Goal: Transaction & Acquisition: Purchase product/service

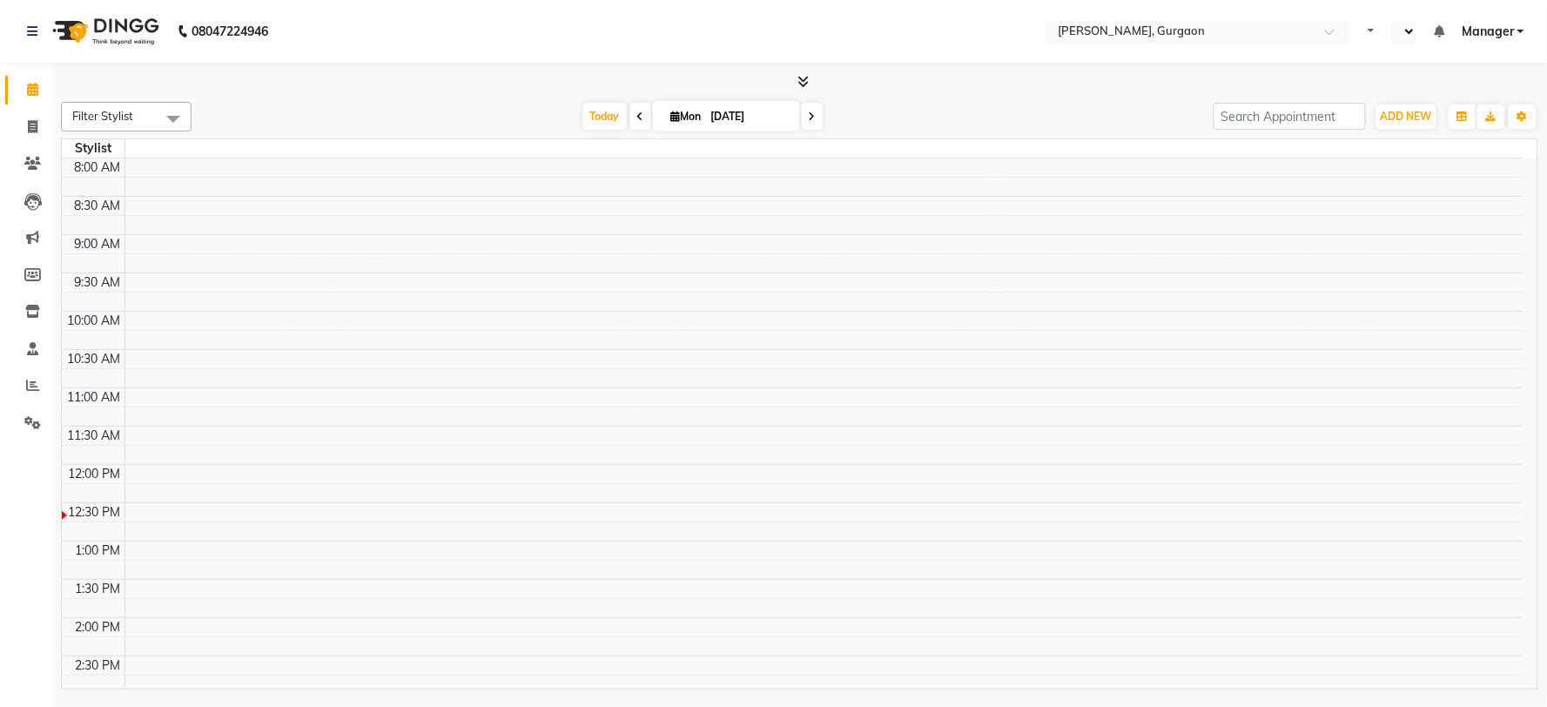
select select "en"
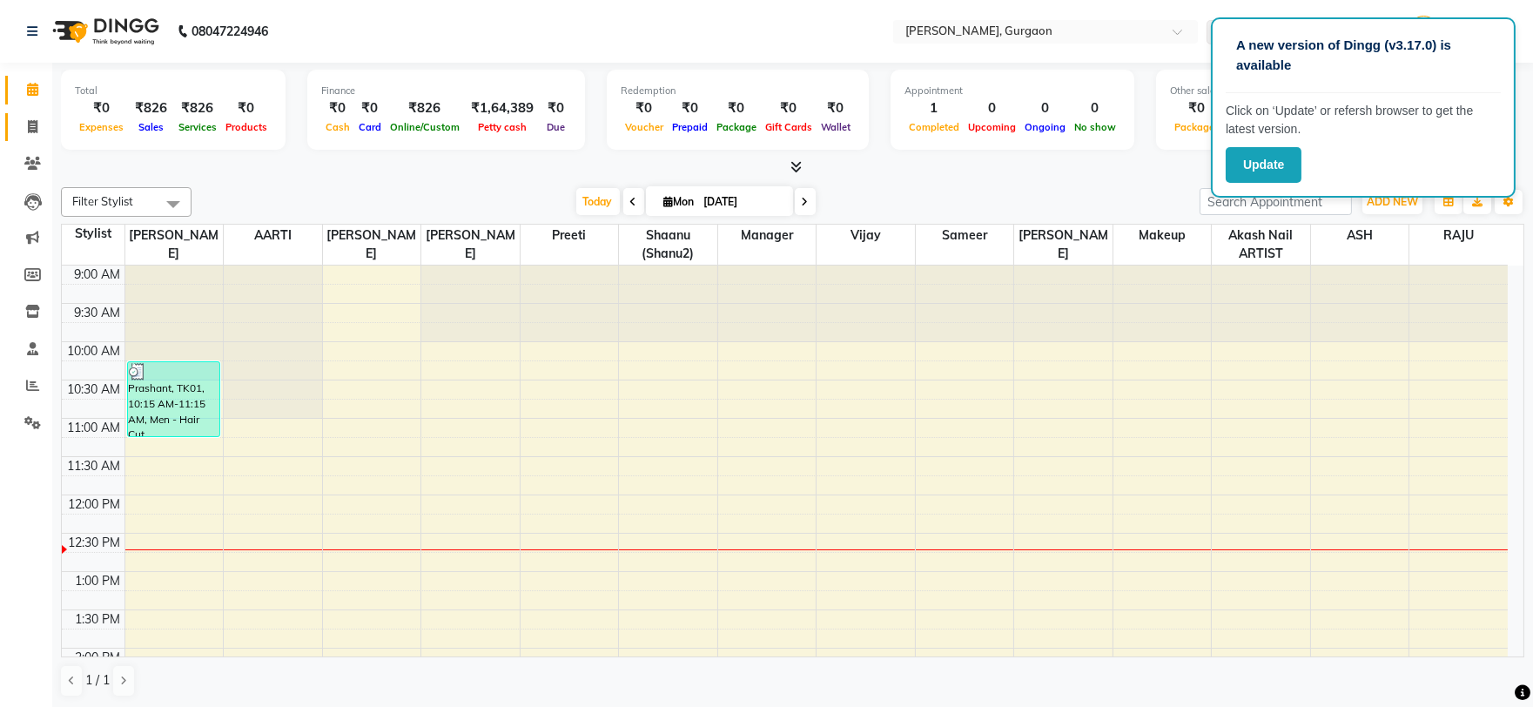
click at [30, 139] on link "Invoice" at bounding box center [26, 127] width 42 height 29
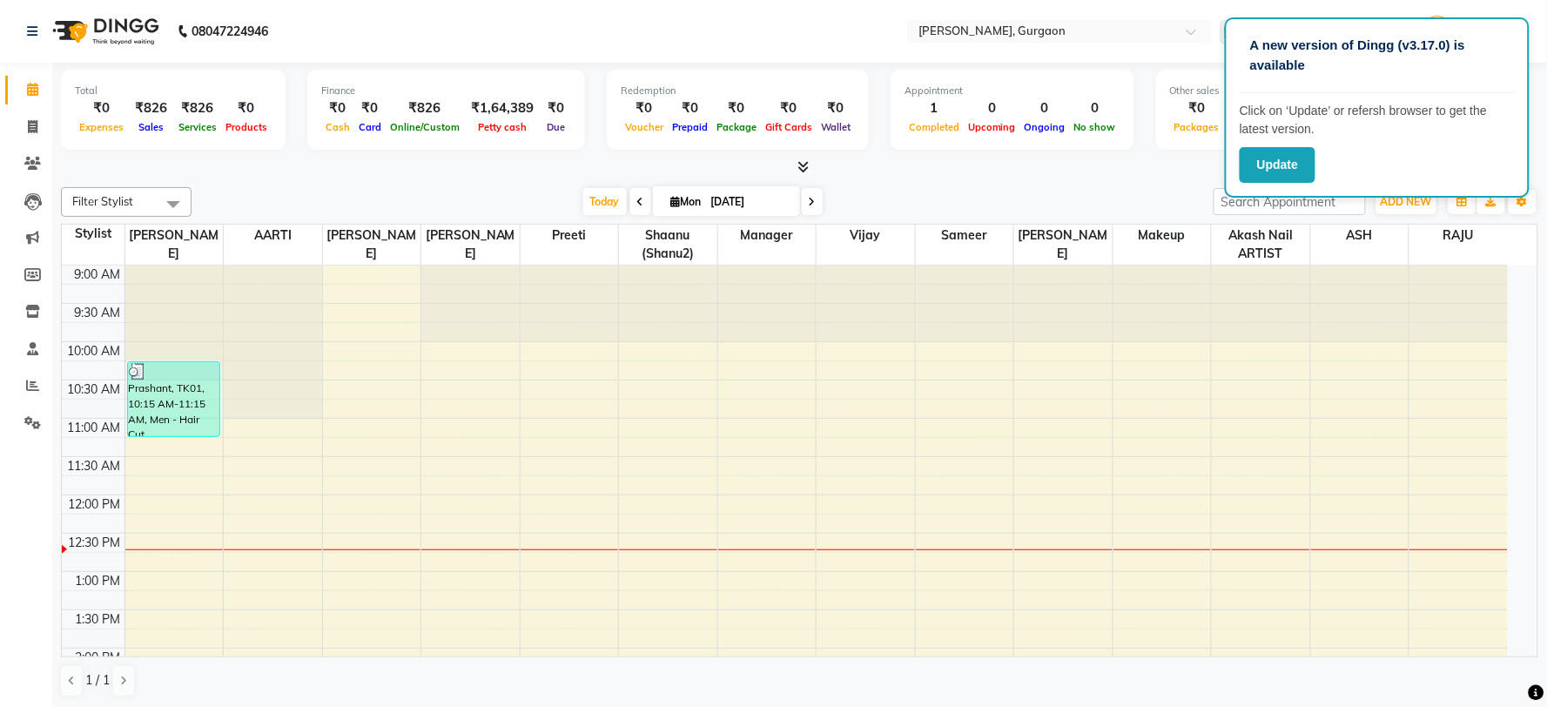
select select "3880"
select select "service"
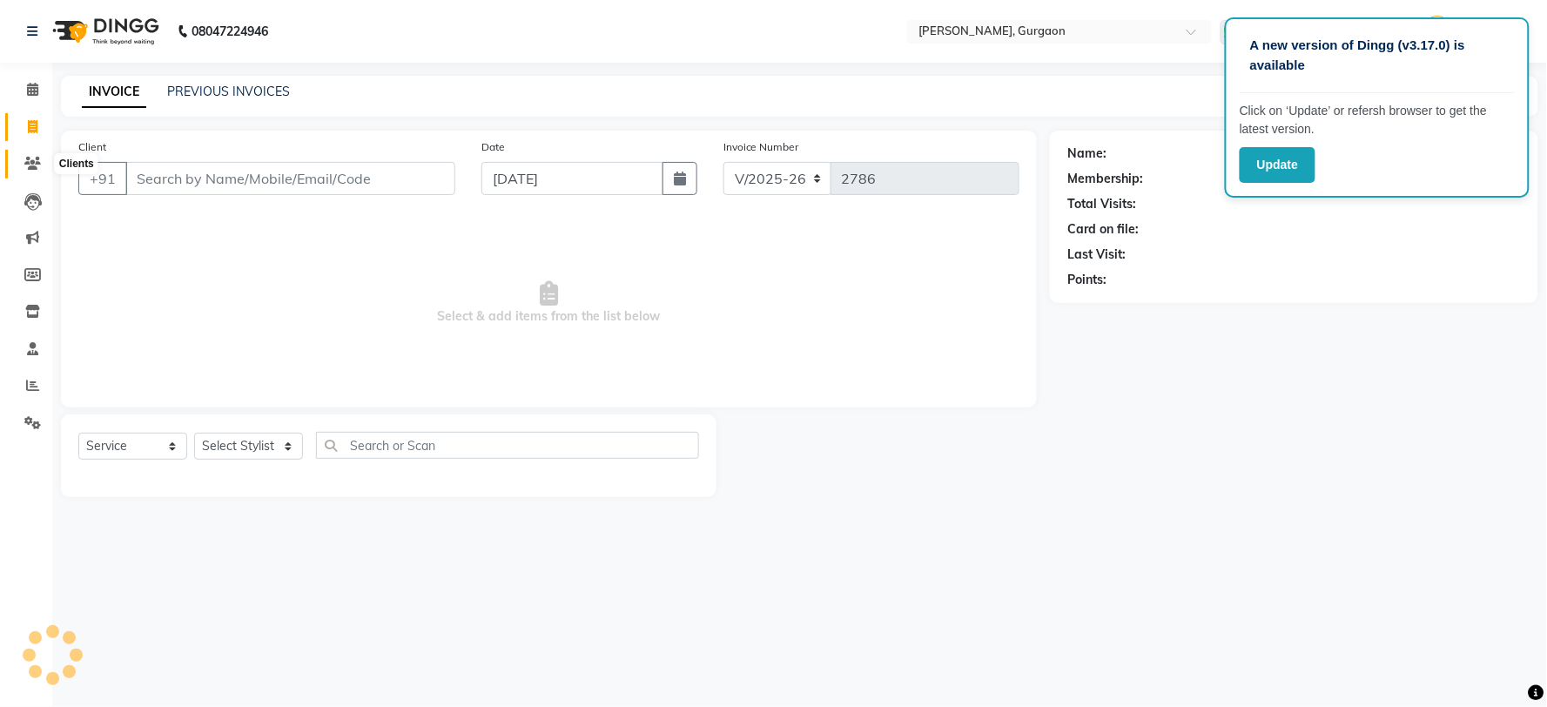
click at [35, 158] on icon at bounding box center [32, 163] width 17 height 13
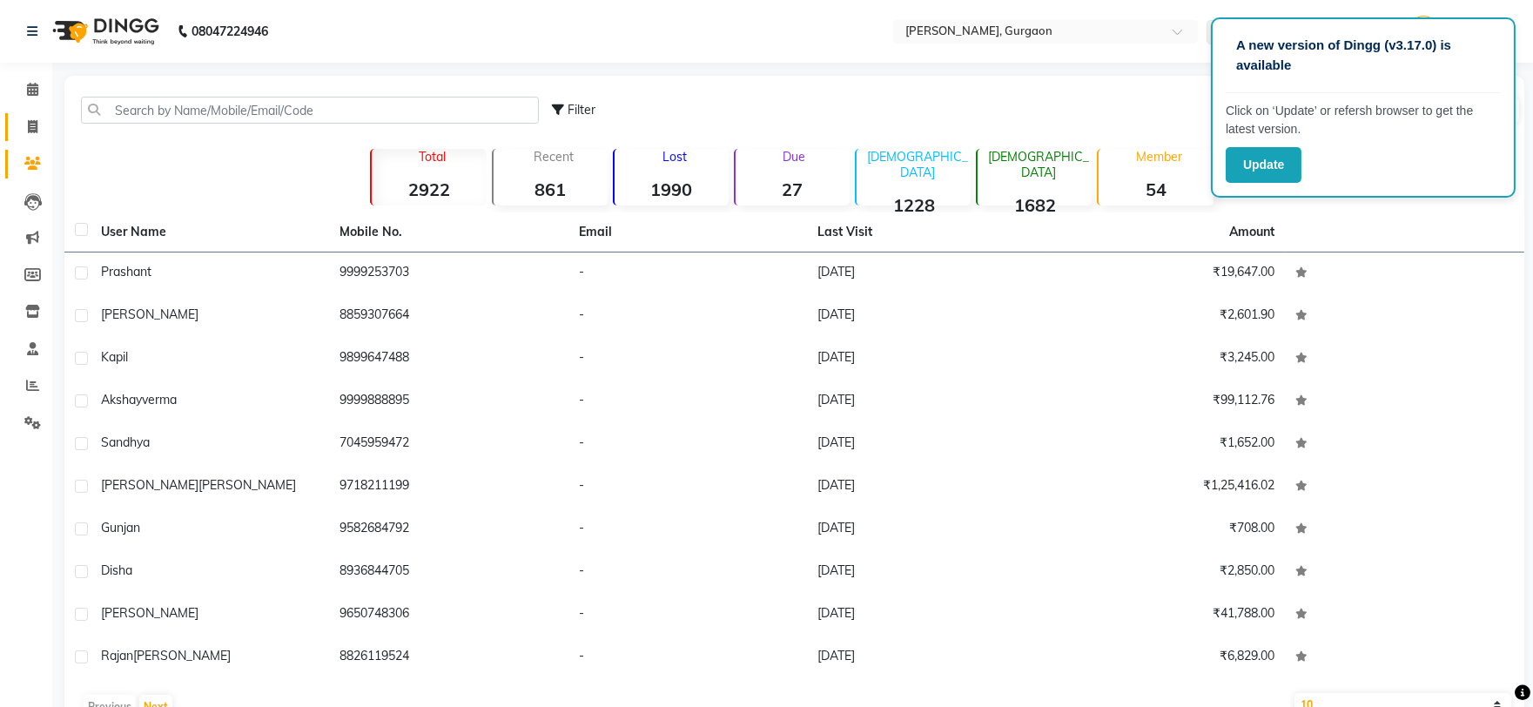
click at [35, 138] on link "Invoice" at bounding box center [26, 127] width 42 height 29
select select "service"
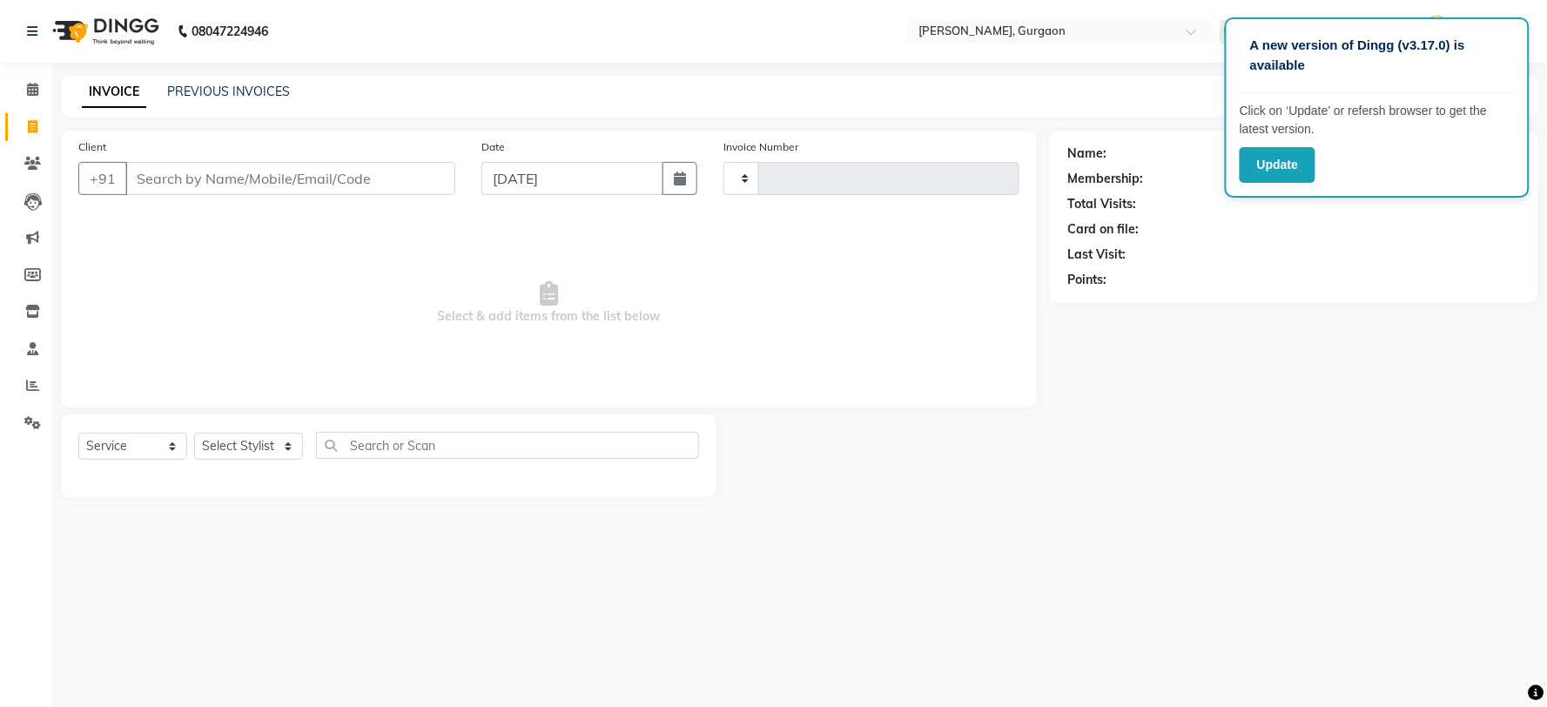
type input "2786"
select select "3880"
click at [201, 87] on link "PREVIOUS INVOICES" at bounding box center [228, 92] width 123 height 16
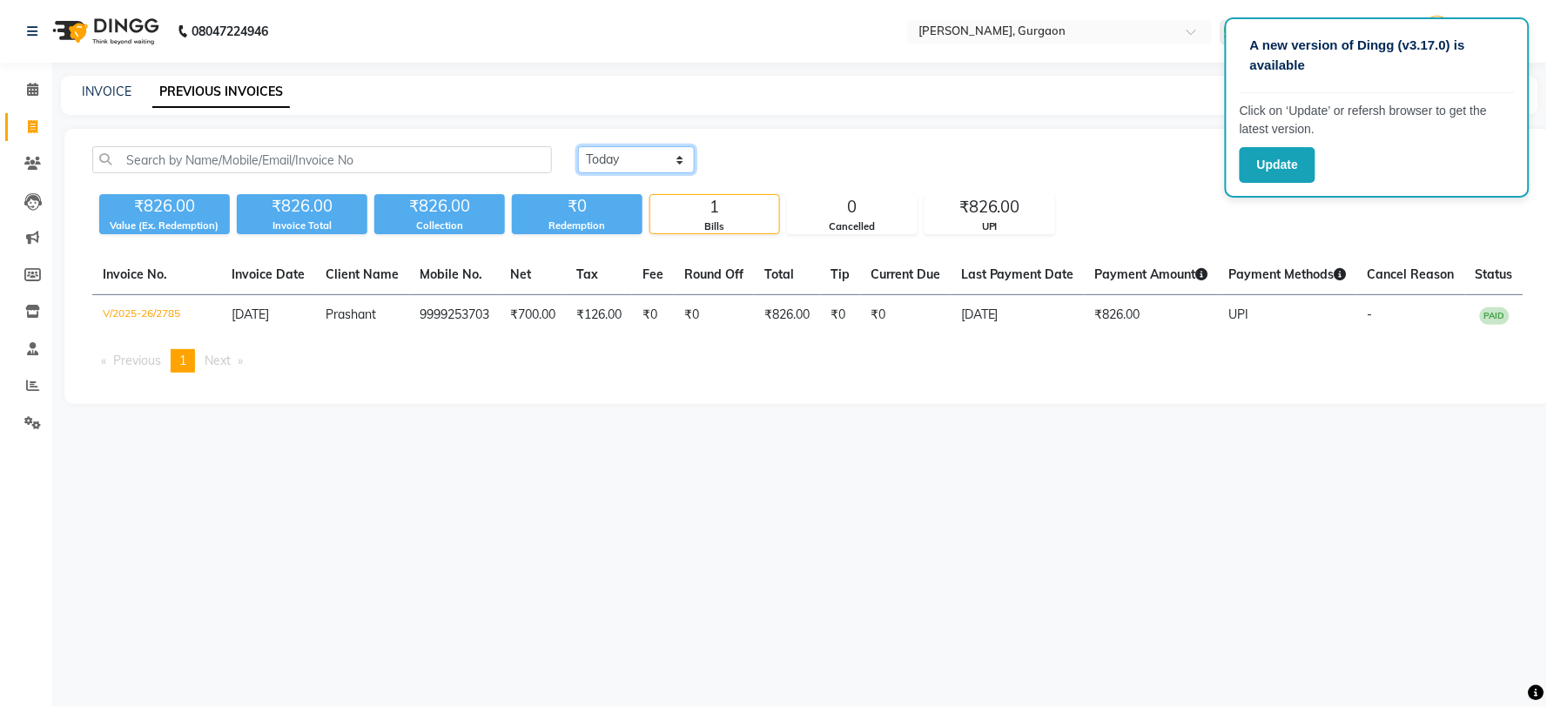
click at [595, 155] on select "Today Yesterday Custom Range" at bounding box center [636, 159] width 117 height 27
select select "range"
click at [578, 146] on select "Today Yesterday Custom Range" at bounding box center [636, 159] width 117 height 27
click at [821, 158] on input "[DATE]" at bounding box center [778, 160] width 122 height 24
select select "9"
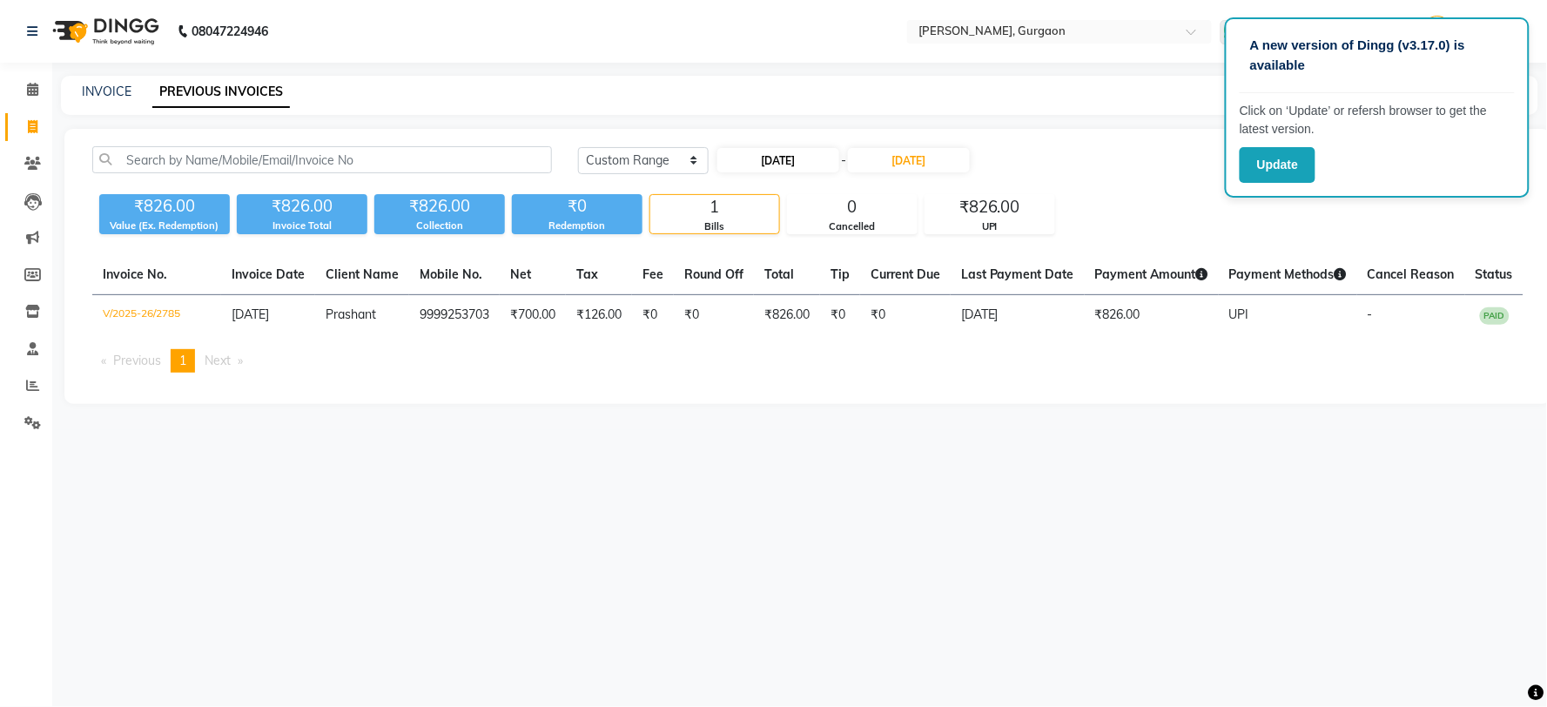
select select "2025"
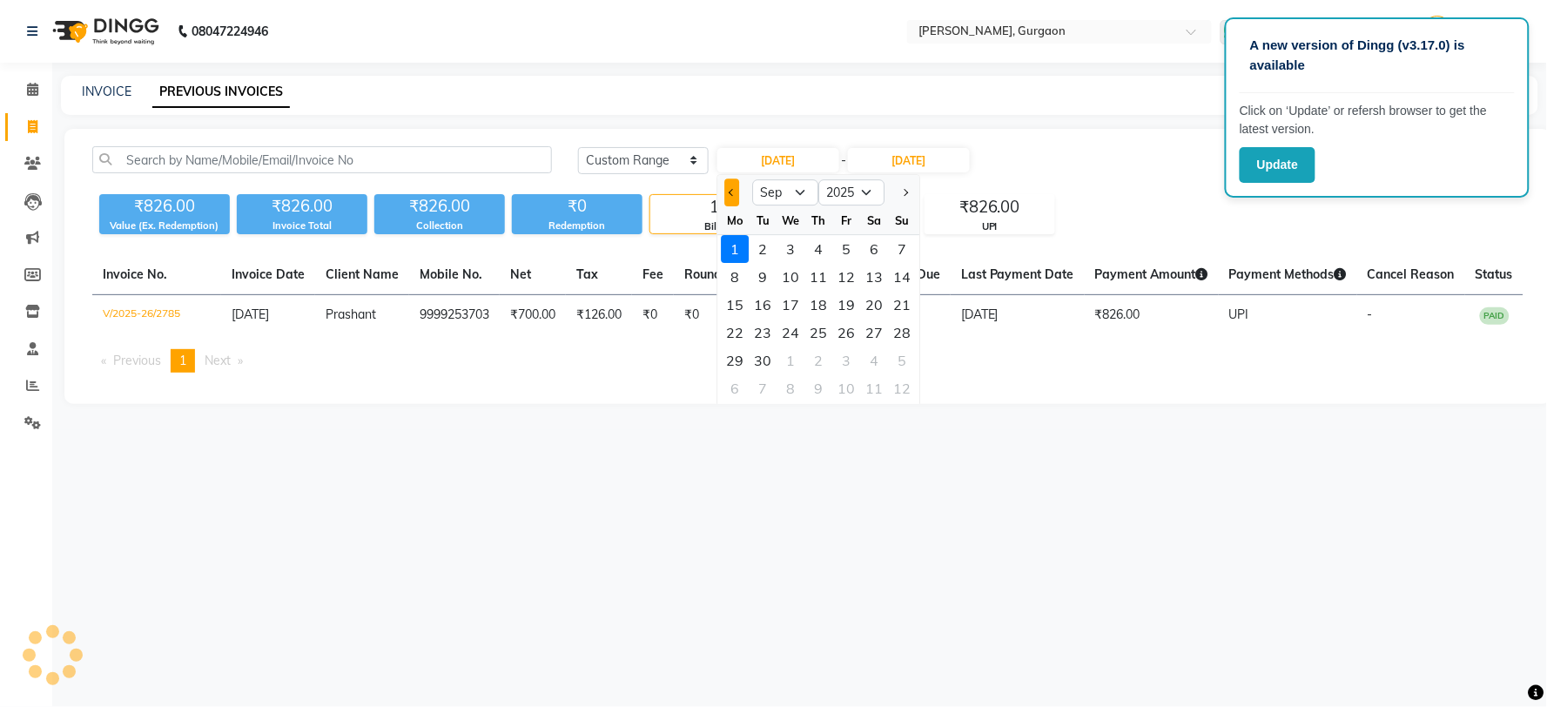
click at [733, 189] on span "Previous month" at bounding box center [732, 192] width 7 height 7
select select "8"
click at [874, 354] on div "30" at bounding box center [874, 361] width 28 height 28
type input "30-08-2025"
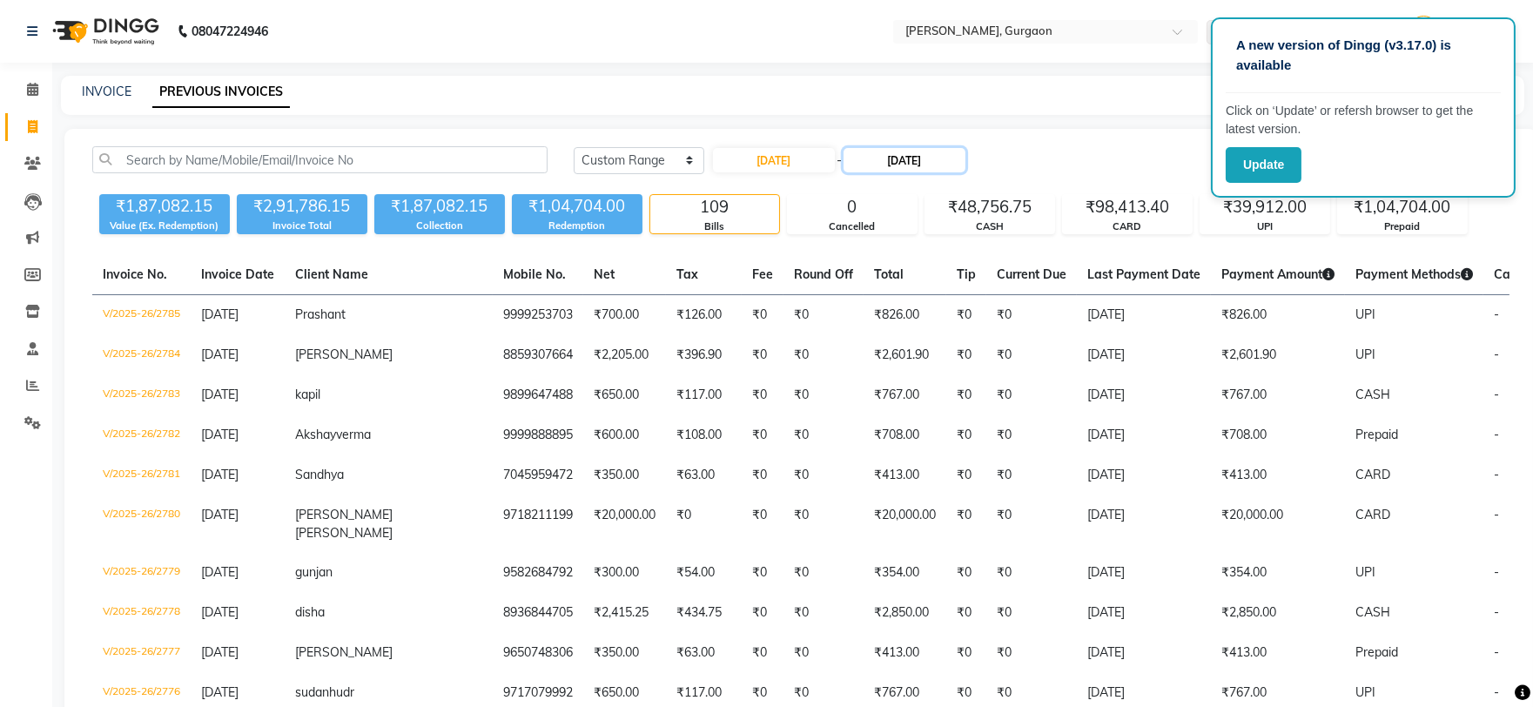
click at [932, 165] on input "[DATE]" at bounding box center [905, 160] width 122 height 24
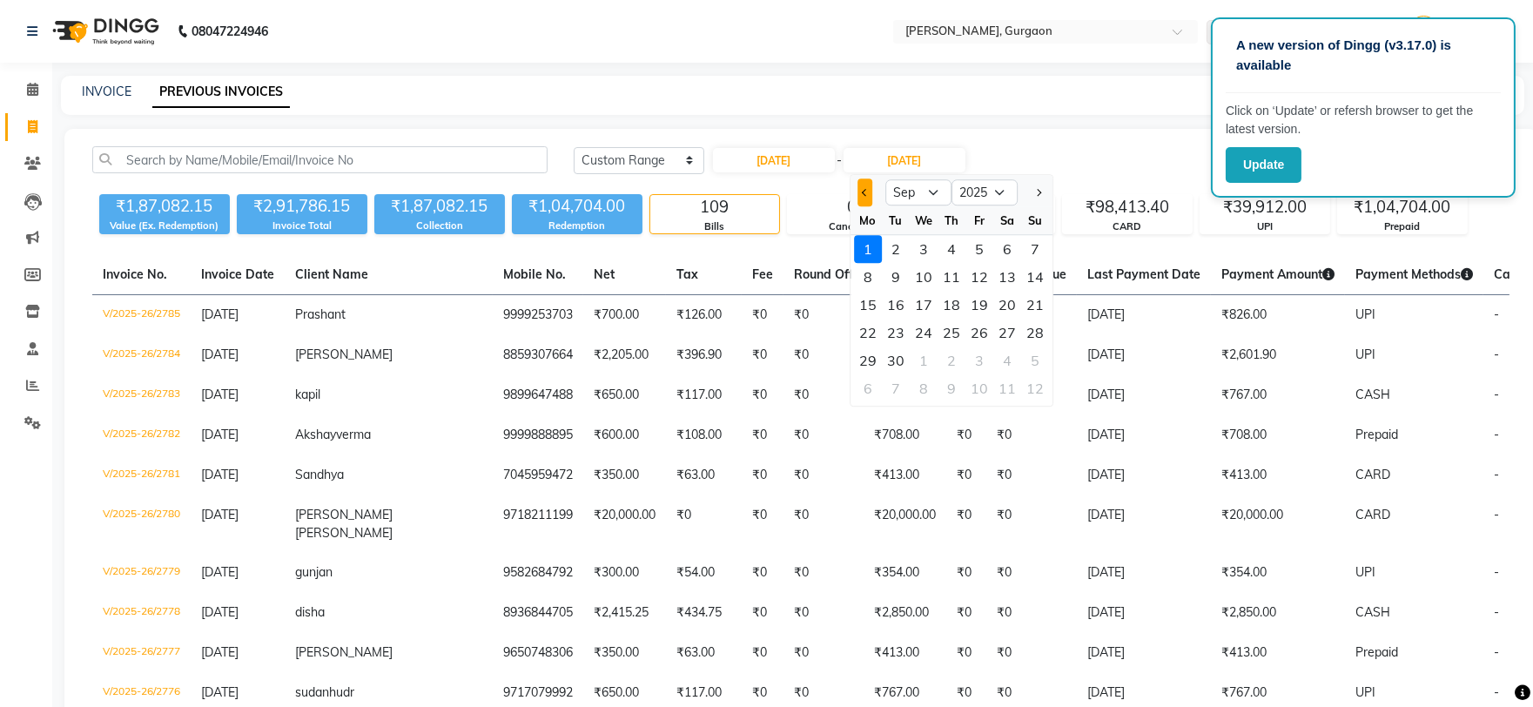
click at [868, 200] on button "Previous month" at bounding box center [865, 192] width 15 height 28
select select "8"
click at [1039, 364] on div "31" at bounding box center [1035, 361] width 28 height 28
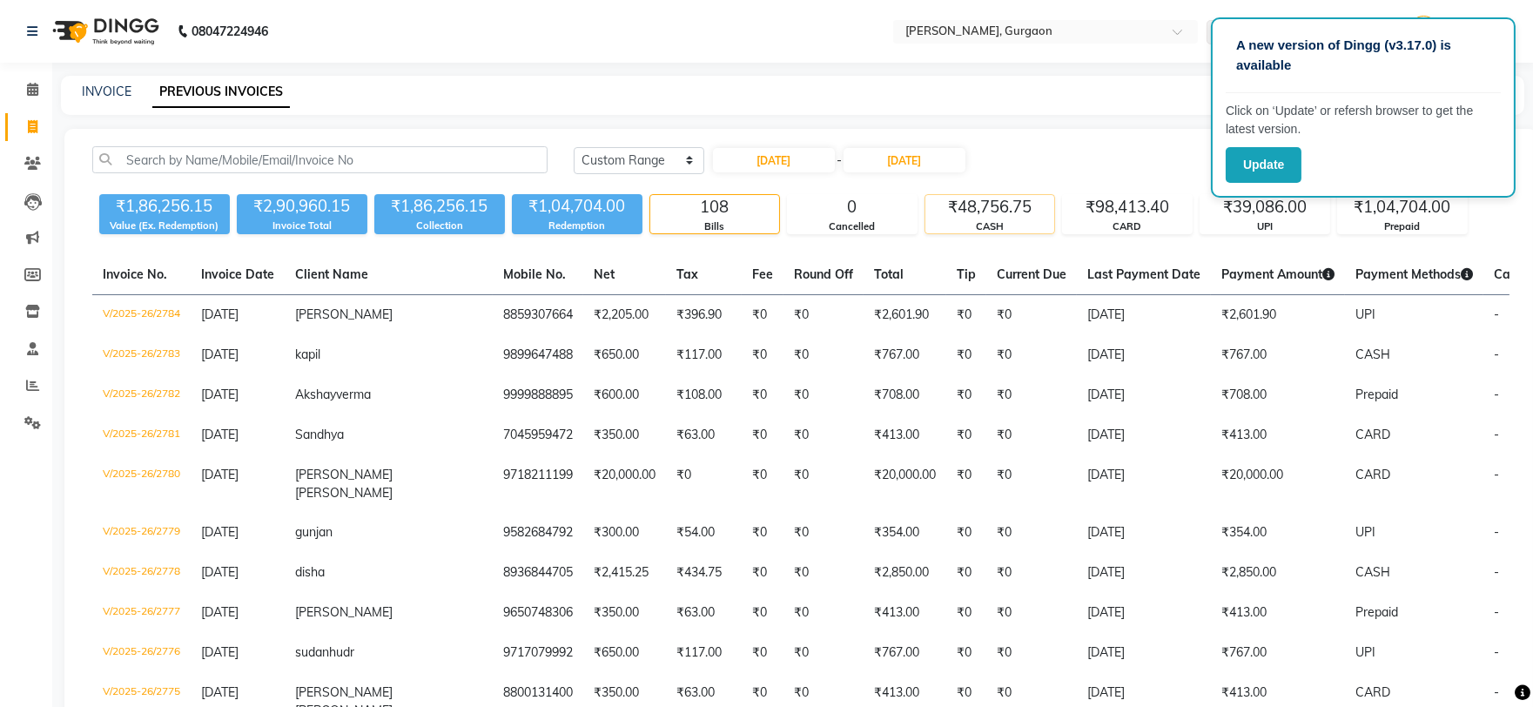
click at [996, 233] on div "₹48,756.75 CASH" at bounding box center [990, 214] width 131 height 40
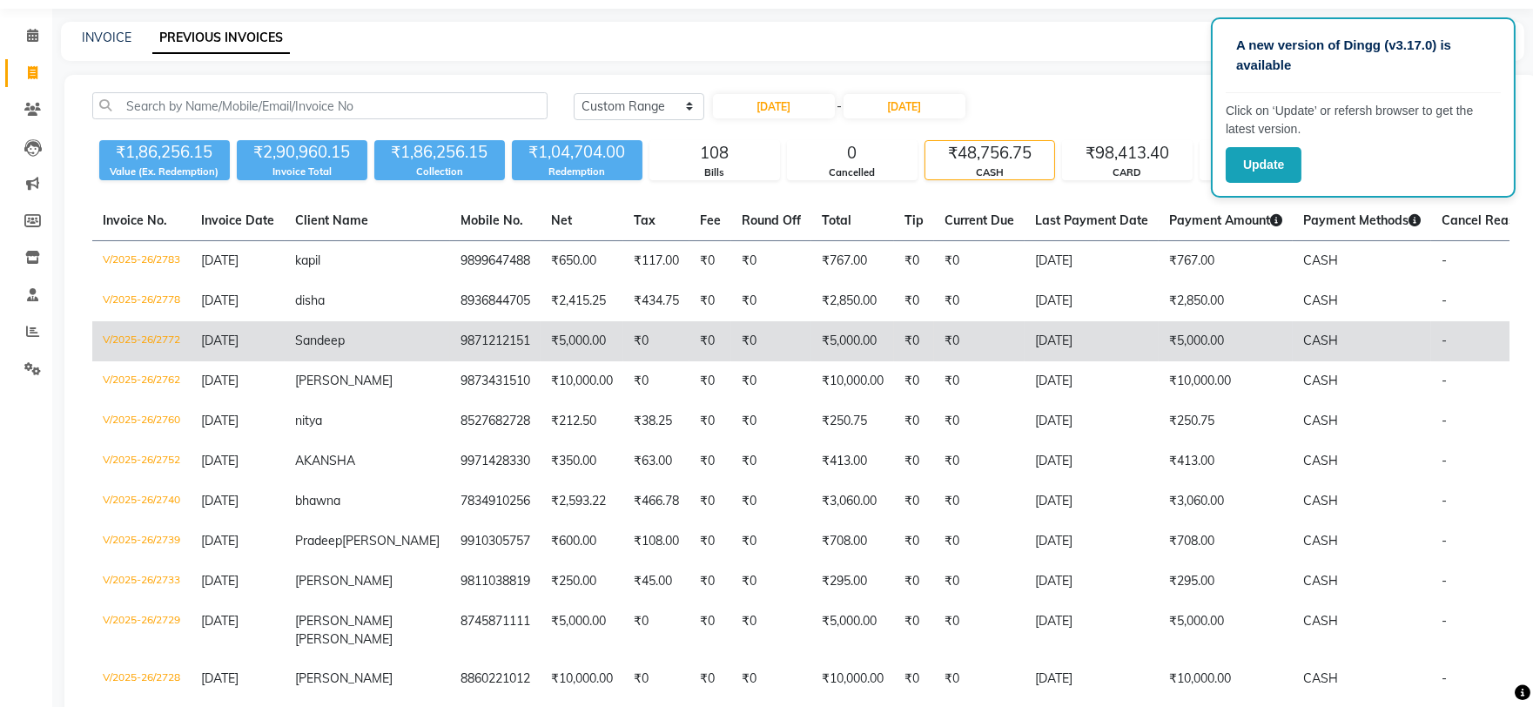
scroll to position [97, 0]
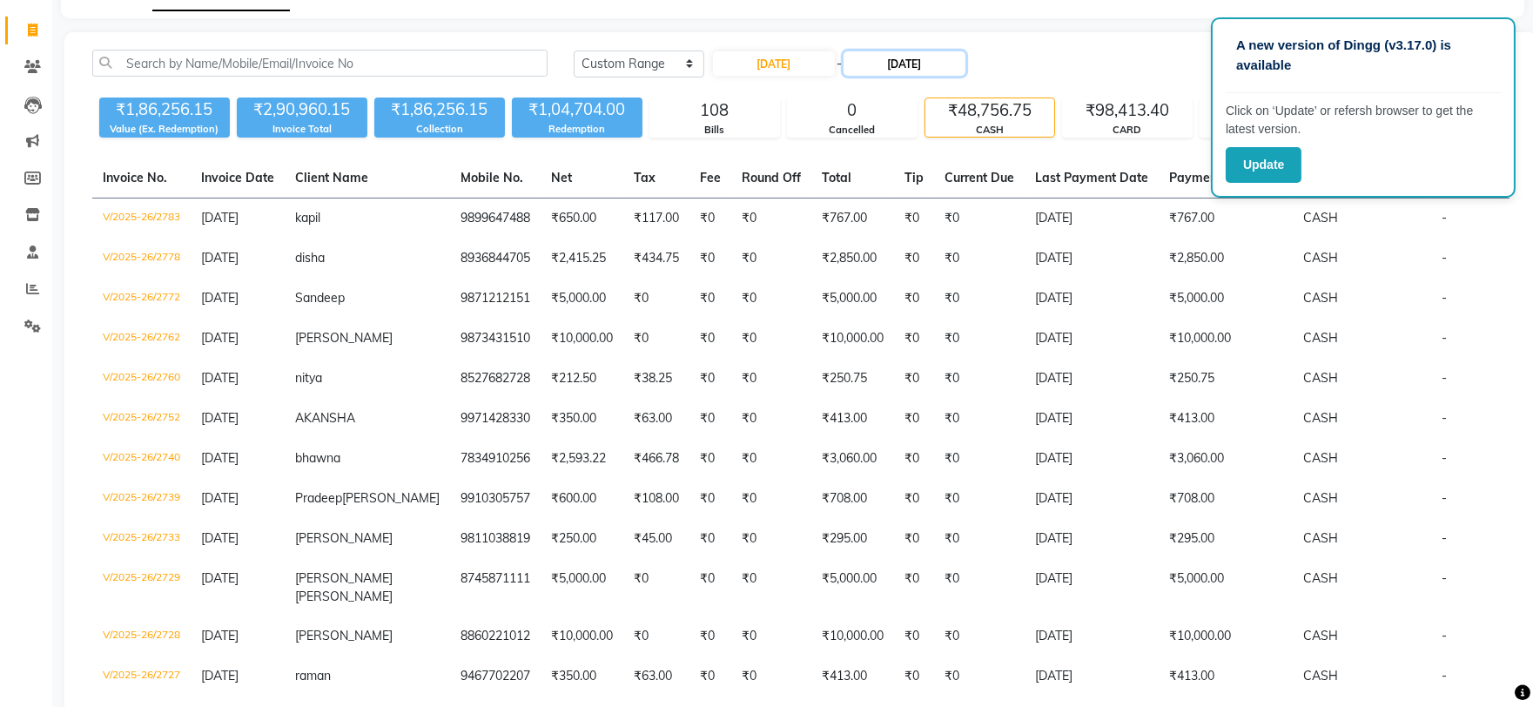
click at [899, 61] on input "31-08-2025" at bounding box center [905, 63] width 122 height 24
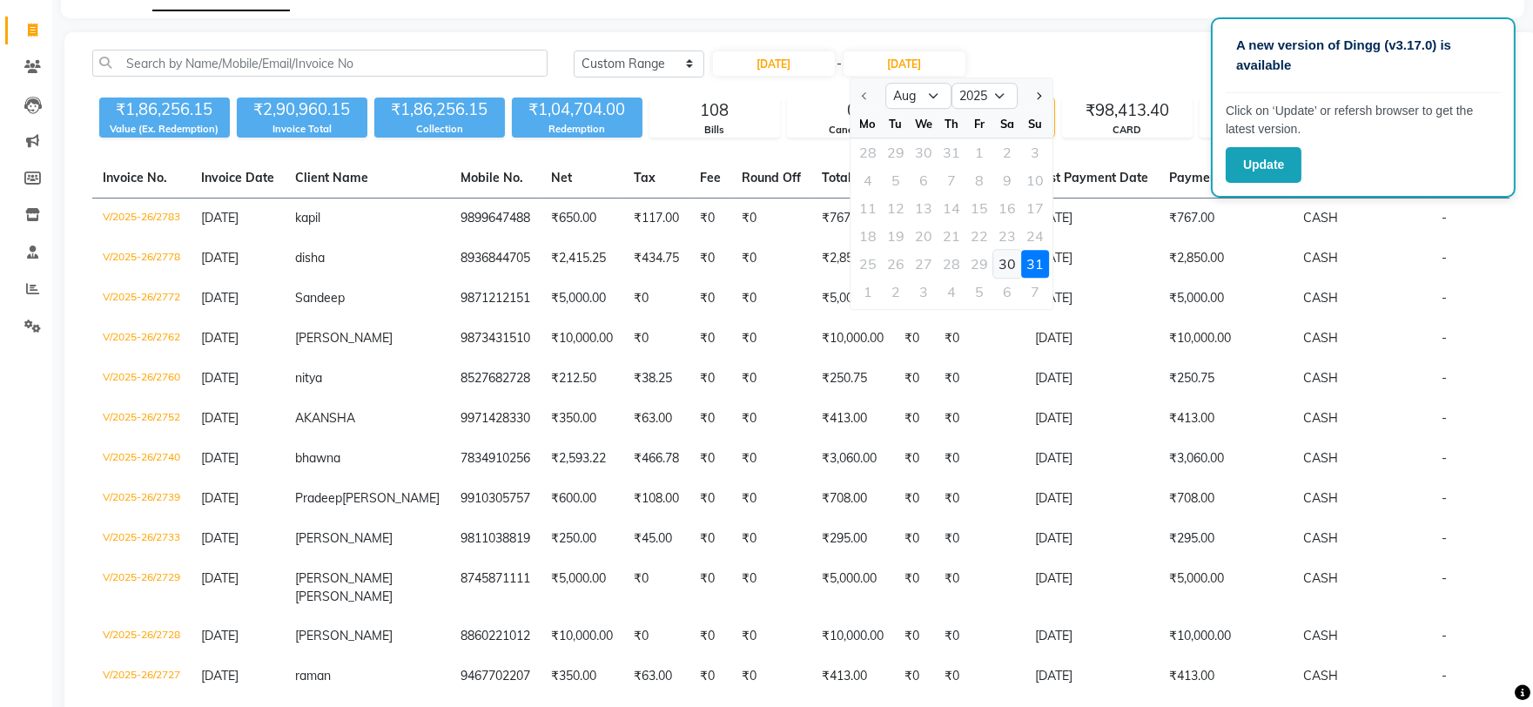
click at [1002, 263] on div "30" at bounding box center [1007, 264] width 28 height 28
type input "30-08-2025"
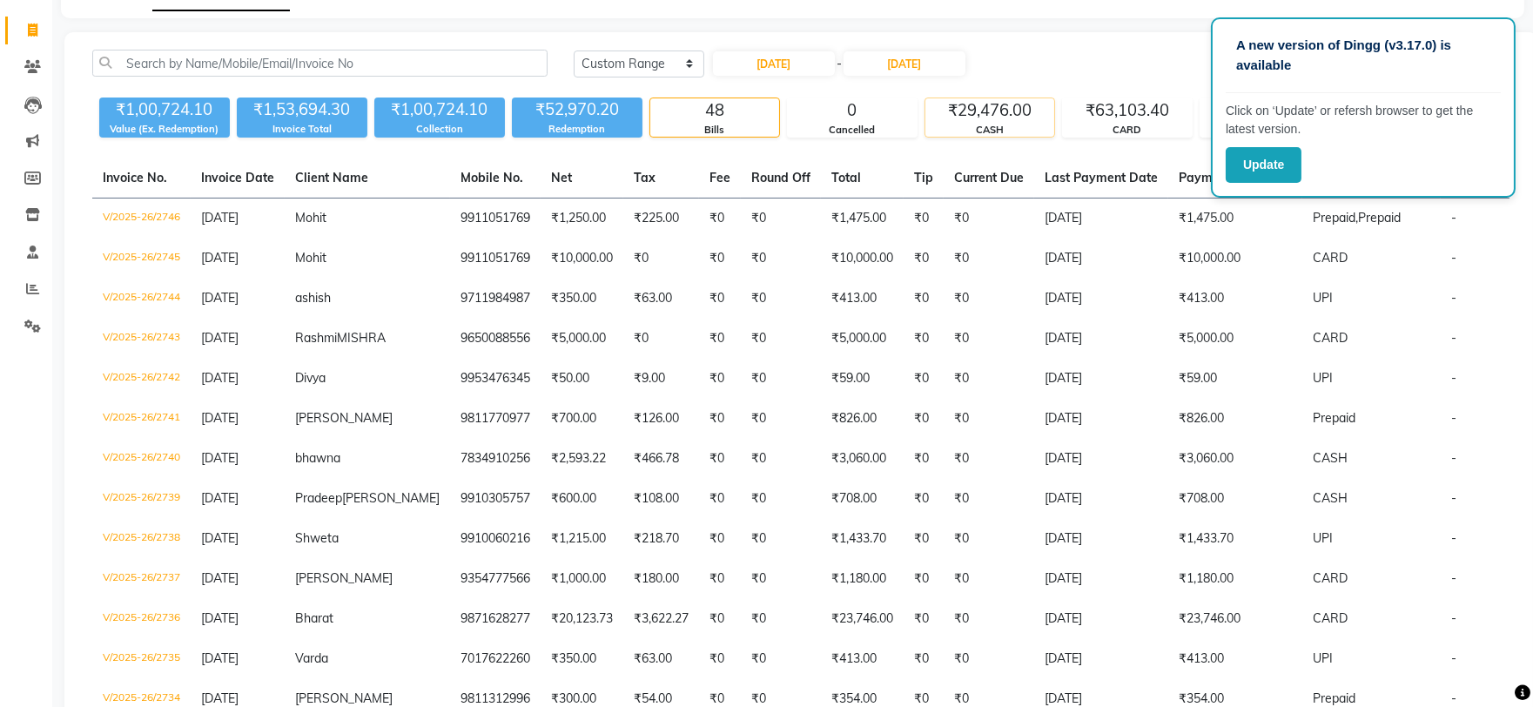
click at [988, 131] on div "CASH" at bounding box center [990, 130] width 129 height 15
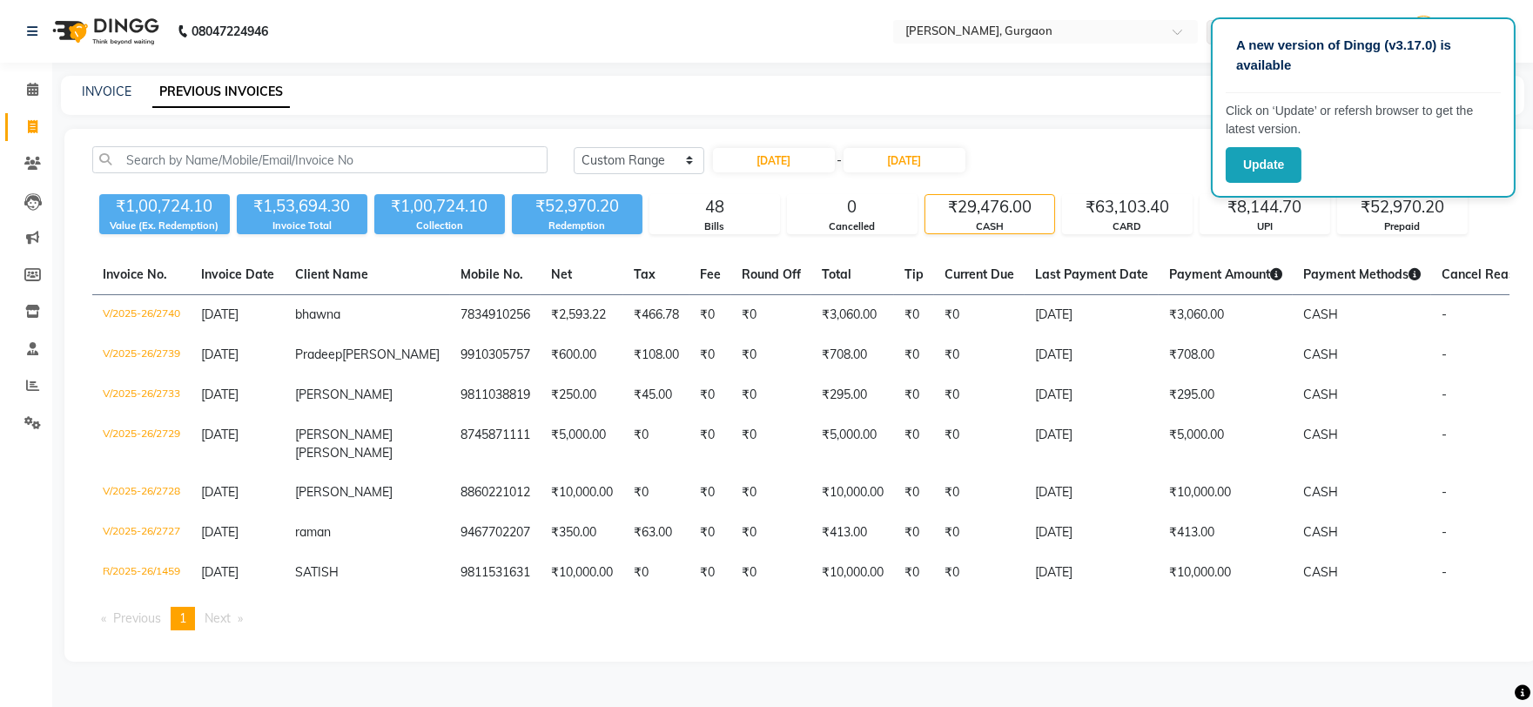
click at [1121, 106] on main "INVOICE PREVIOUS INVOICES Today Yesterday Custom Range 30-08-2025 - 30-08-2025 …" at bounding box center [792, 382] width 1481 height 612
click at [862, 161] on div "30-08-2025 - 30-08-2025" at bounding box center [839, 160] width 256 height 28
click at [764, 151] on input "30-08-2025" at bounding box center [774, 160] width 122 height 24
select select "8"
select select "2025"
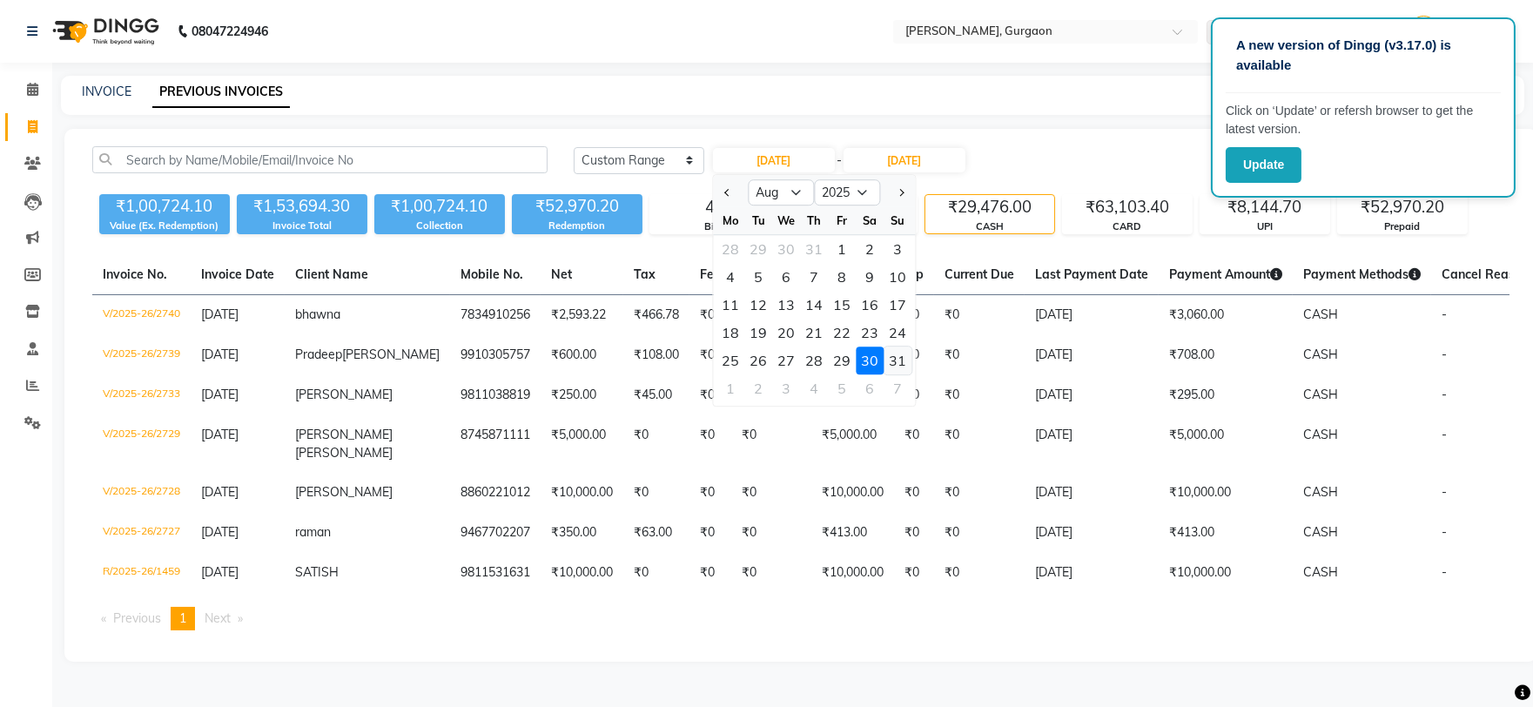
click at [889, 347] on div "31" at bounding box center [898, 361] width 28 height 28
type input "31-08-2025"
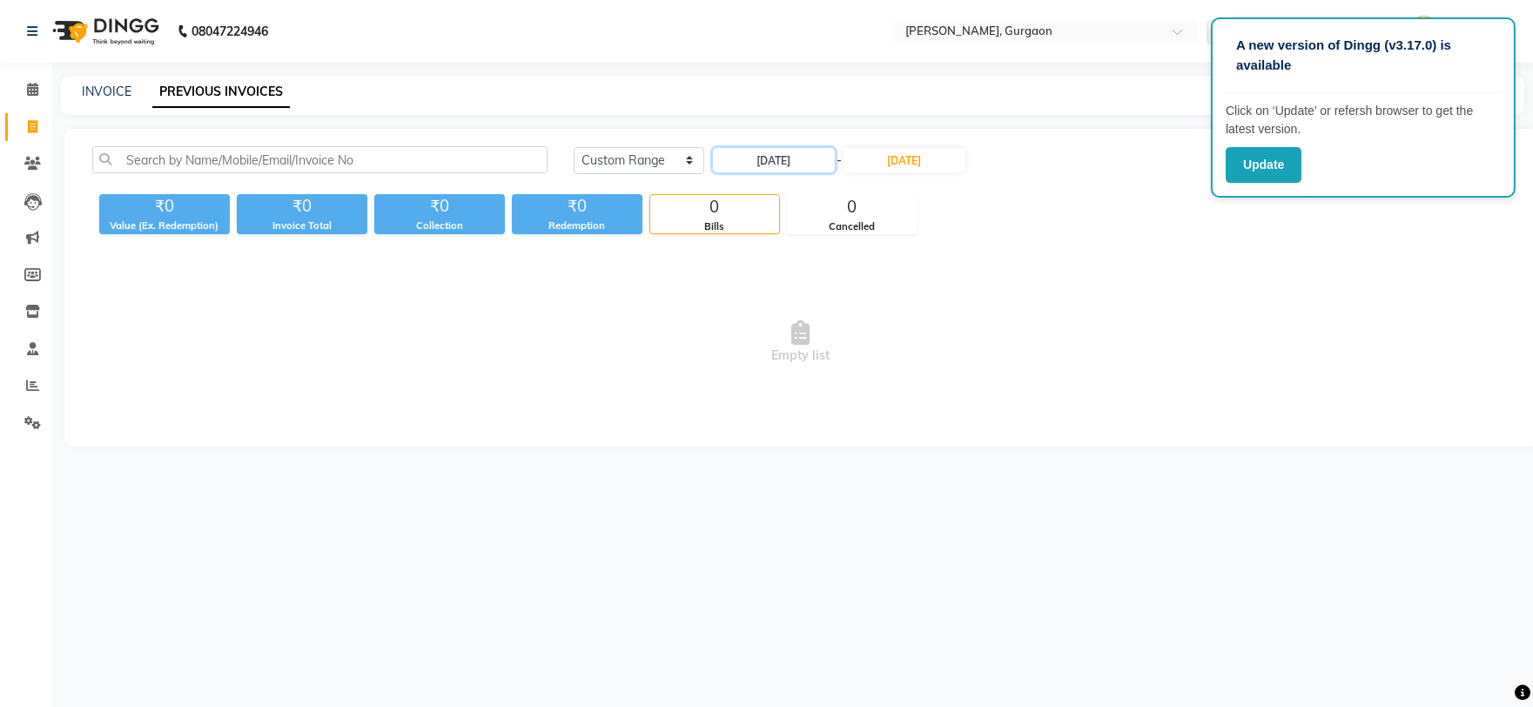
scroll to position [0, 0]
click at [891, 139] on div "Today Yesterday Custom Range 31-08-2025 - 30-08-2025 ₹0 Value (Ex. Redemption) …" at bounding box center [807, 288] width 1487 height 318
click at [894, 159] on input "30-08-2025" at bounding box center [909, 160] width 122 height 24
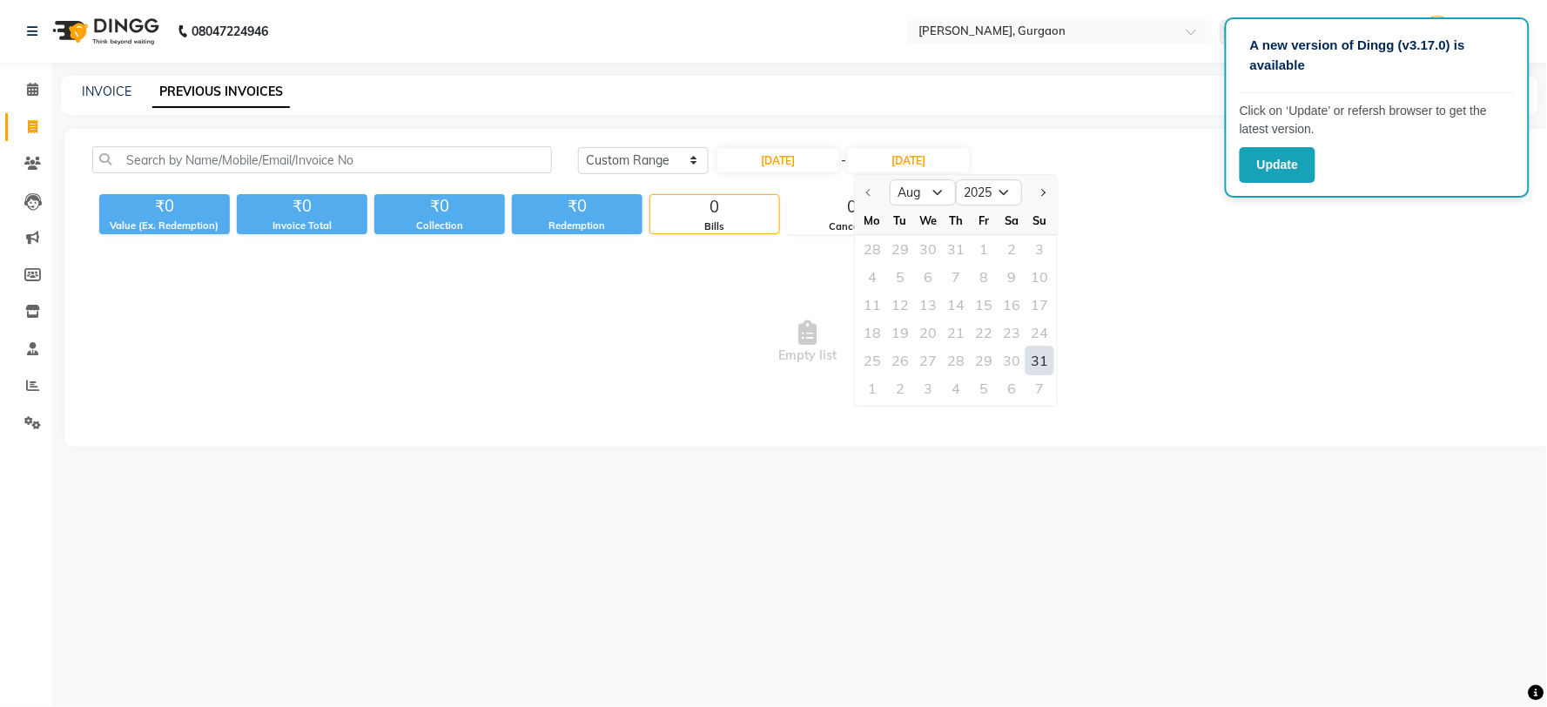
click at [1034, 363] on div "31" at bounding box center [1040, 361] width 28 height 28
type input "31-08-2025"
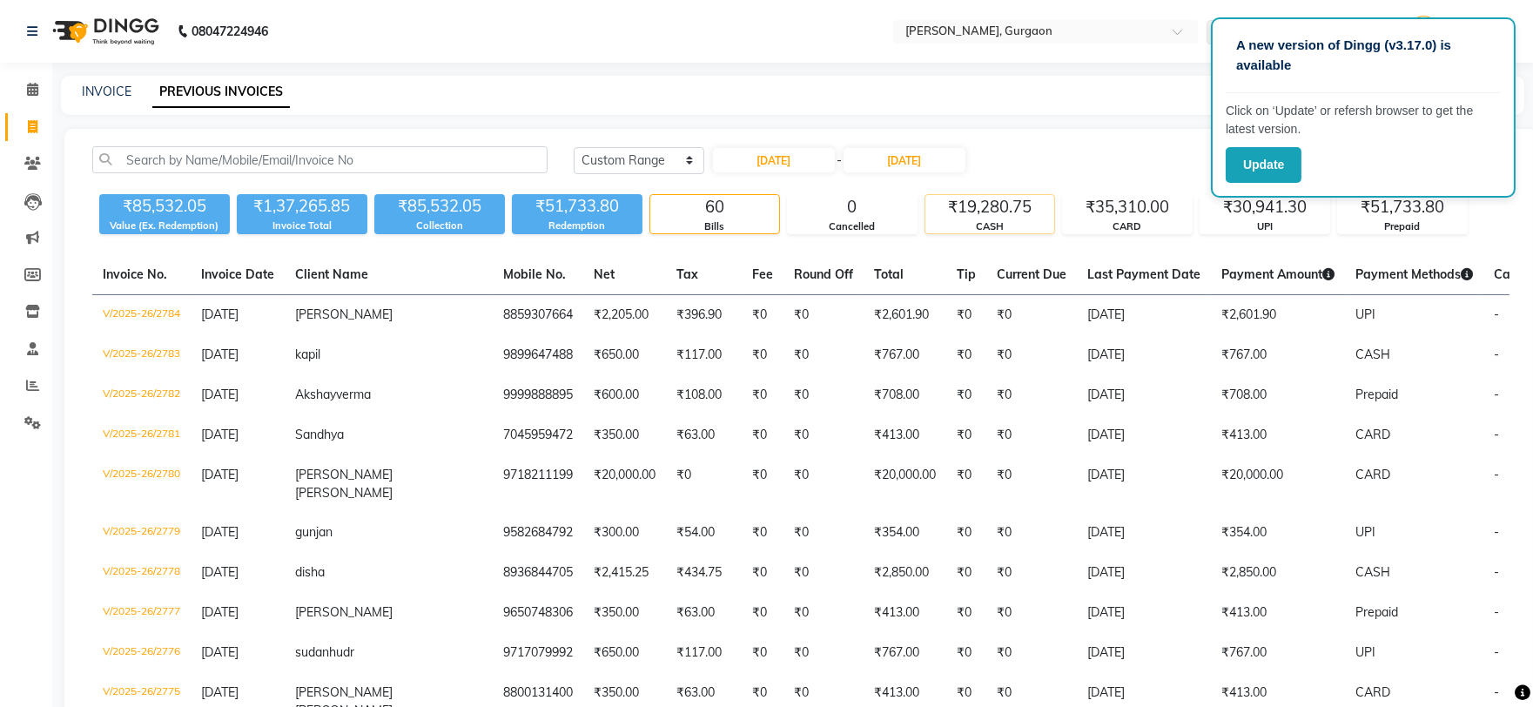
click at [978, 210] on div "₹19,280.75" at bounding box center [990, 207] width 129 height 24
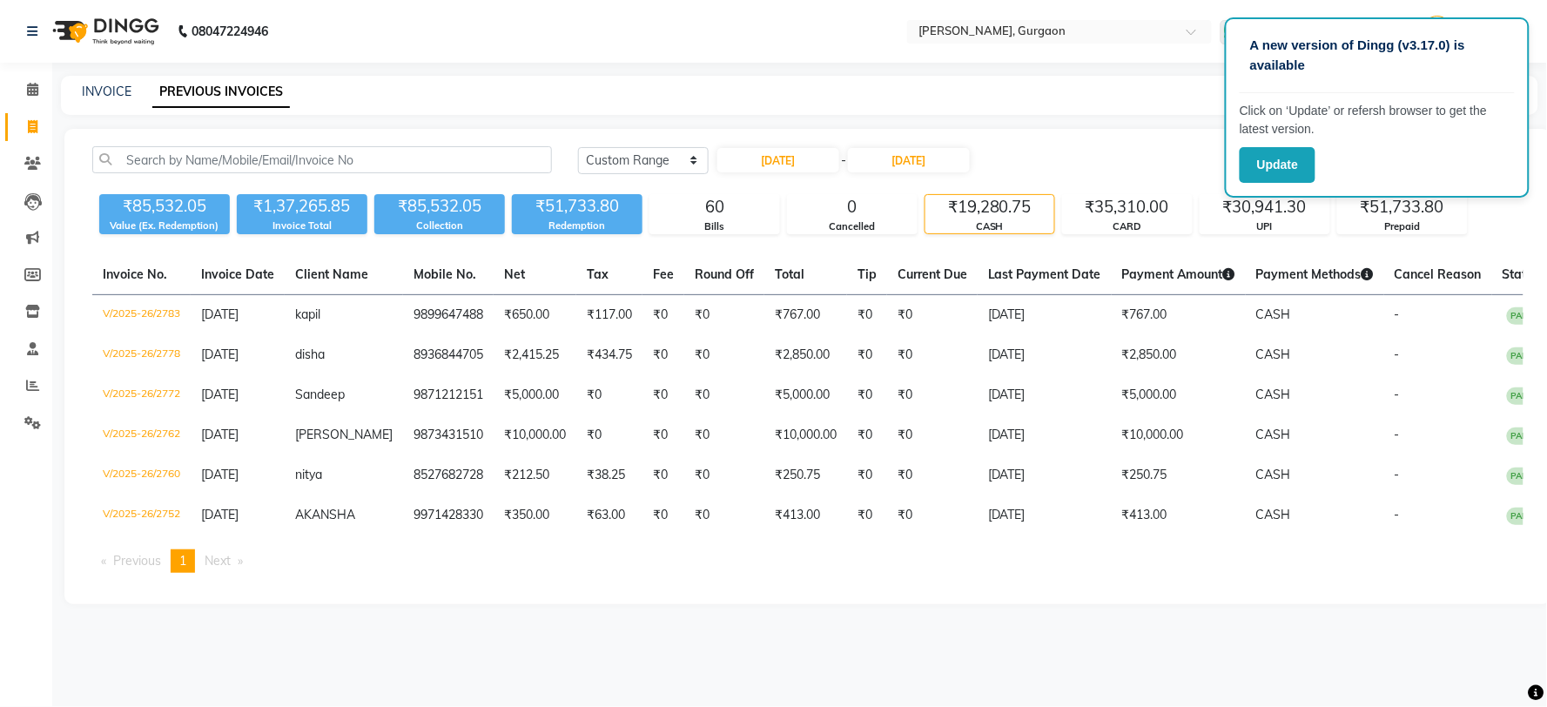
click at [1142, 160] on div "Today Yesterday Custom Range 31-08-2025 - 31-08-2025" at bounding box center [1051, 160] width 946 height 28
click at [20, 385] on span at bounding box center [32, 386] width 30 height 20
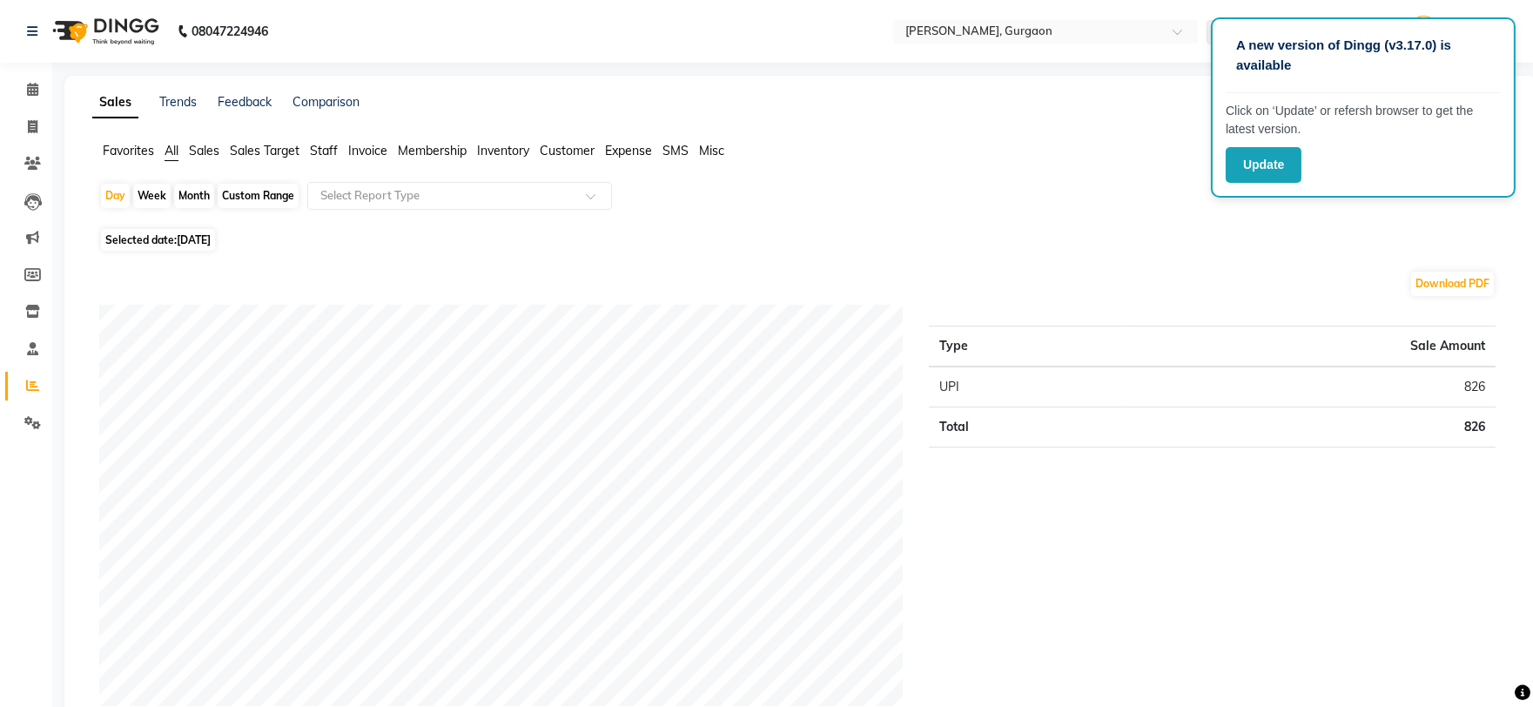
click at [271, 155] on span "Sales Target" at bounding box center [265, 151] width 70 height 16
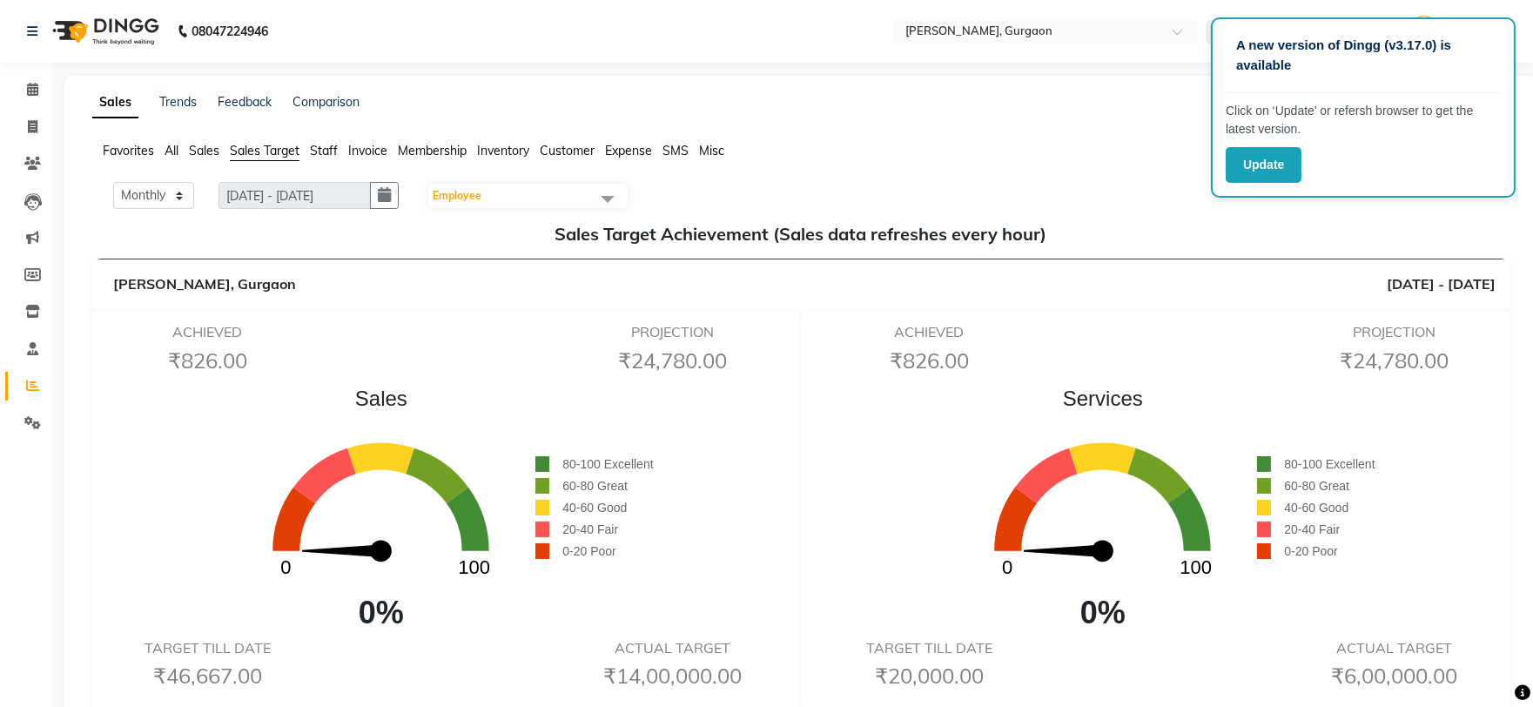
click at [326, 158] on li "Staff" at bounding box center [324, 151] width 28 height 18
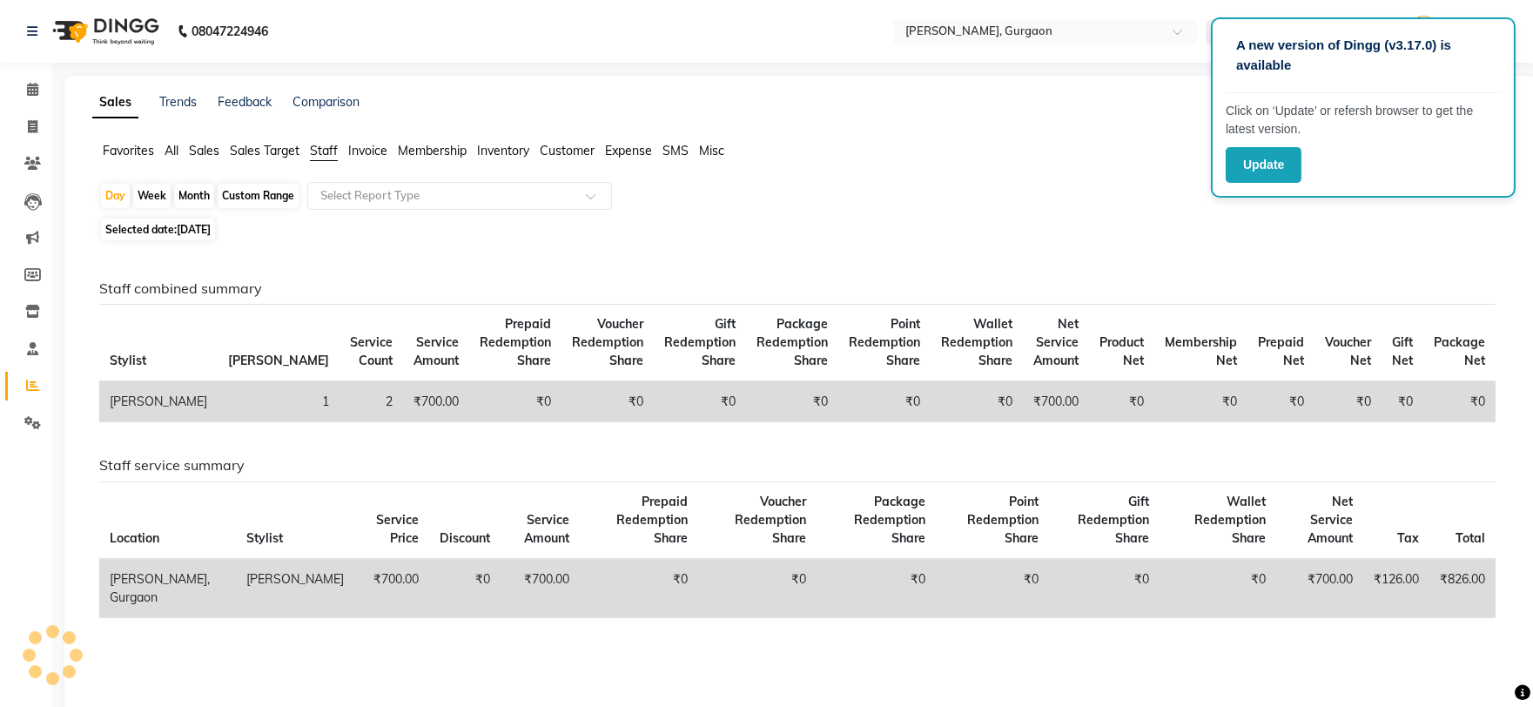
click at [276, 150] on span "Sales Target" at bounding box center [265, 151] width 70 height 16
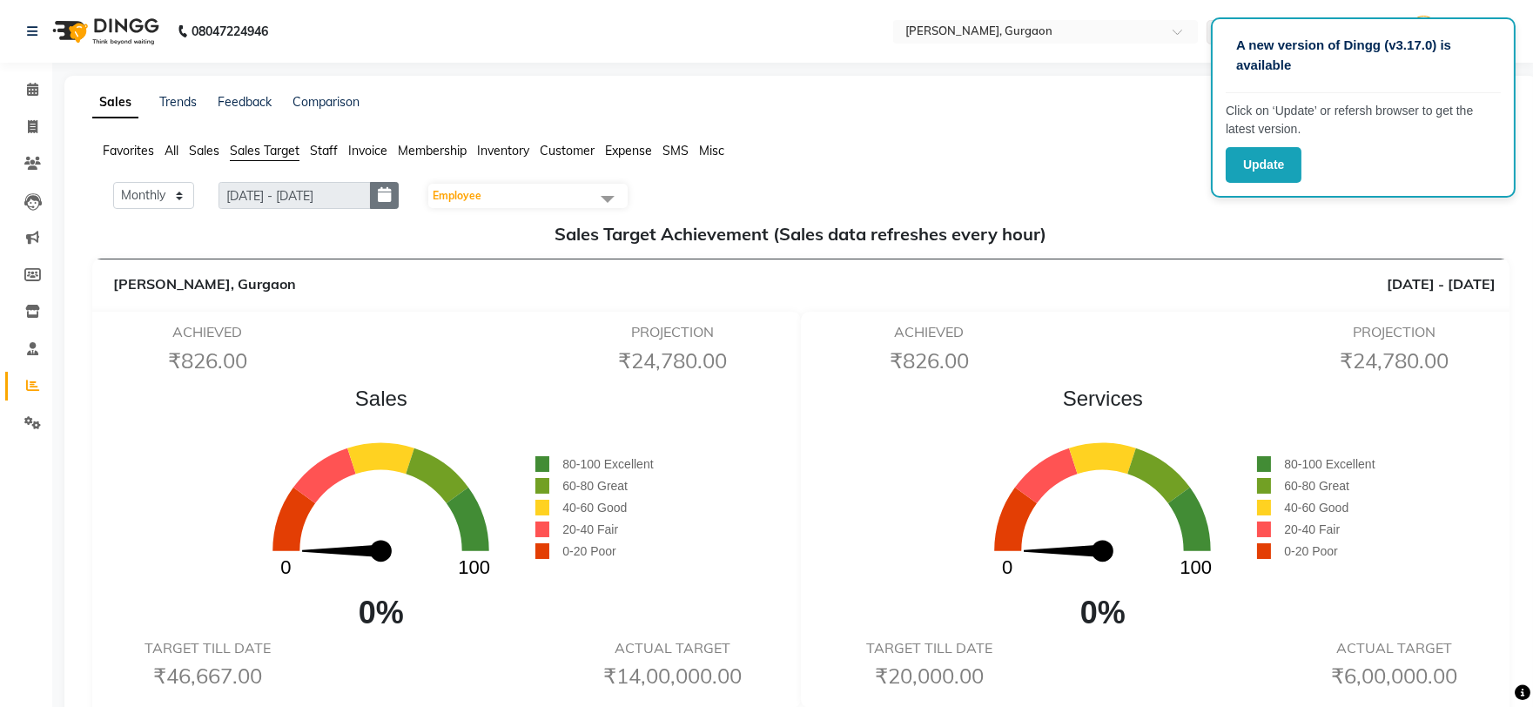
click at [396, 185] on button "button" at bounding box center [384, 195] width 29 height 27
select select "9"
select select "2025"
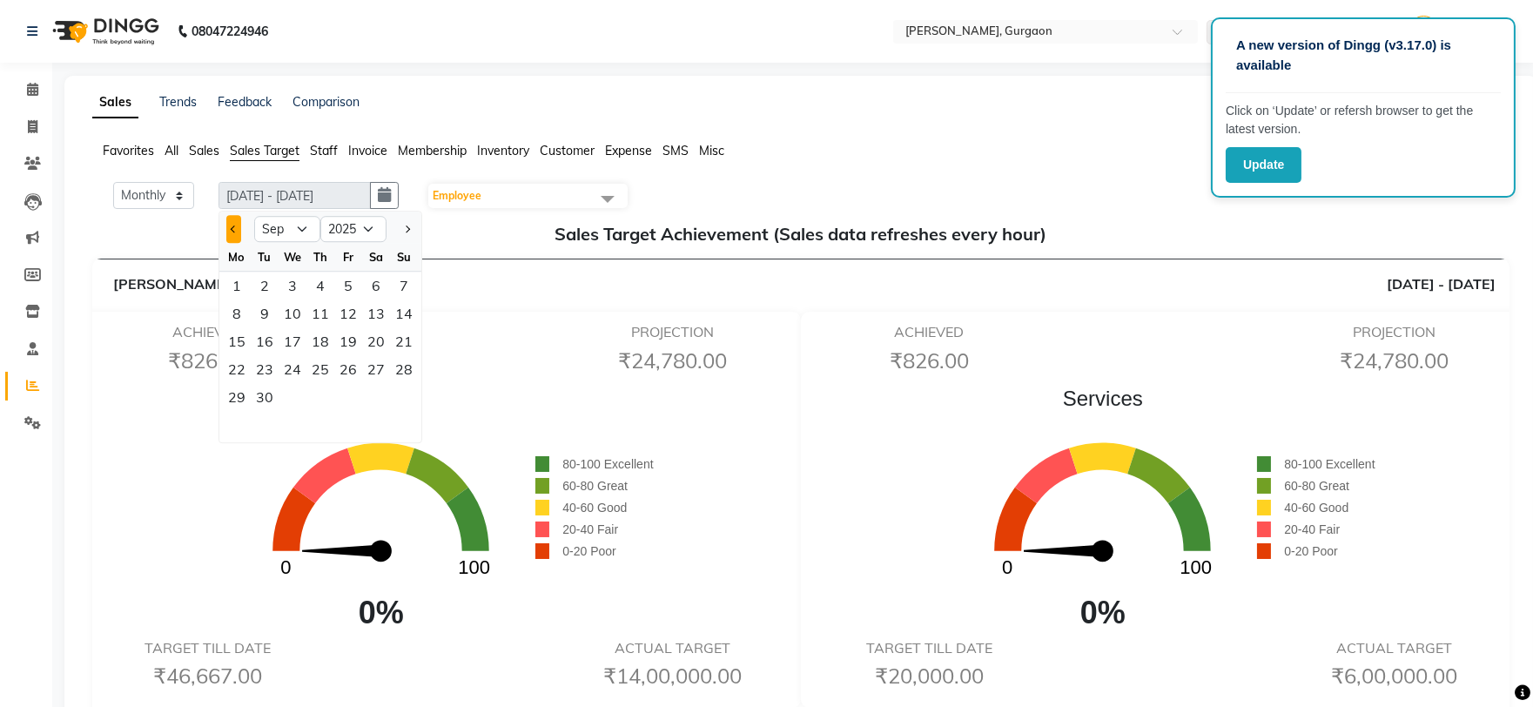
click at [227, 236] on button "Previous month" at bounding box center [233, 229] width 15 height 28
select select "8"
click at [359, 284] on div "1" at bounding box center [348, 286] width 28 height 28
type input "[DATE] - [DATE]"
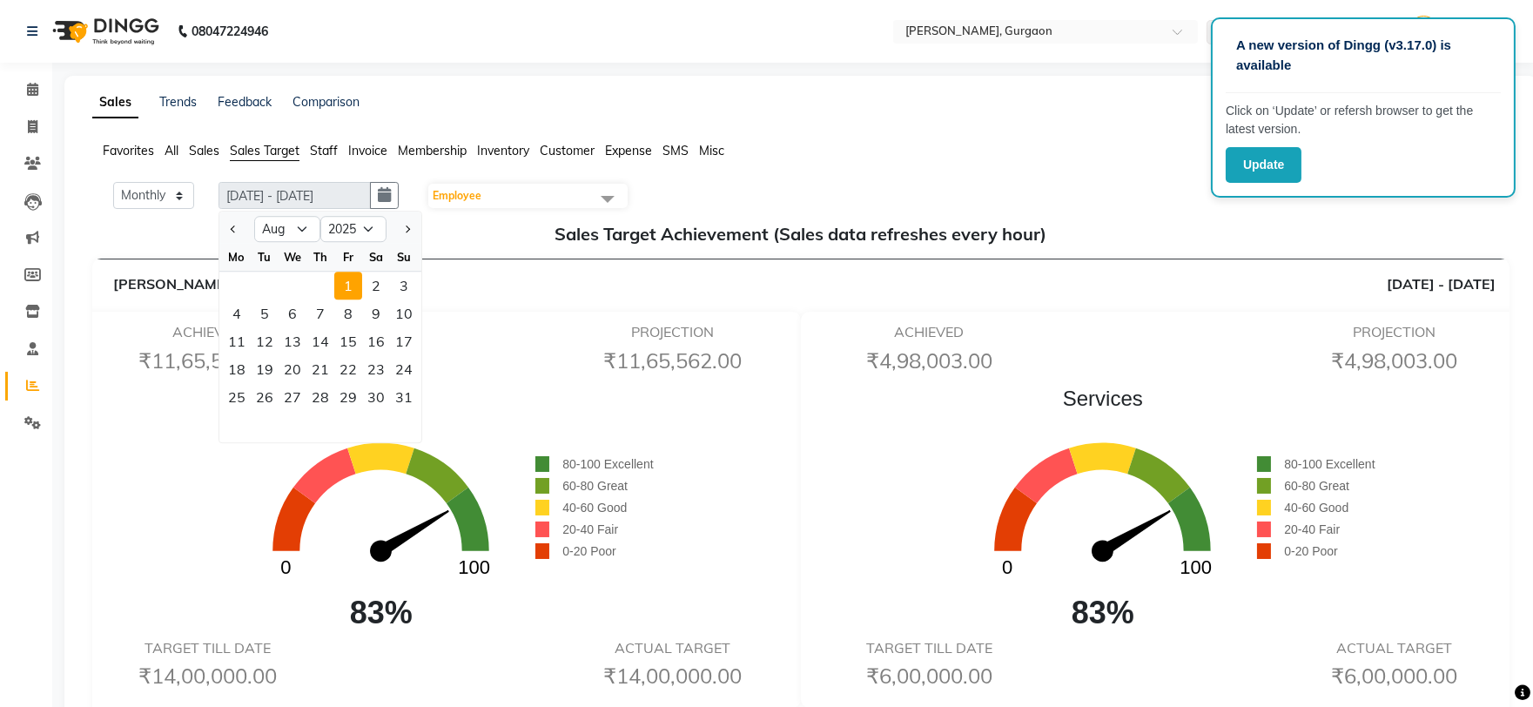
click at [481, 261] on div "Quinnn Harper, Gurgaon 01/08/2025 - 31/08/2025" at bounding box center [800, 284] width 1417 height 50
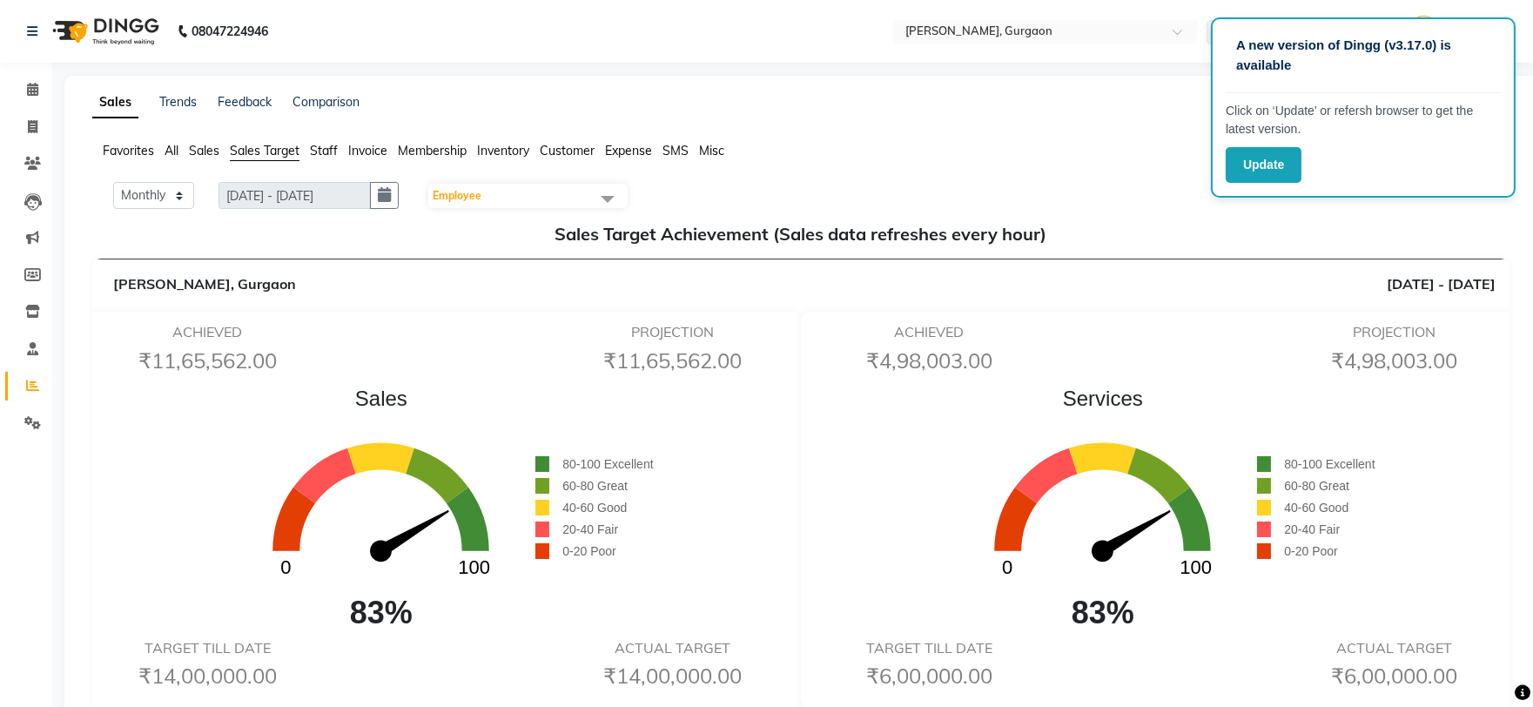
click at [313, 143] on span "Staff" at bounding box center [324, 151] width 28 height 16
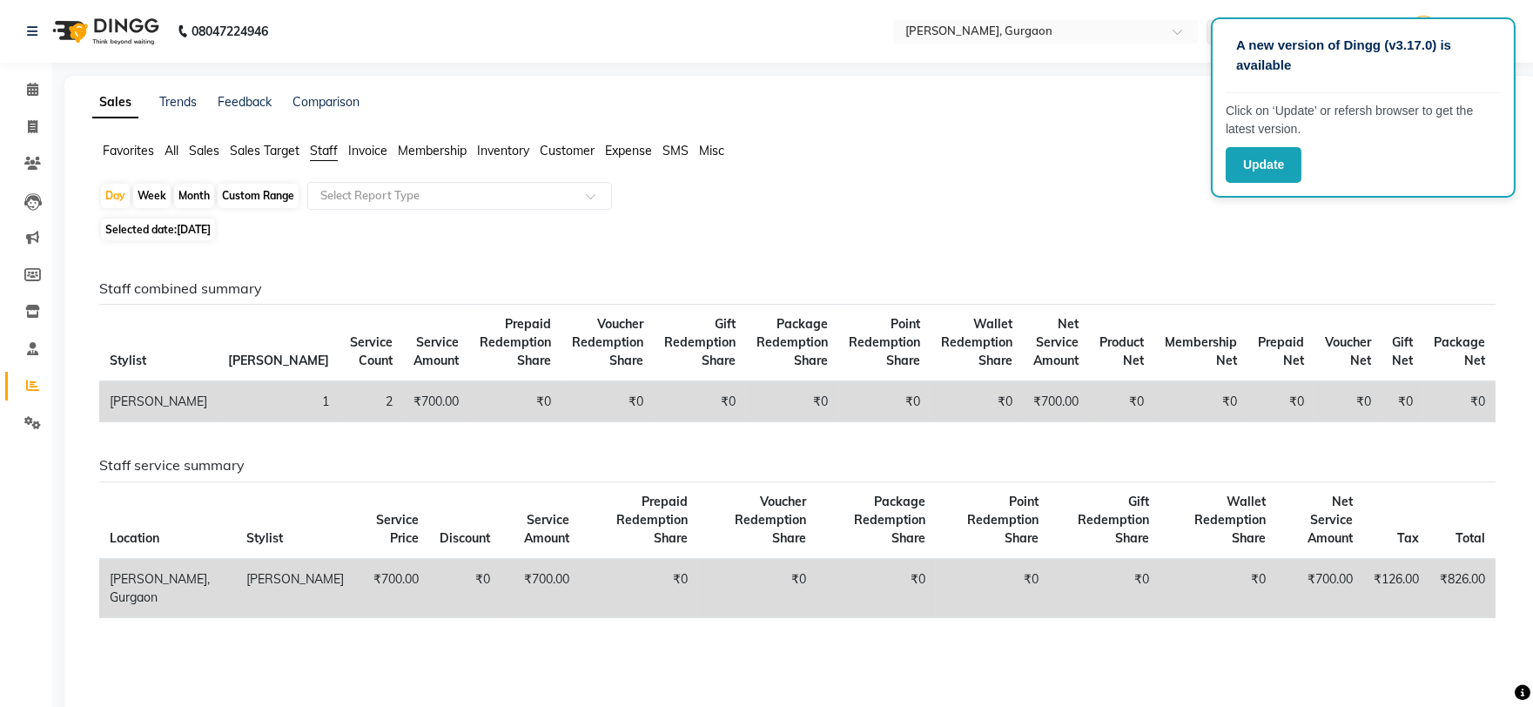
click at [199, 195] on div "Month" at bounding box center [194, 196] width 40 height 24
select select "9"
select select "2025"
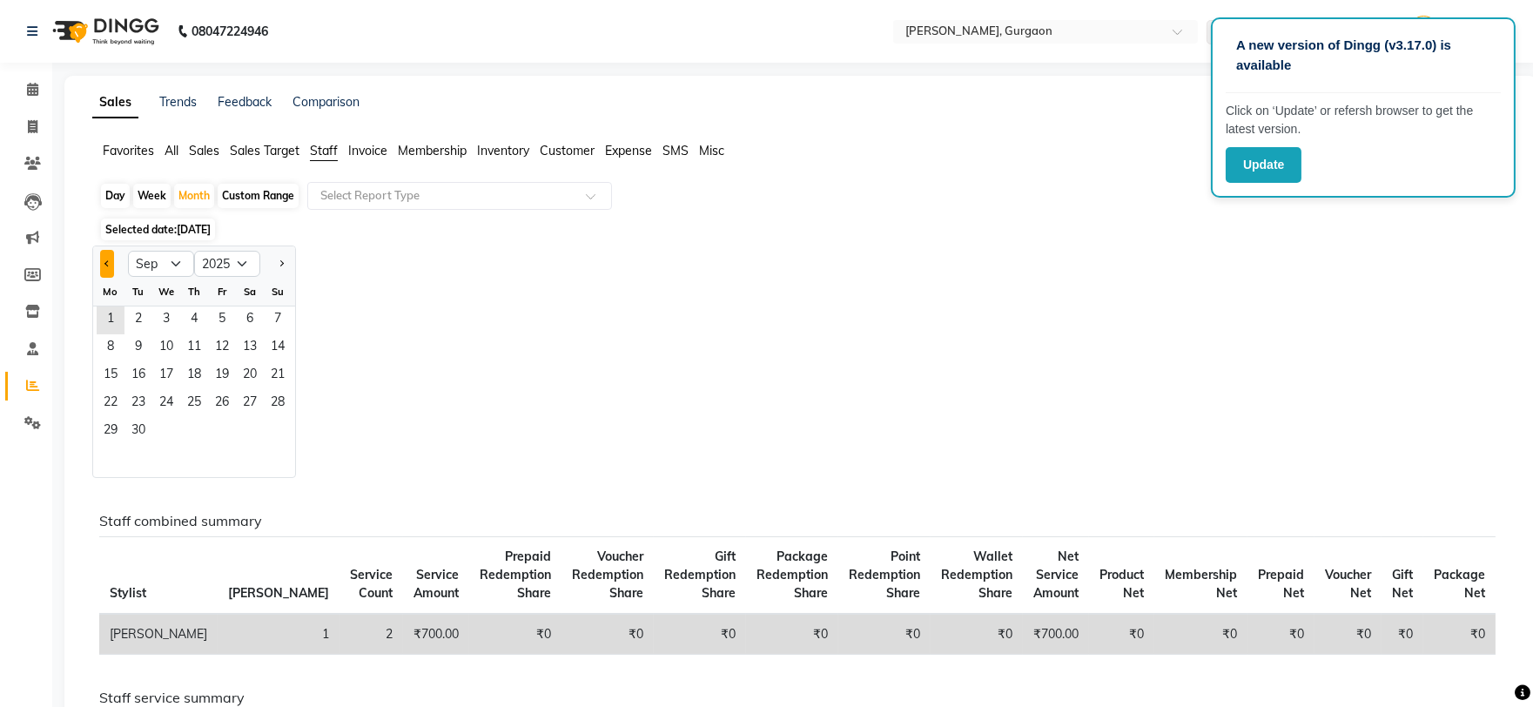
click at [110, 273] on button "Previous month" at bounding box center [107, 264] width 14 height 28
select select "8"
click at [213, 314] on span "1" at bounding box center [222, 320] width 28 height 28
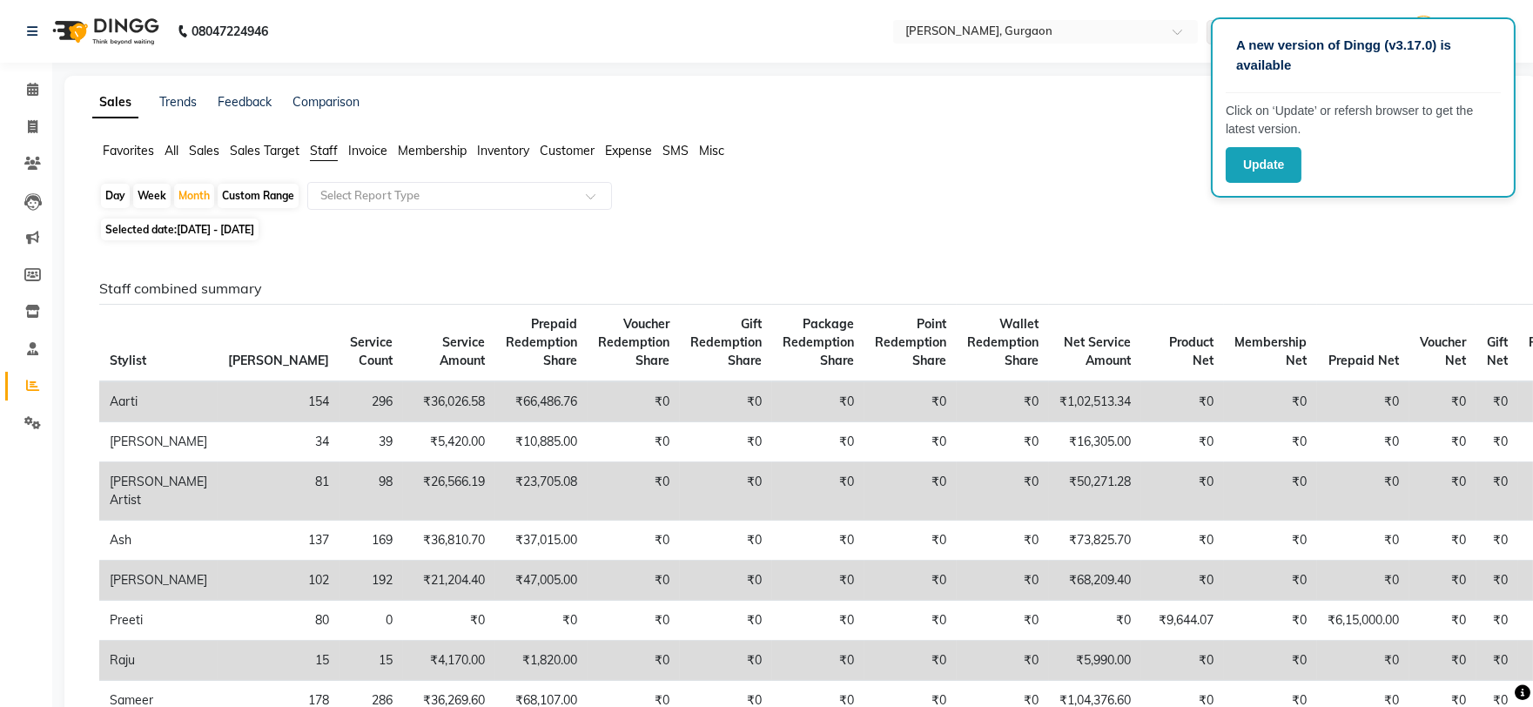
click at [252, 144] on span "Sales Target" at bounding box center [265, 151] width 70 height 16
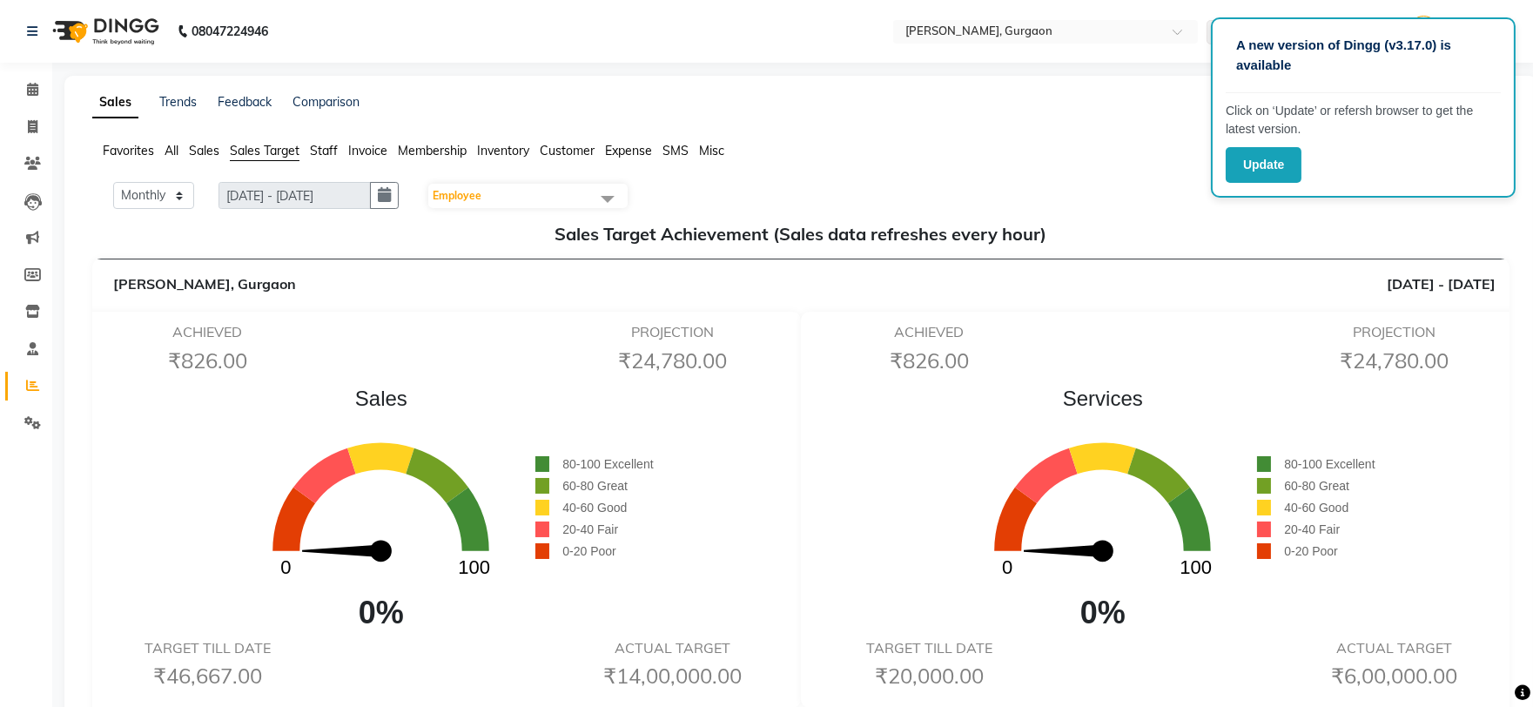
click at [324, 155] on span "Staff" at bounding box center [324, 151] width 28 height 16
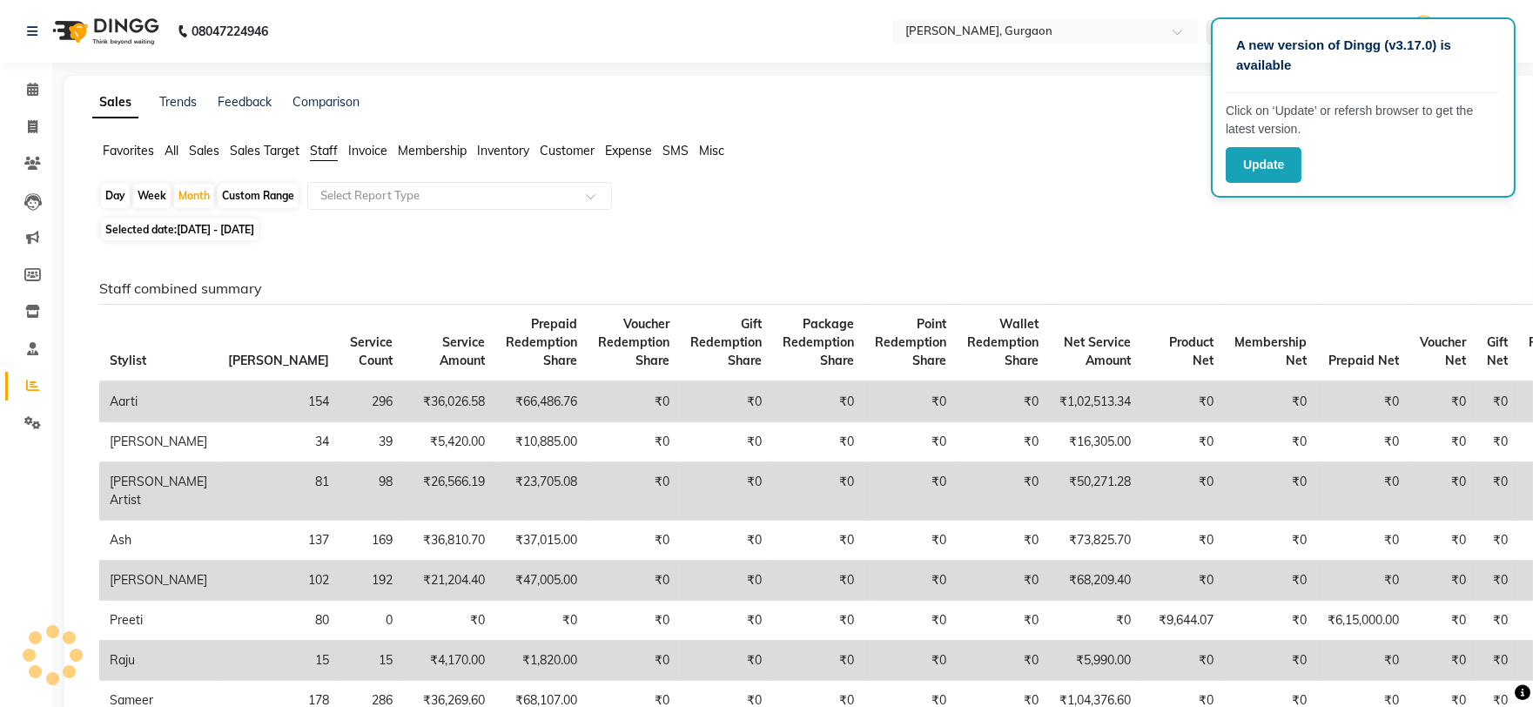
click at [360, 151] on span "Invoice" at bounding box center [367, 151] width 39 height 16
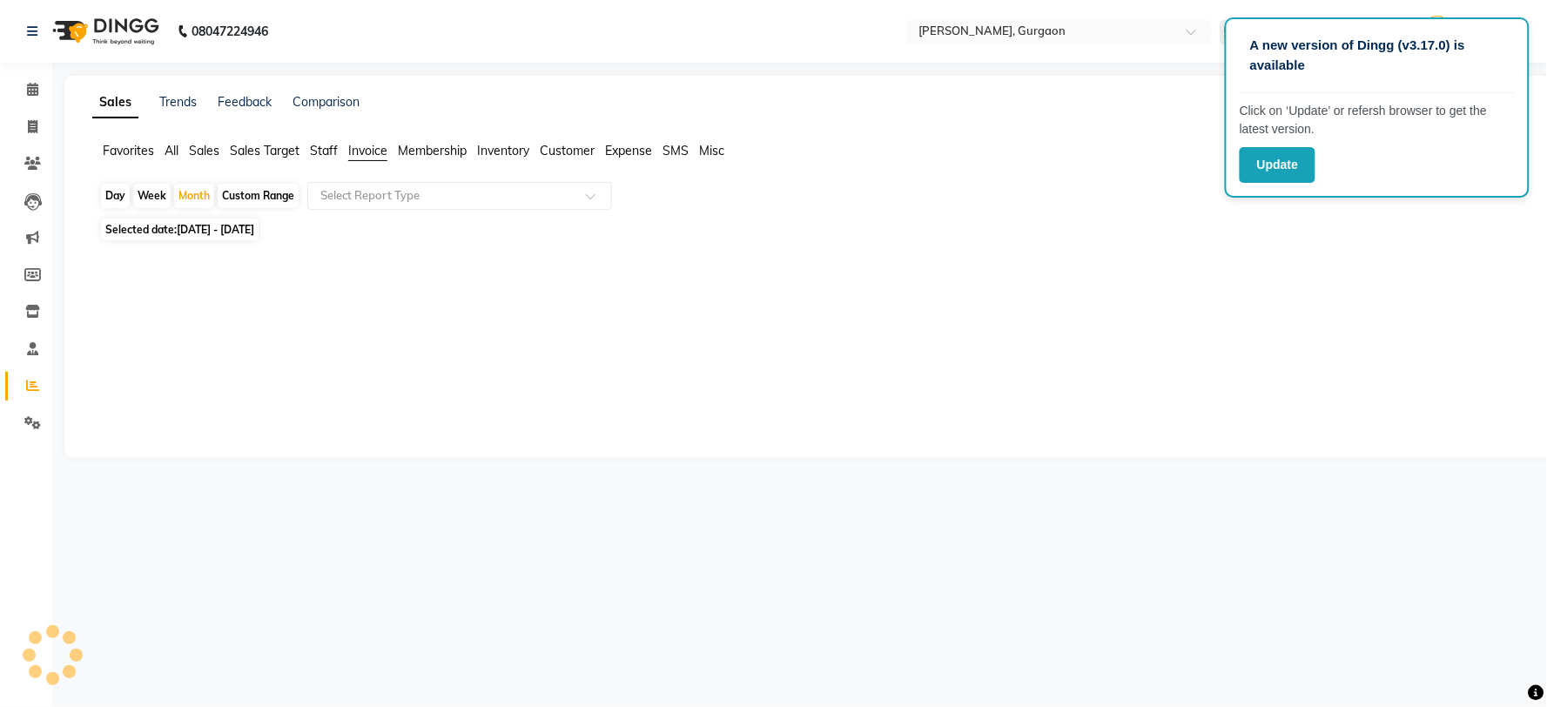
click at [324, 151] on span "Staff" at bounding box center [324, 151] width 28 height 16
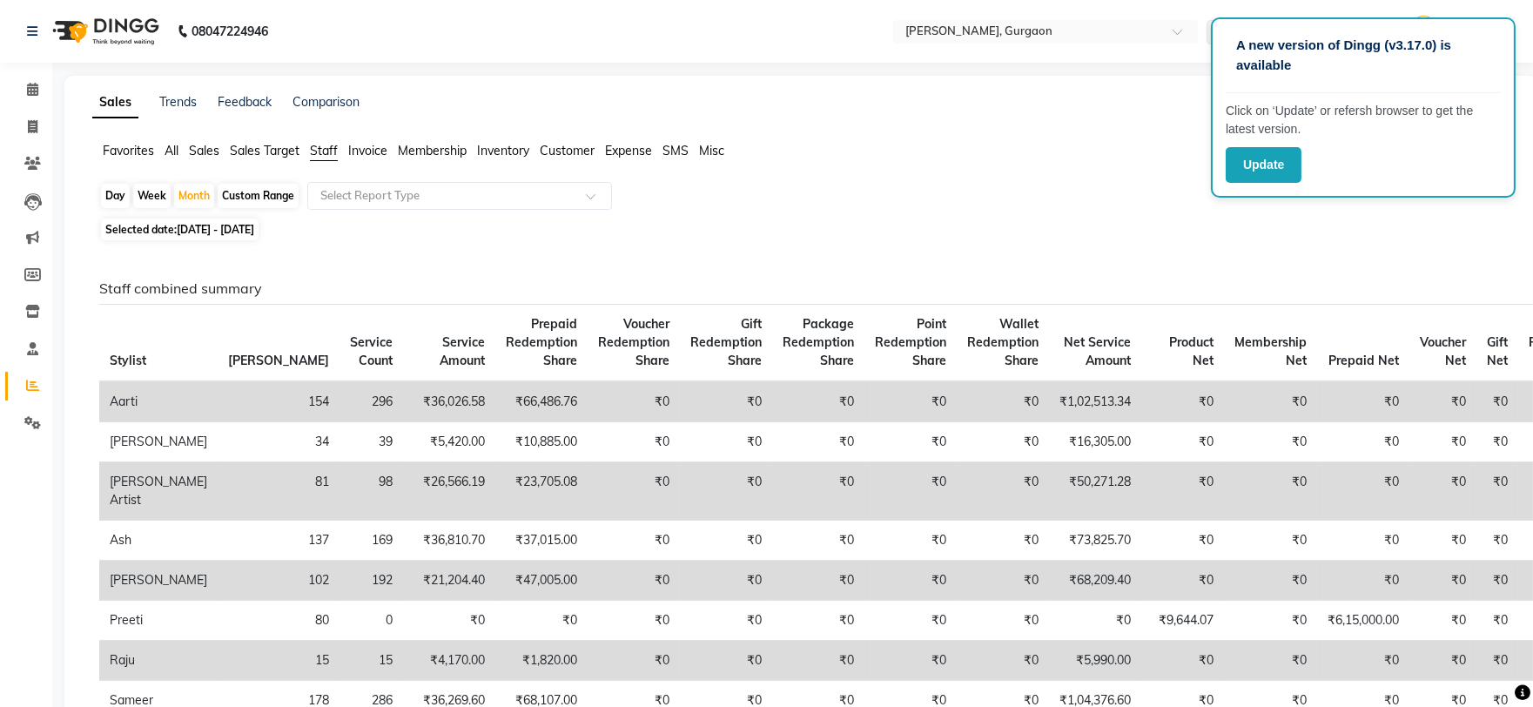
click at [281, 151] on span "Sales Target" at bounding box center [265, 151] width 70 height 16
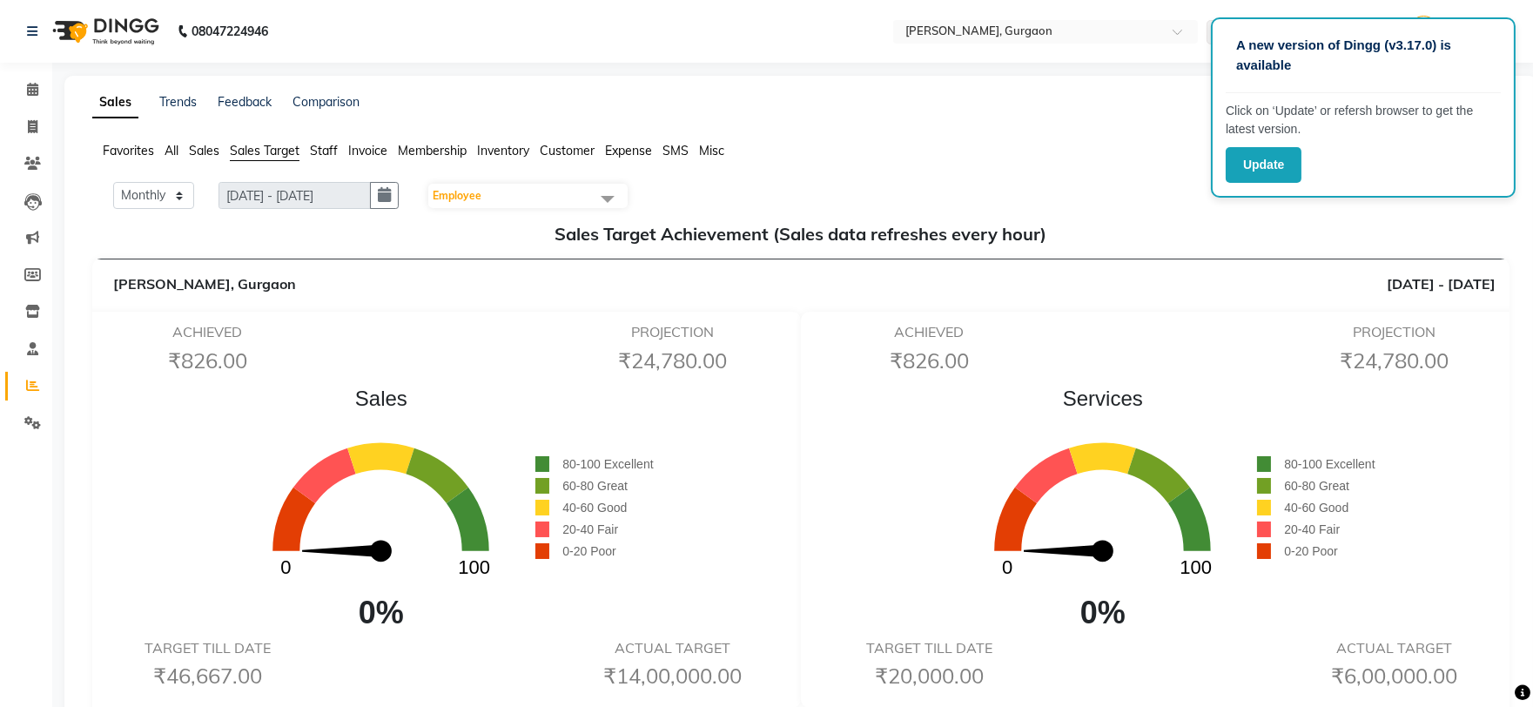
click at [125, 155] on span "Favorites" at bounding box center [128, 151] width 51 height 16
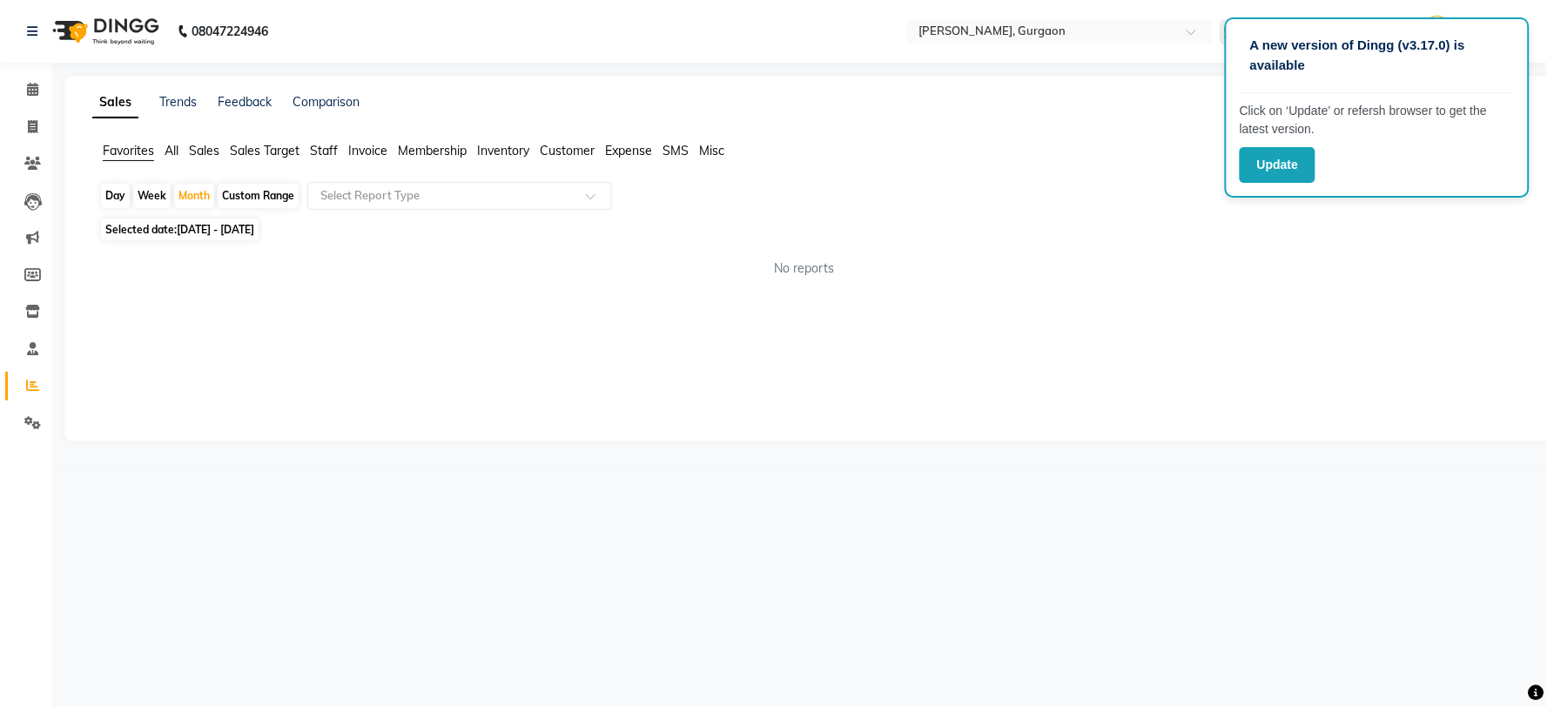
click at [167, 157] on span "All" at bounding box center [172, 151] width 14 height 16
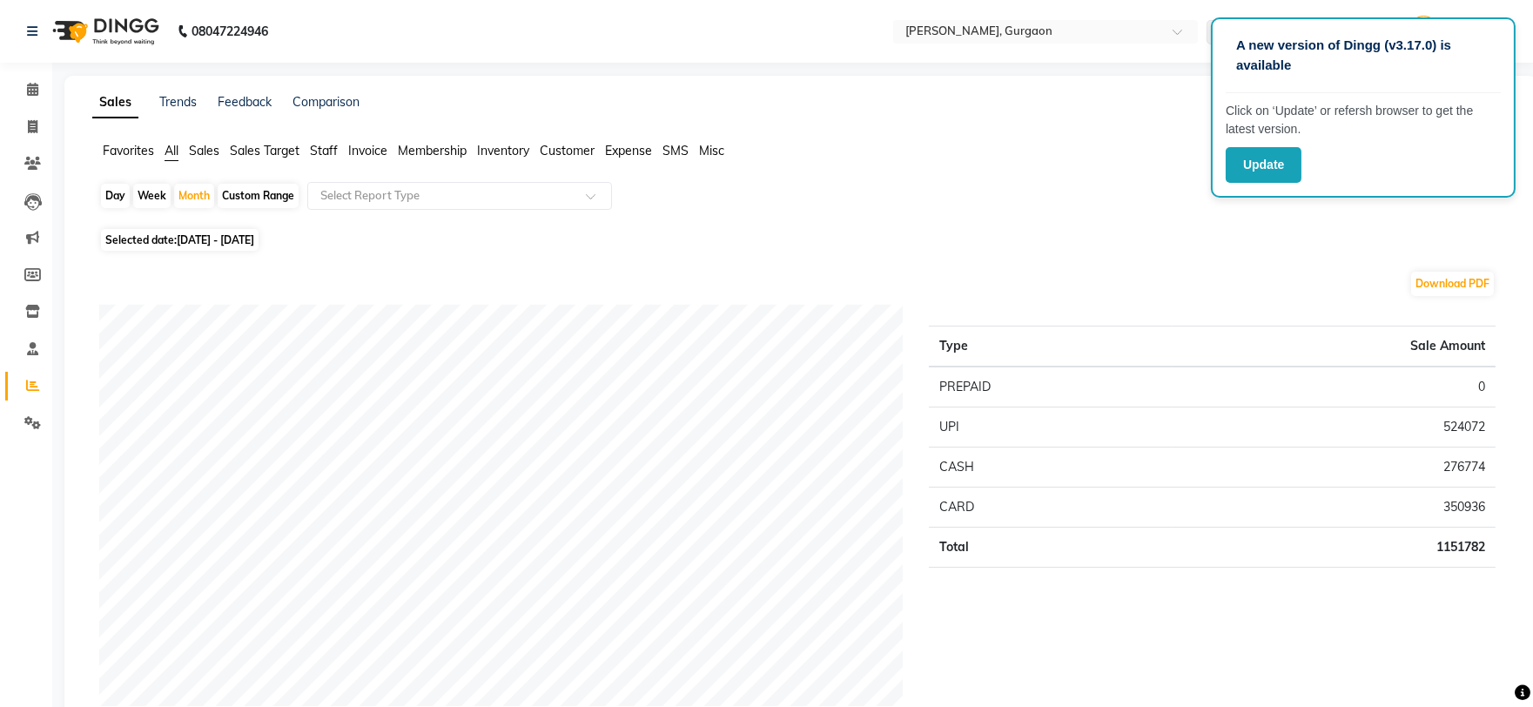
click at [193, 158] on span "Sales" at bounding box center [204, 151] width 30 height 16
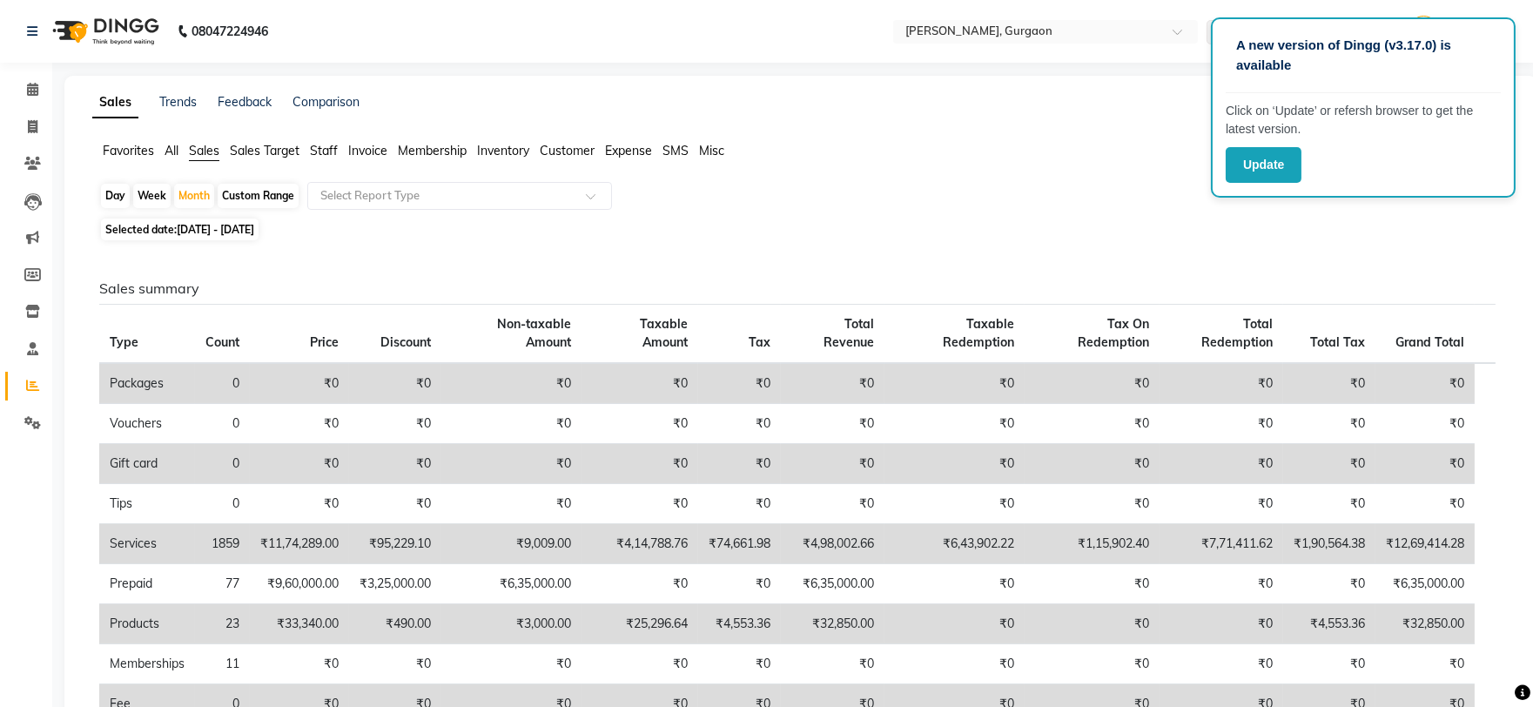
click at [325, 157] on span "Staff" at bounding box center [324, 151] width 28 height 16
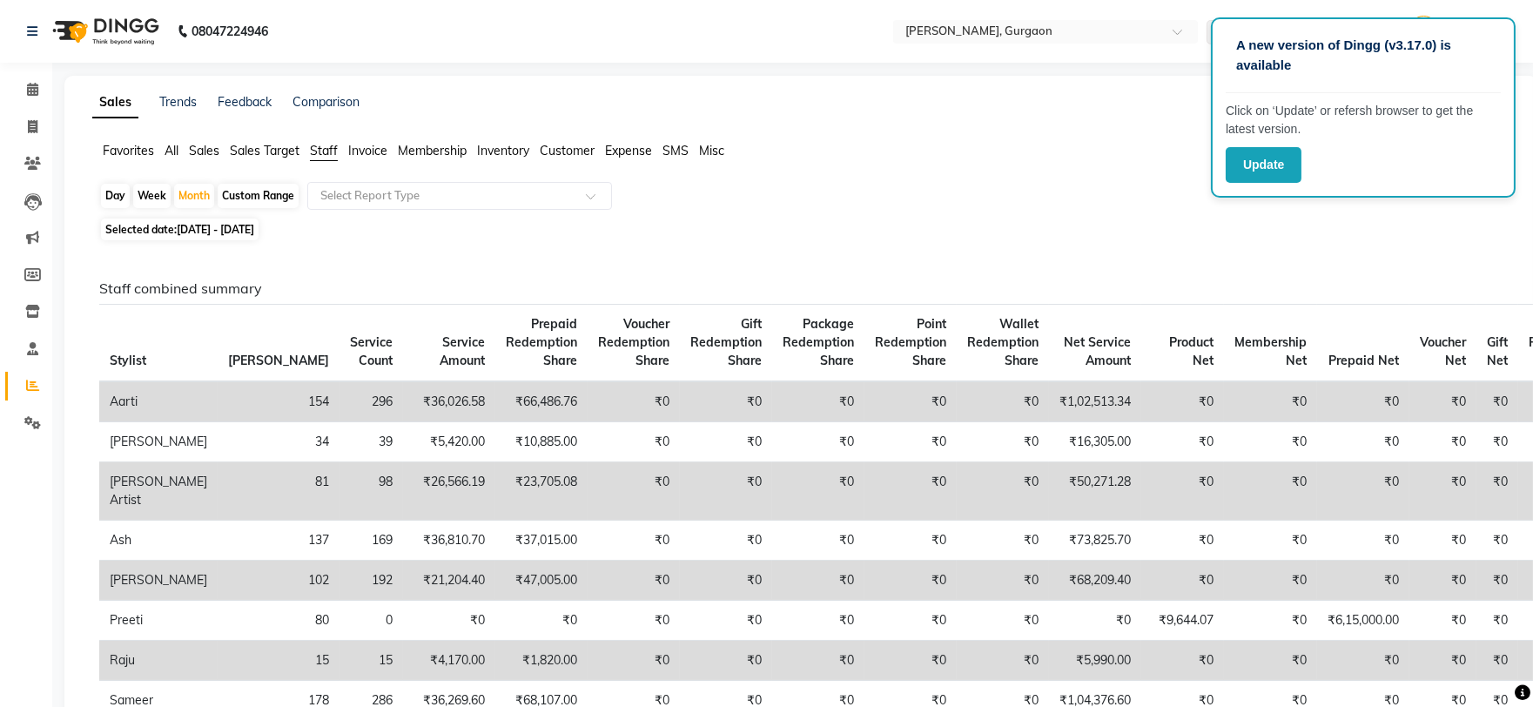
click at [239, 189] on div "Custom Range" at bounding box center [258, 196] width 81 height 24
select select "8"
select select "2025"
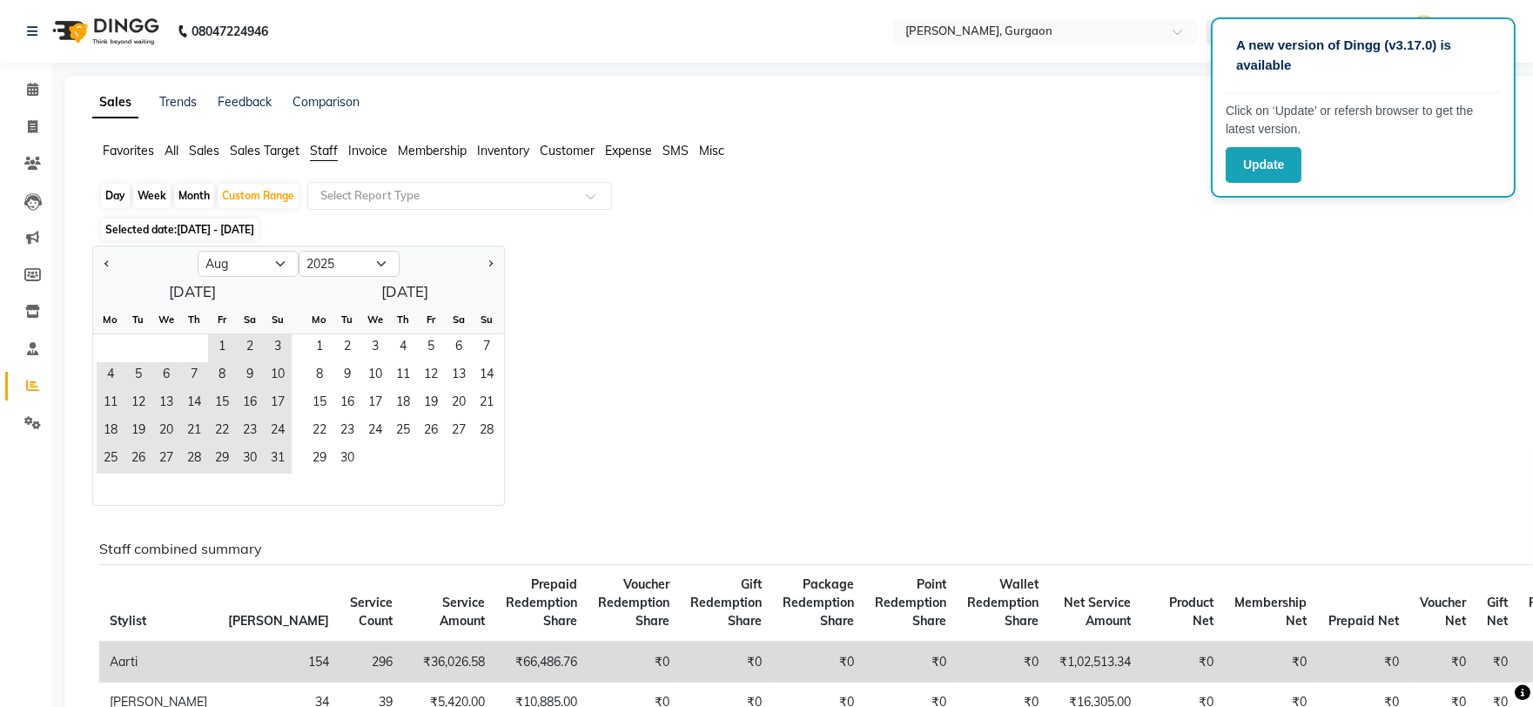
click at [194, 197] on div "Month" at bounding box center [194, 196] width 40 height 24
select select "8"
select select "2025"
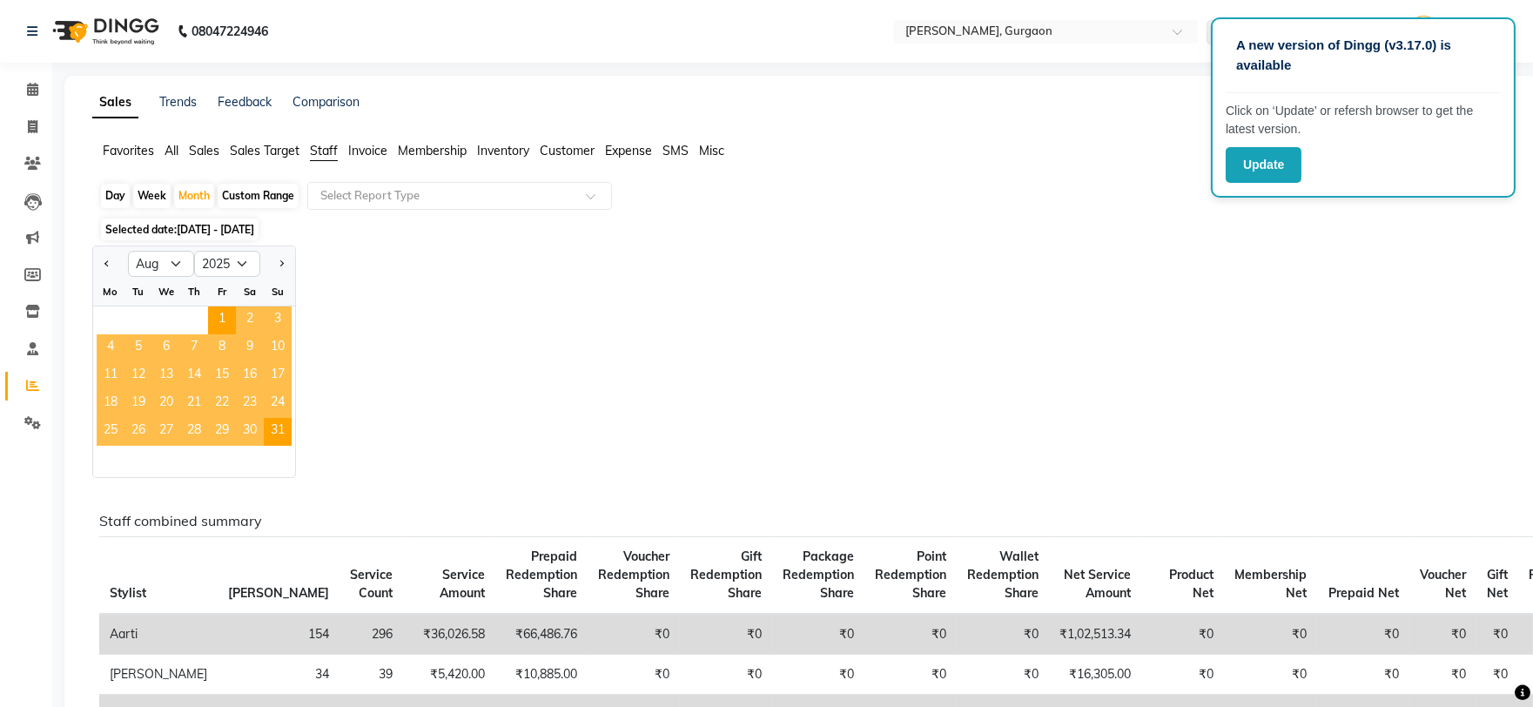
click at [262, 158] on span "Sales Target" at bounding box center [265, 151] width 70 height 16
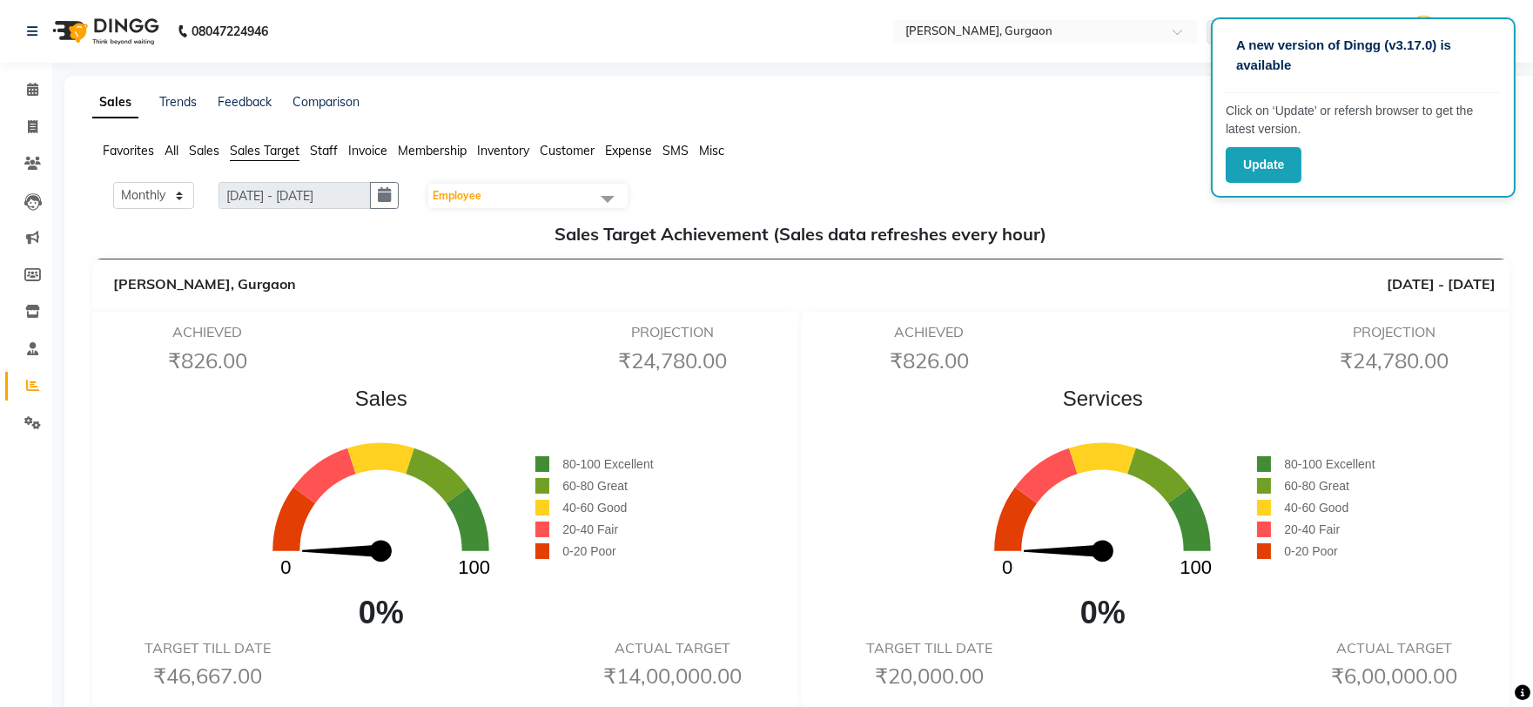
click at [194, 154] on span "Sales" at bounding box center [204, 151] width 30 height 16
select select "8"
select select "2025"
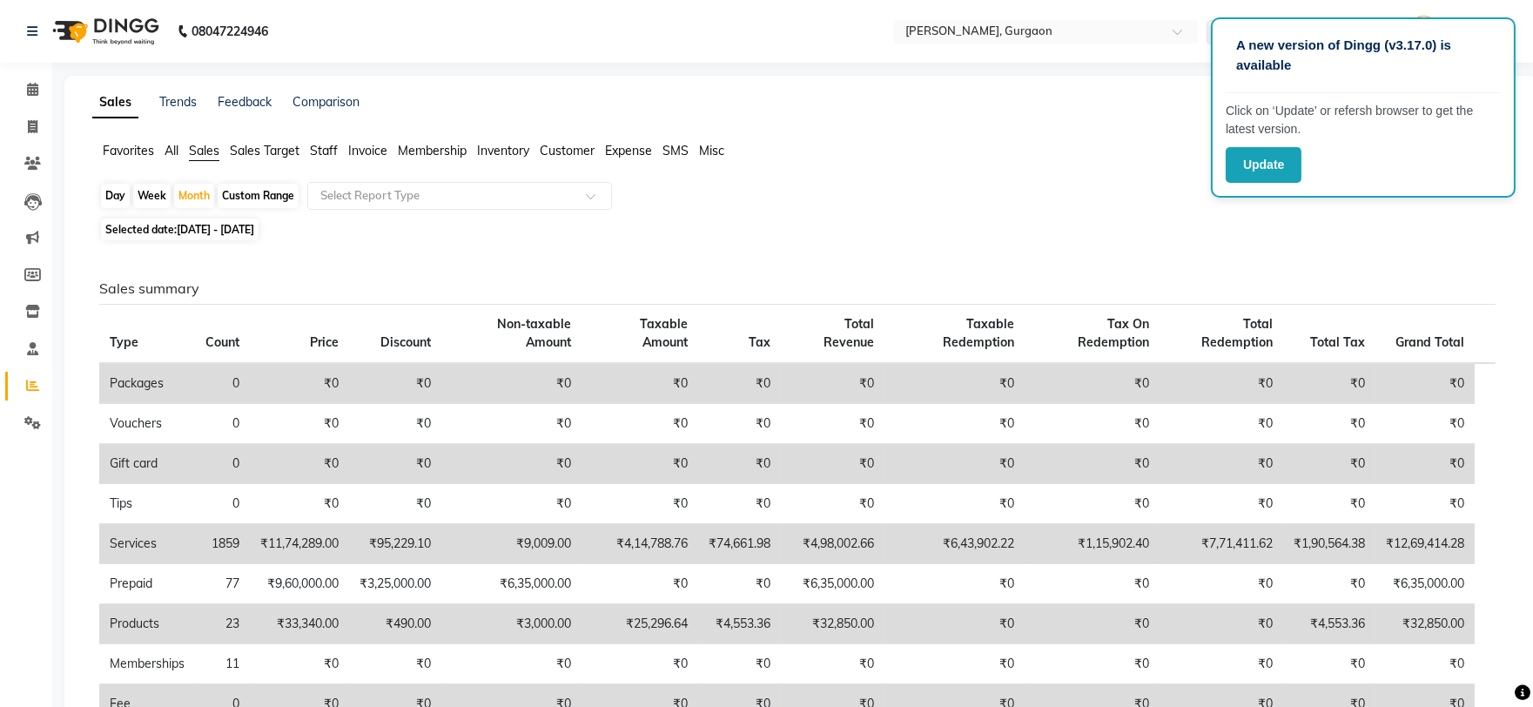
click at [320, 145] on span "Staff" at bounding box center [324, 151] width 28 height 16
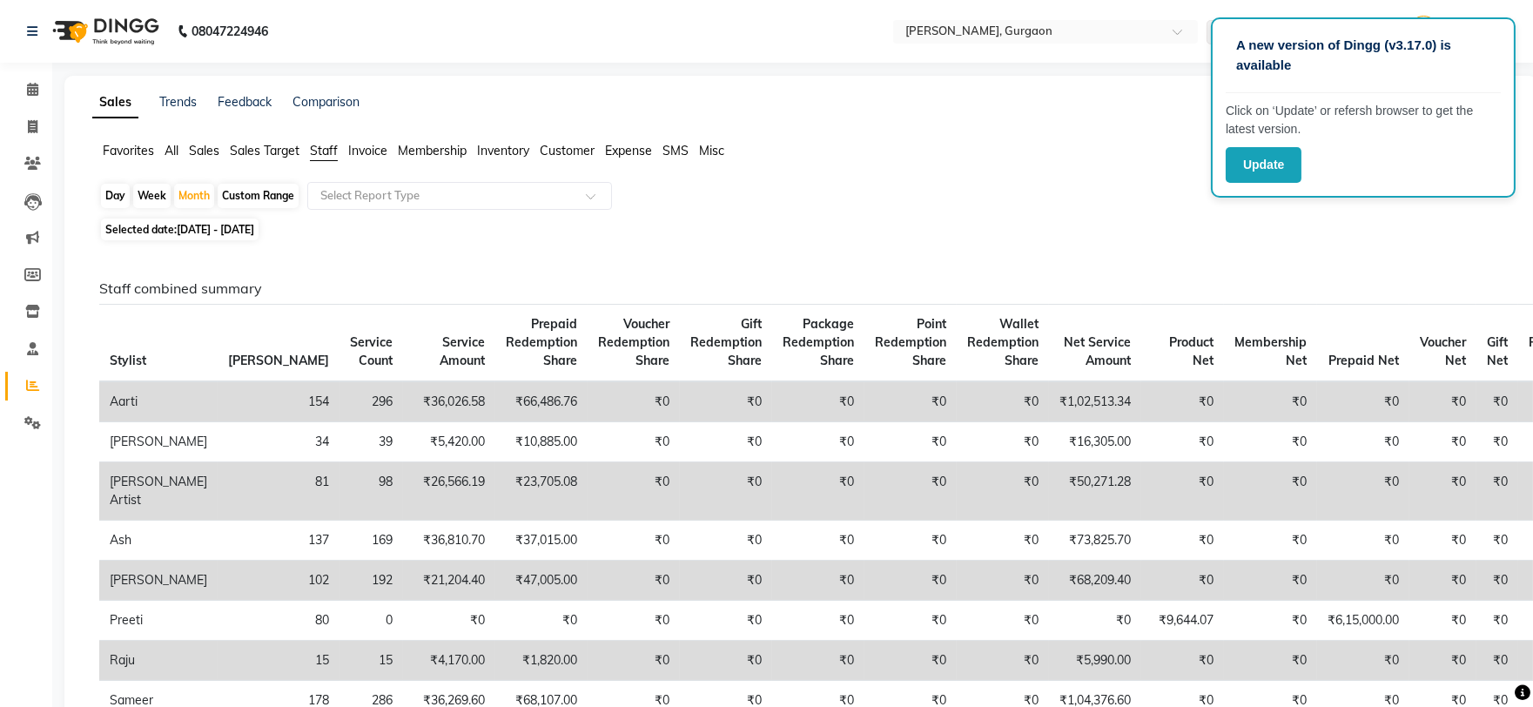
click at [255, 154] on span "Sales Target" at bounding box center [265, 151] width 70 height 16
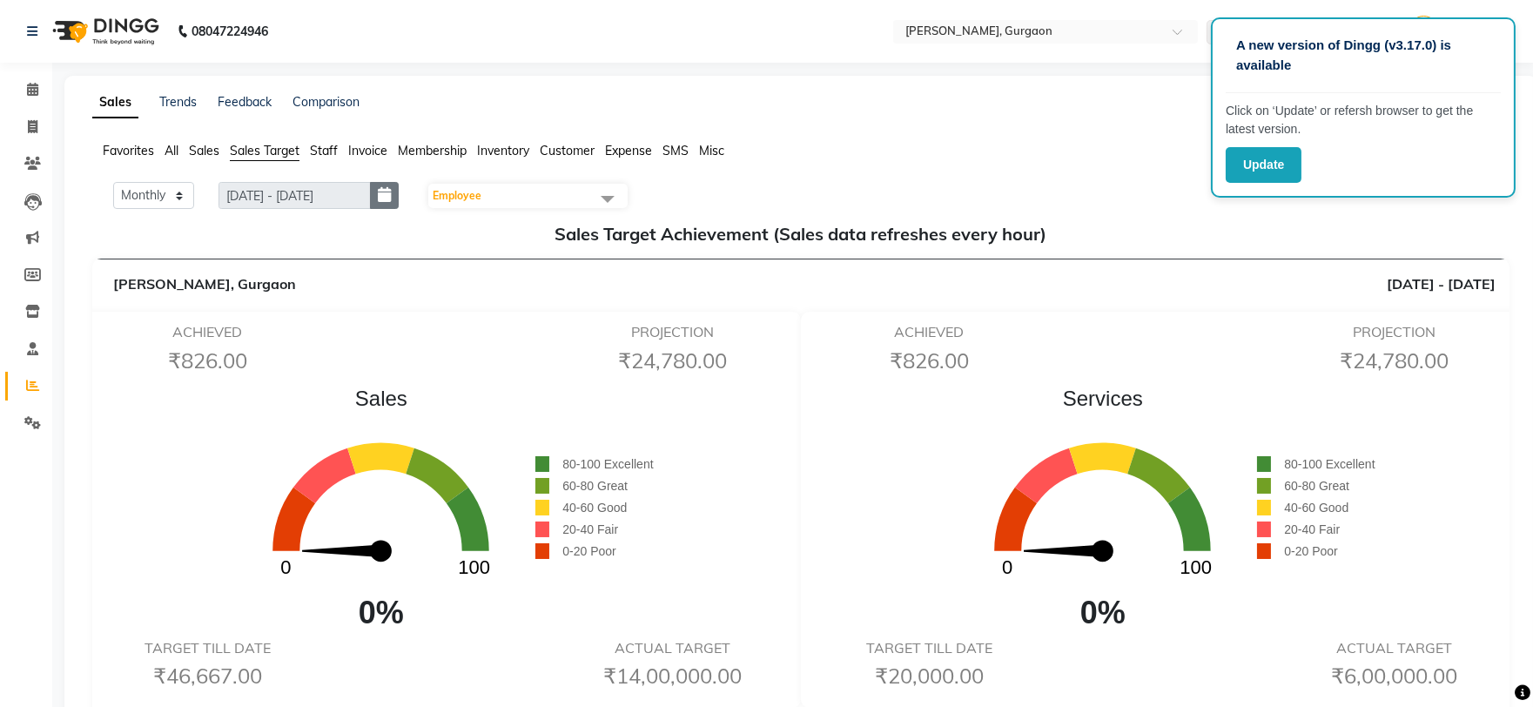
click at [391, 195] on icon "button" at bounding box center [384, 195] width 13 height 1
select select "9"
select select "2025"
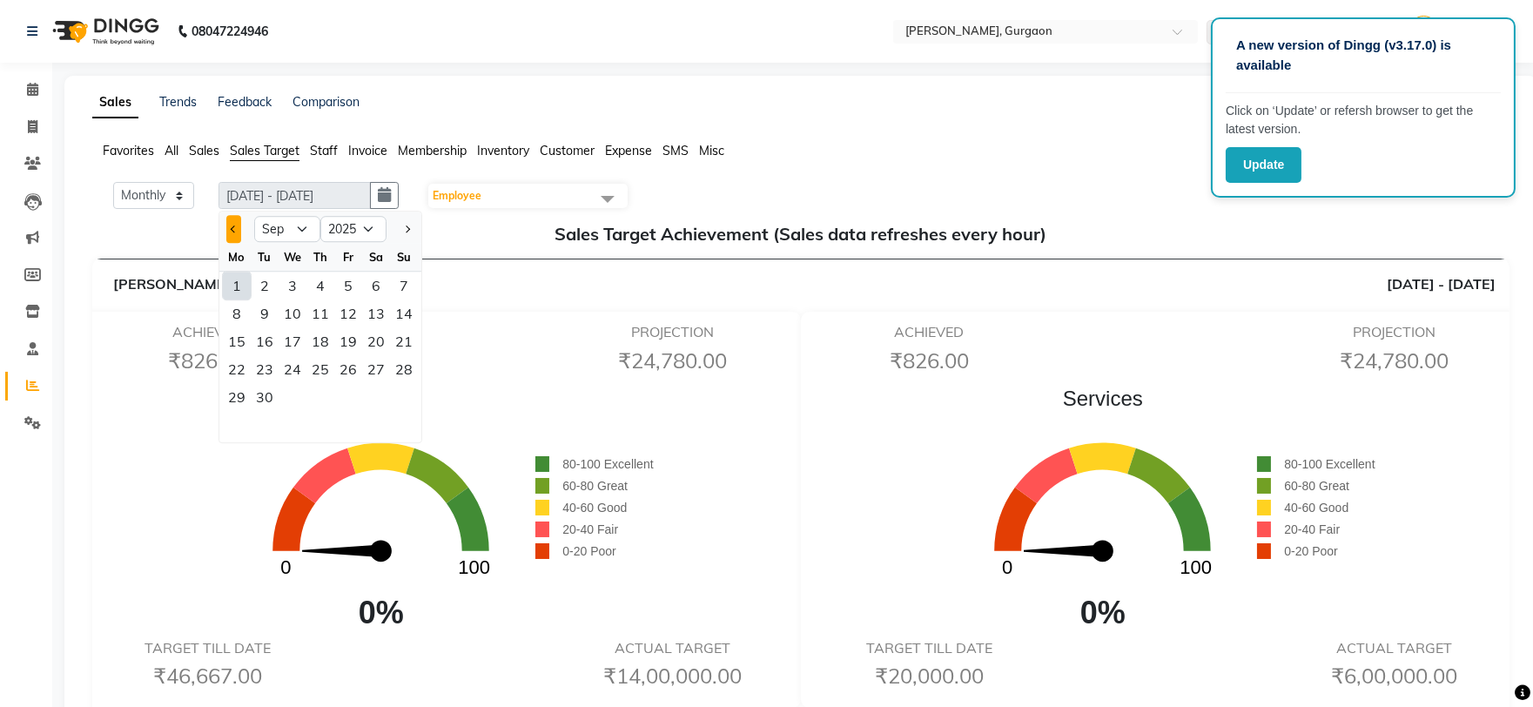
click at [236, 230] on span "Previous month" at bounding box center [234, 229] width 7 height 7
select select "8"
click at [359, 287] on div "1" at bounding box center [348, 286] width 28 height 28
type input "[DATE] - [DATE]"
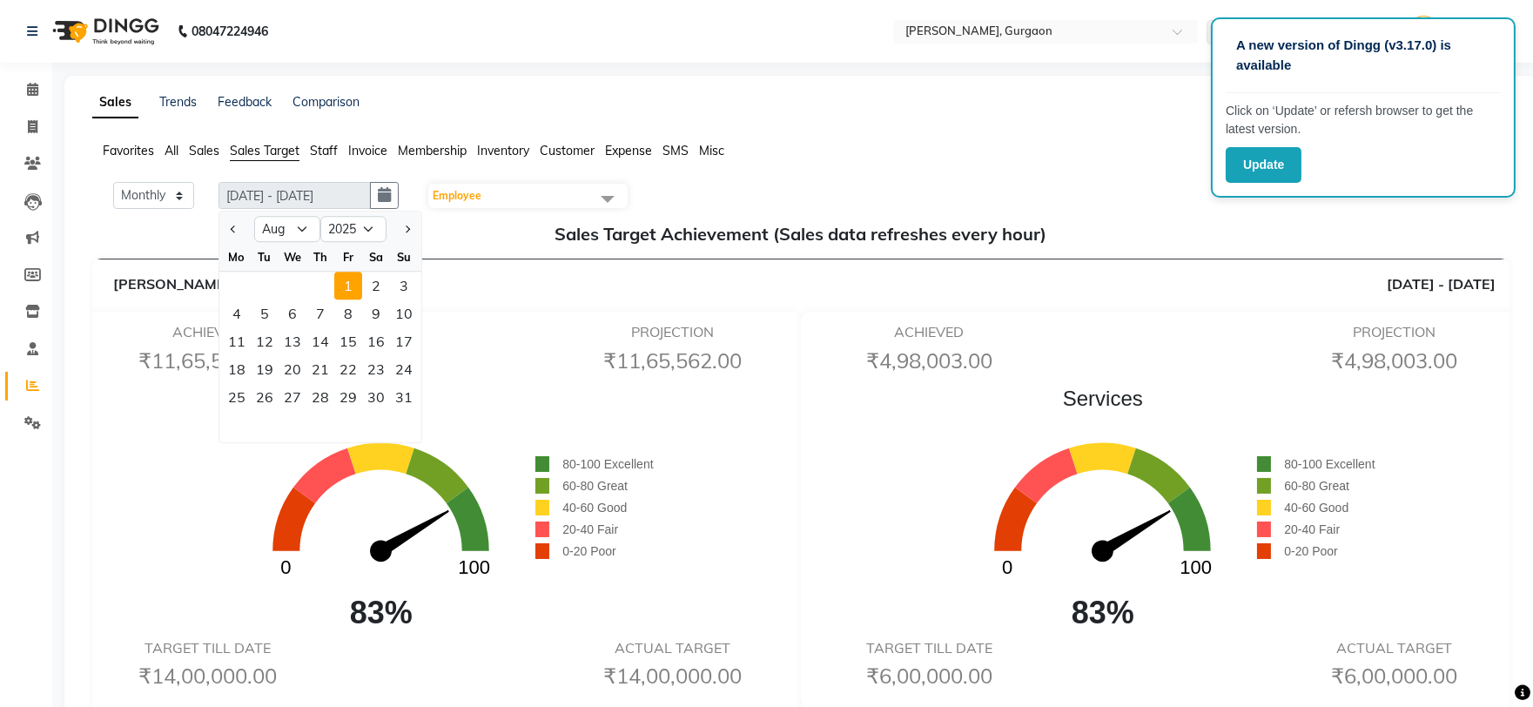
click at [455, 337] on div "ACHIEVED ₹11,65,562.00 PROJECTION ₹11,65,562.00" at bounding box center [439, 352] width 697 height 56
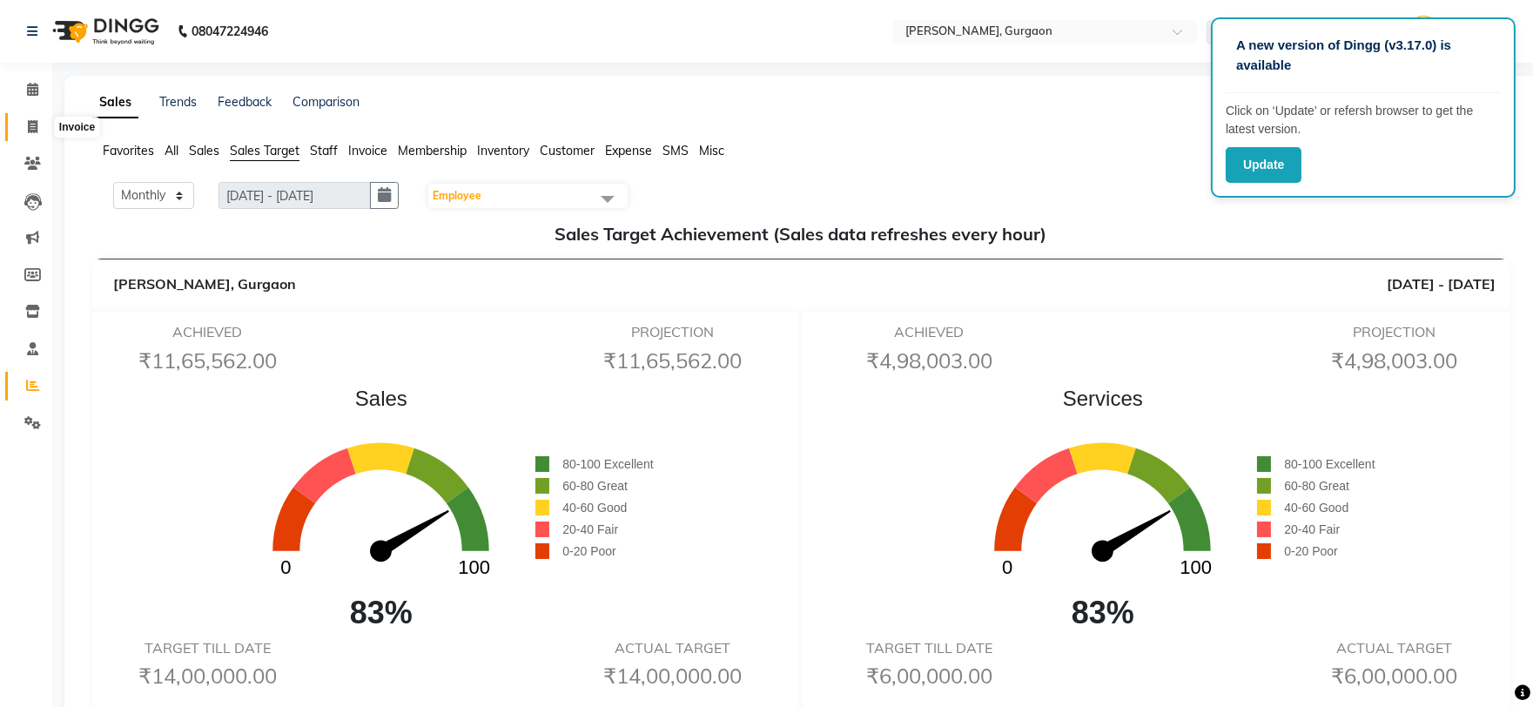
drag, startPoint x: 33, startPoint y: 127, endPoint x: 27, endPoint y: 115, distance: 13.6
click at [33, 127] on icon at bounding box center [33, 126] width 10 height 13
select select "service"
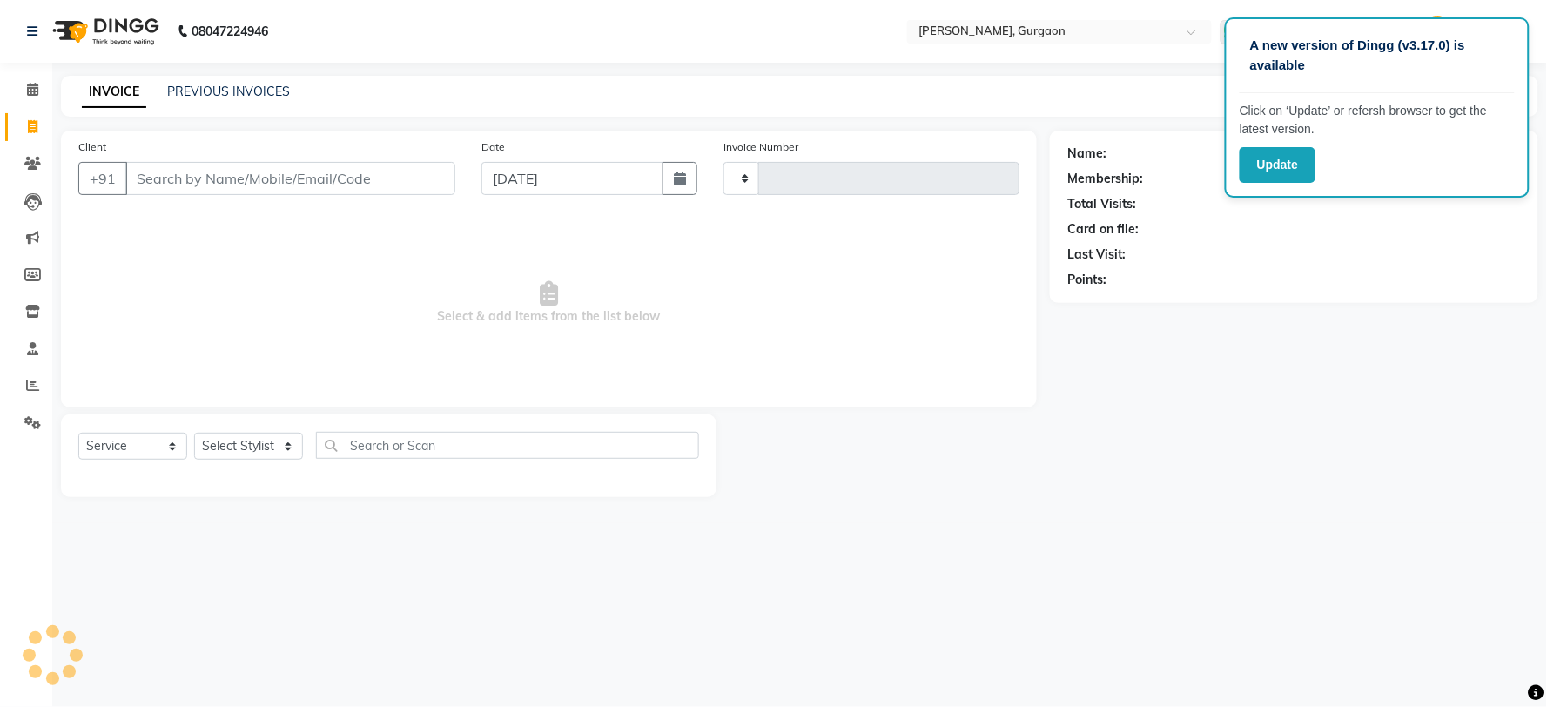
type input "2786"
select select "3880"
click at [275, 441] on select "Select Stylist" at bounding box center [248, 446] width 109 height 27
select select "78042"
click at [194, 434] on select "Select Stylist AARTI Abdul Kalam Akash Nail ARTIST ASH Gayatree Kirti Makeup Ma…" at bounding box center [248, 446] width 109 height 27
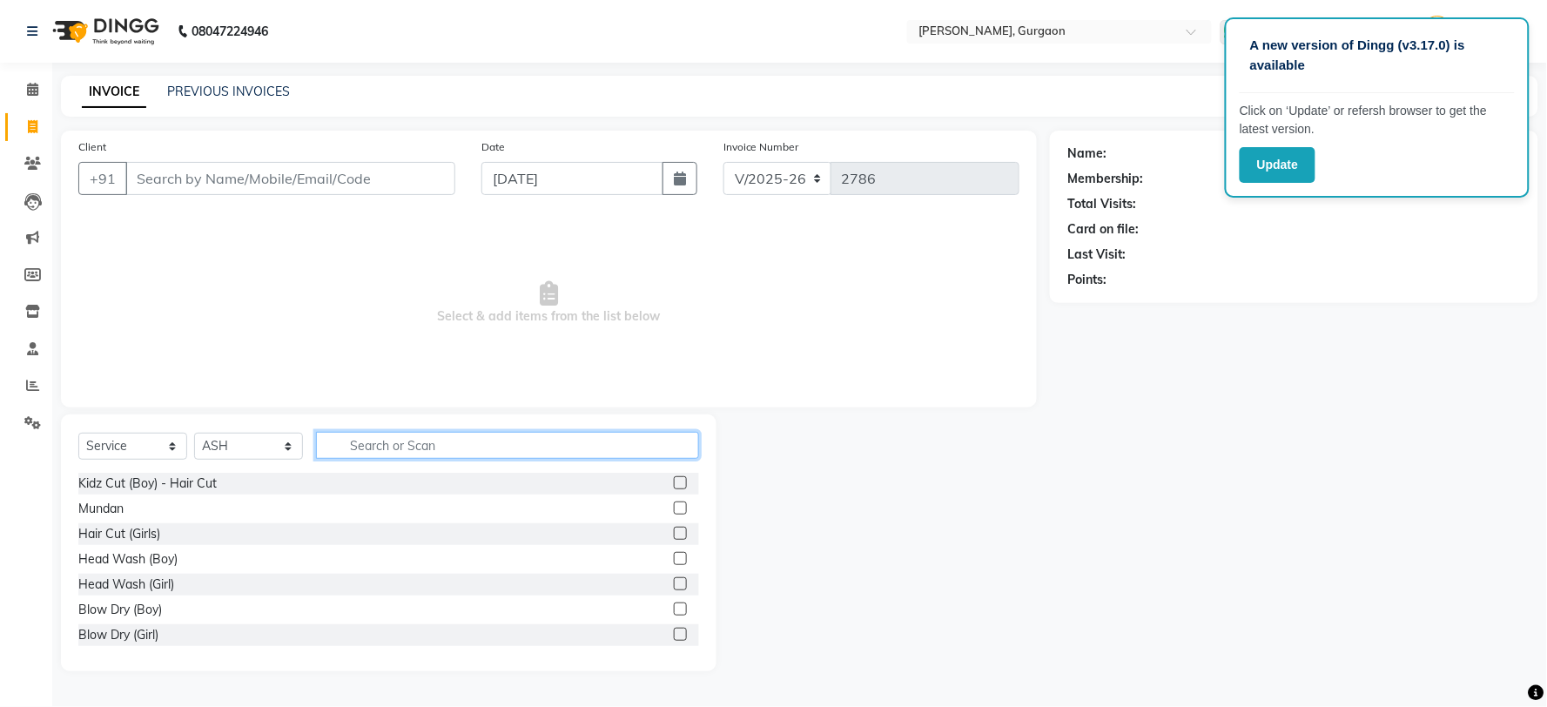
click at [465, 453] on input "text" at bounding box center [507, 445] width 383 height 27
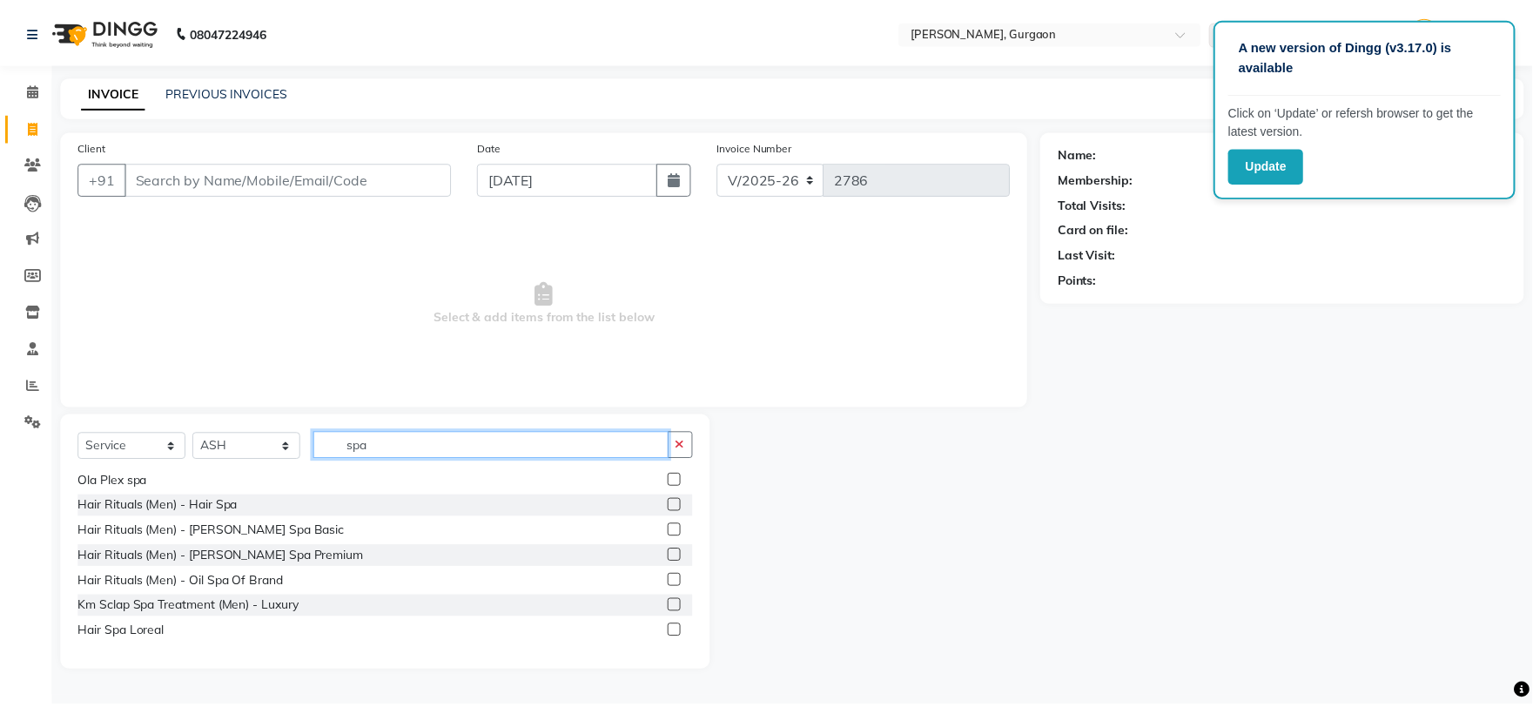
scroll to position [53, 0]
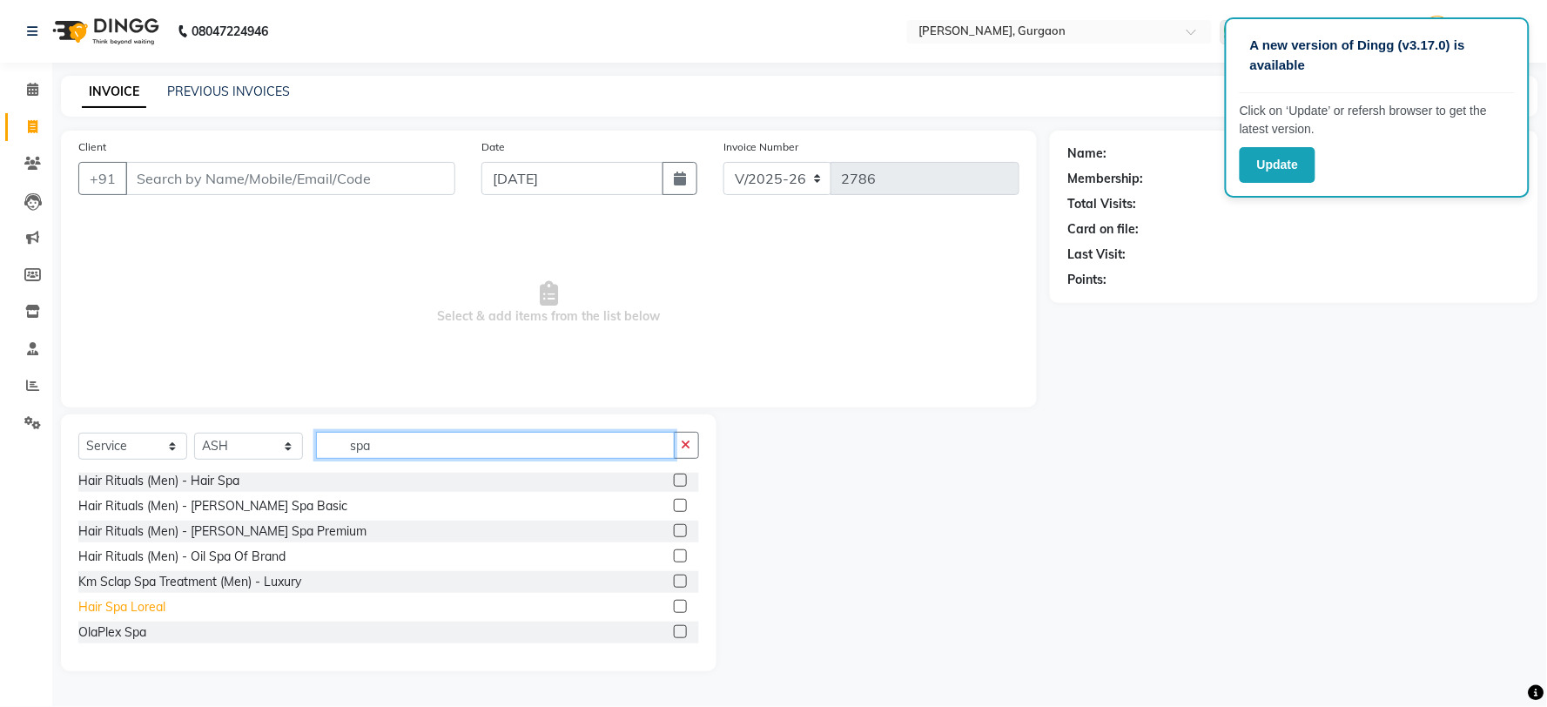
type input "spa"
click at [110, 607] on div "Hair Spa Loreal" at bounding box center [121, 607] width 87 height 18
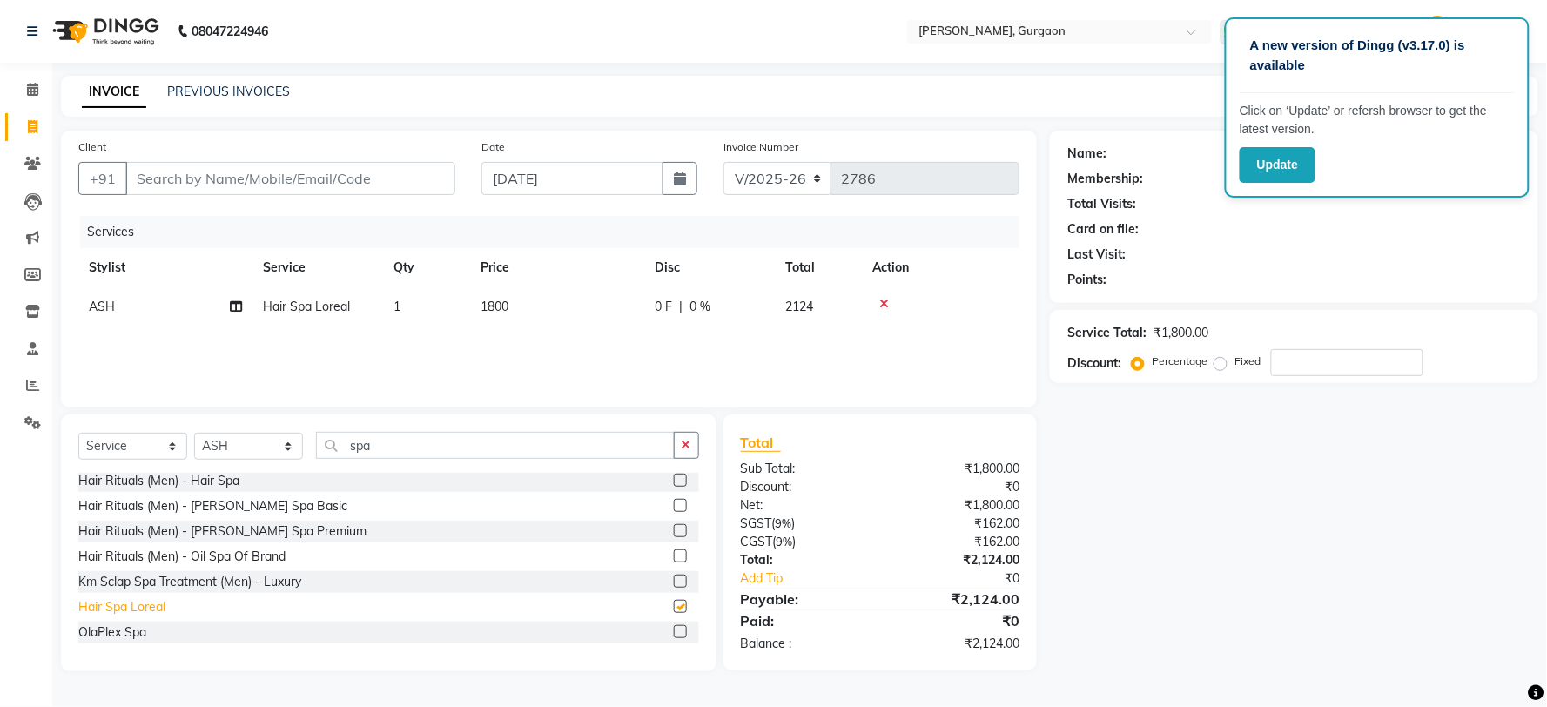
checkbox input "false"
click at [394, 178] on input "Client" at bounding box center [290, 178] width 330 height 33
type input "9"
type input "0"
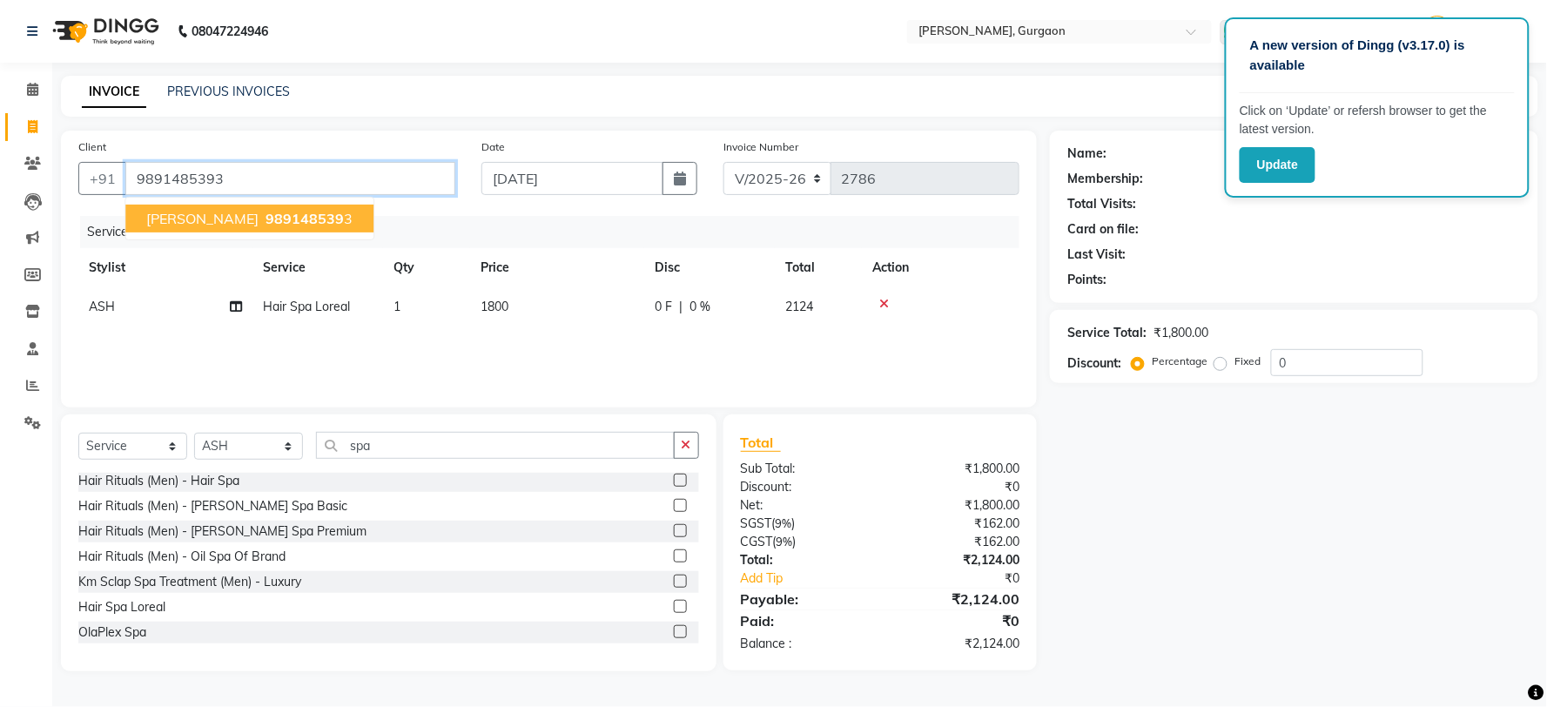
type input "9891485393"
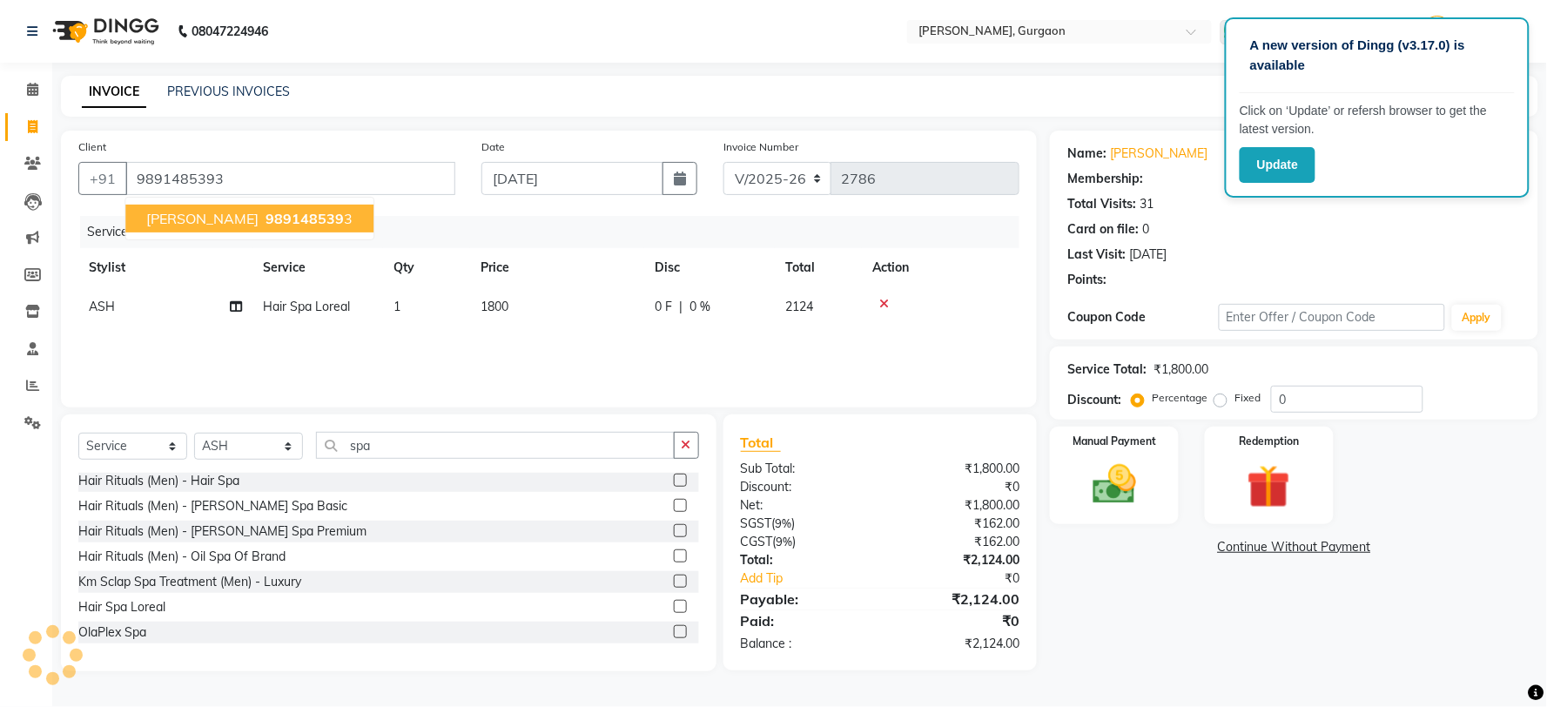
select select "2: Object"
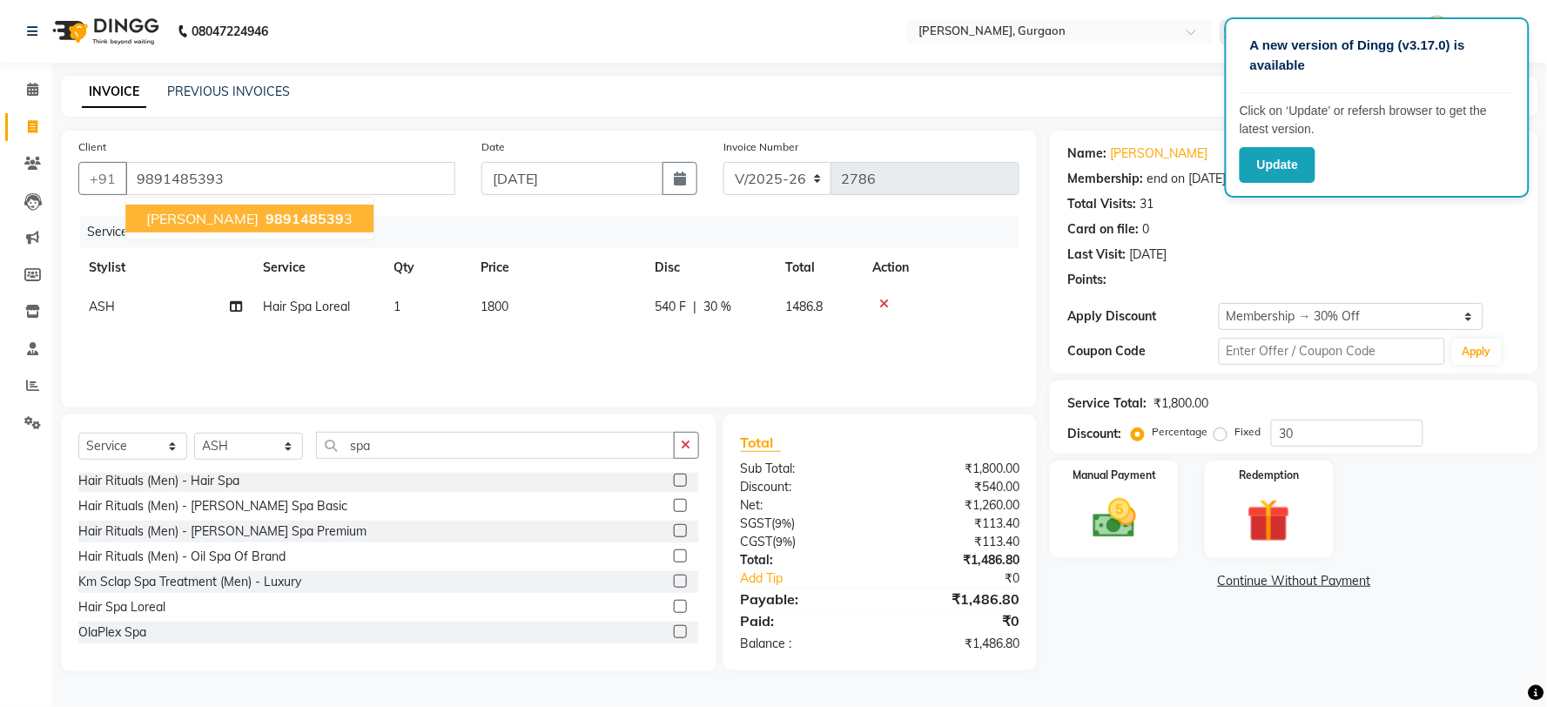
click at [266, 211] on span "989148539" at bounding box center [305, 218] width 78 height 17
type input "0"
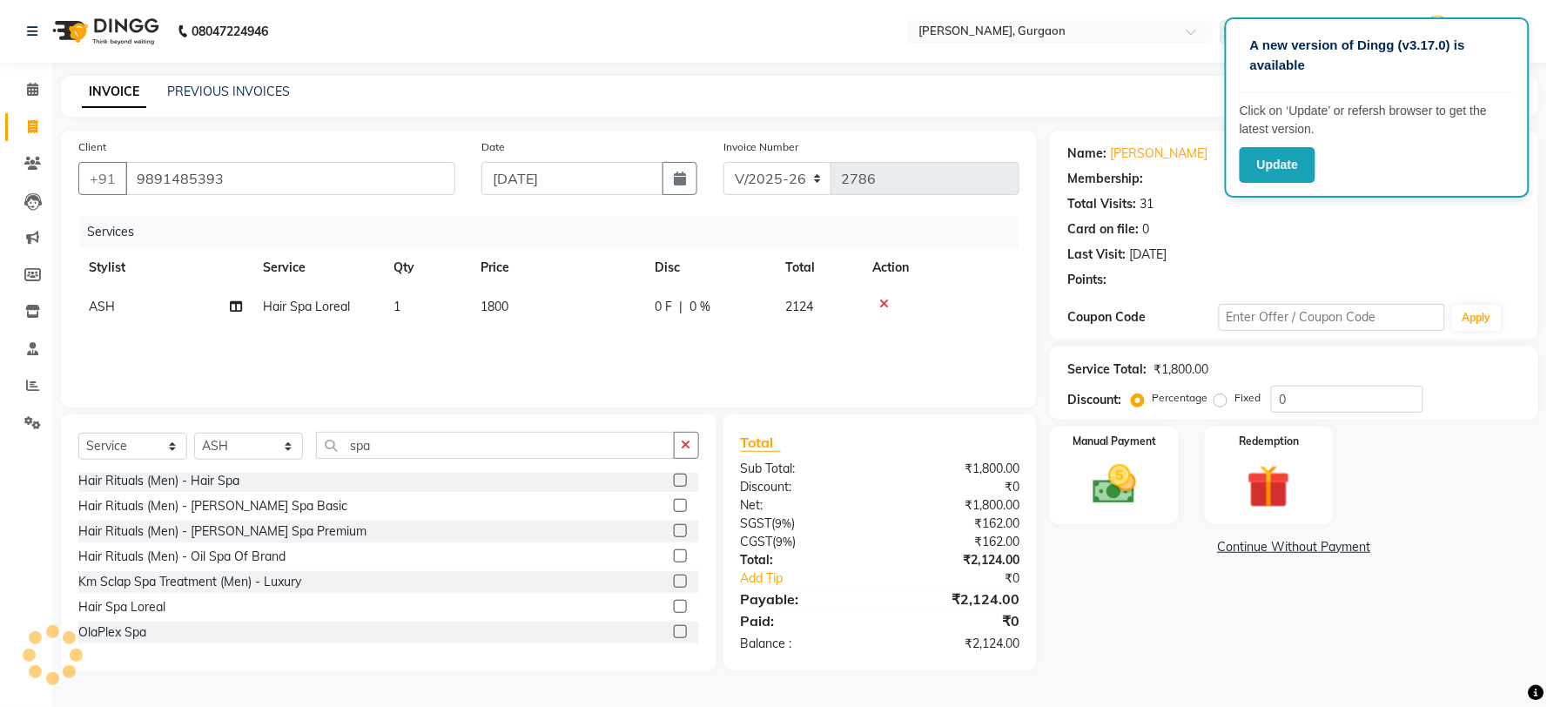
select select "2: Object"
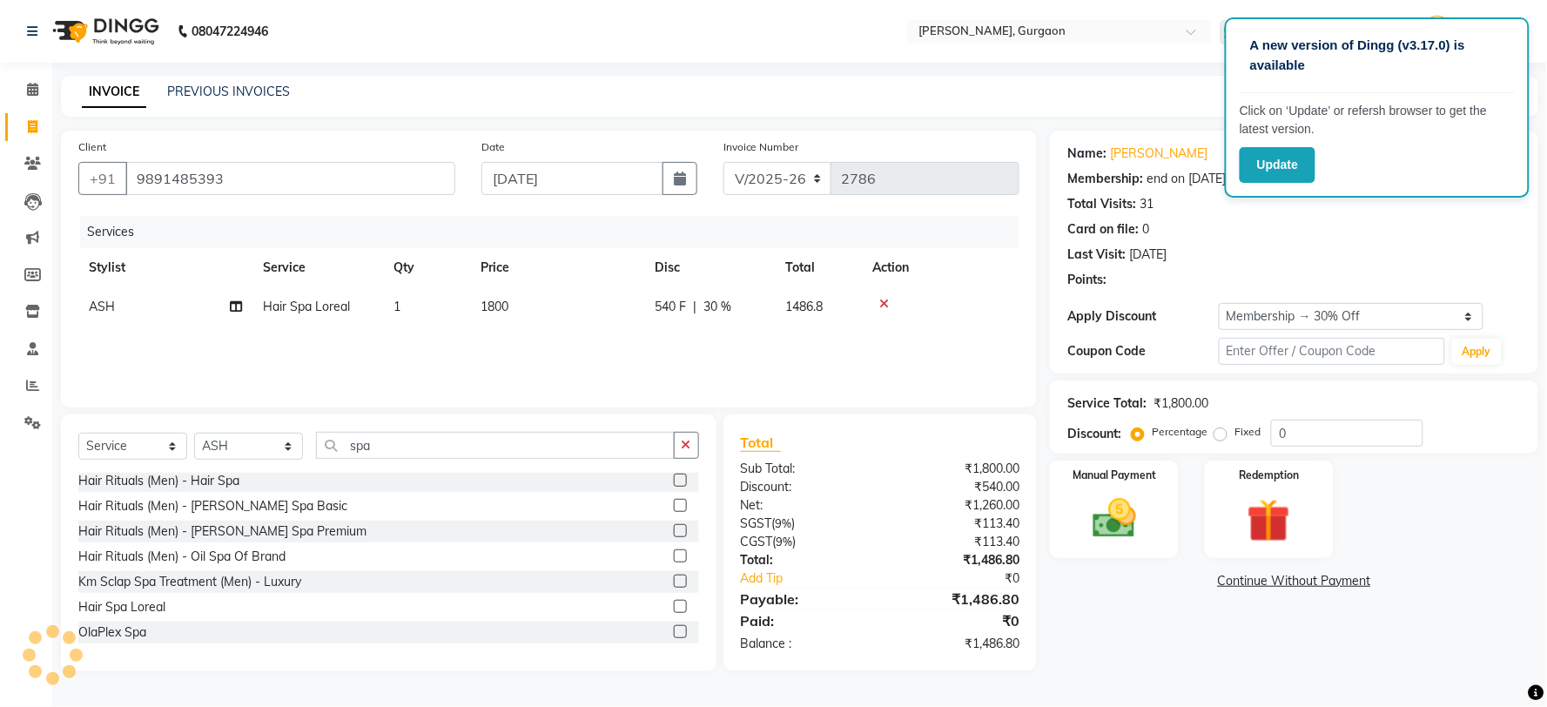
type input "30"
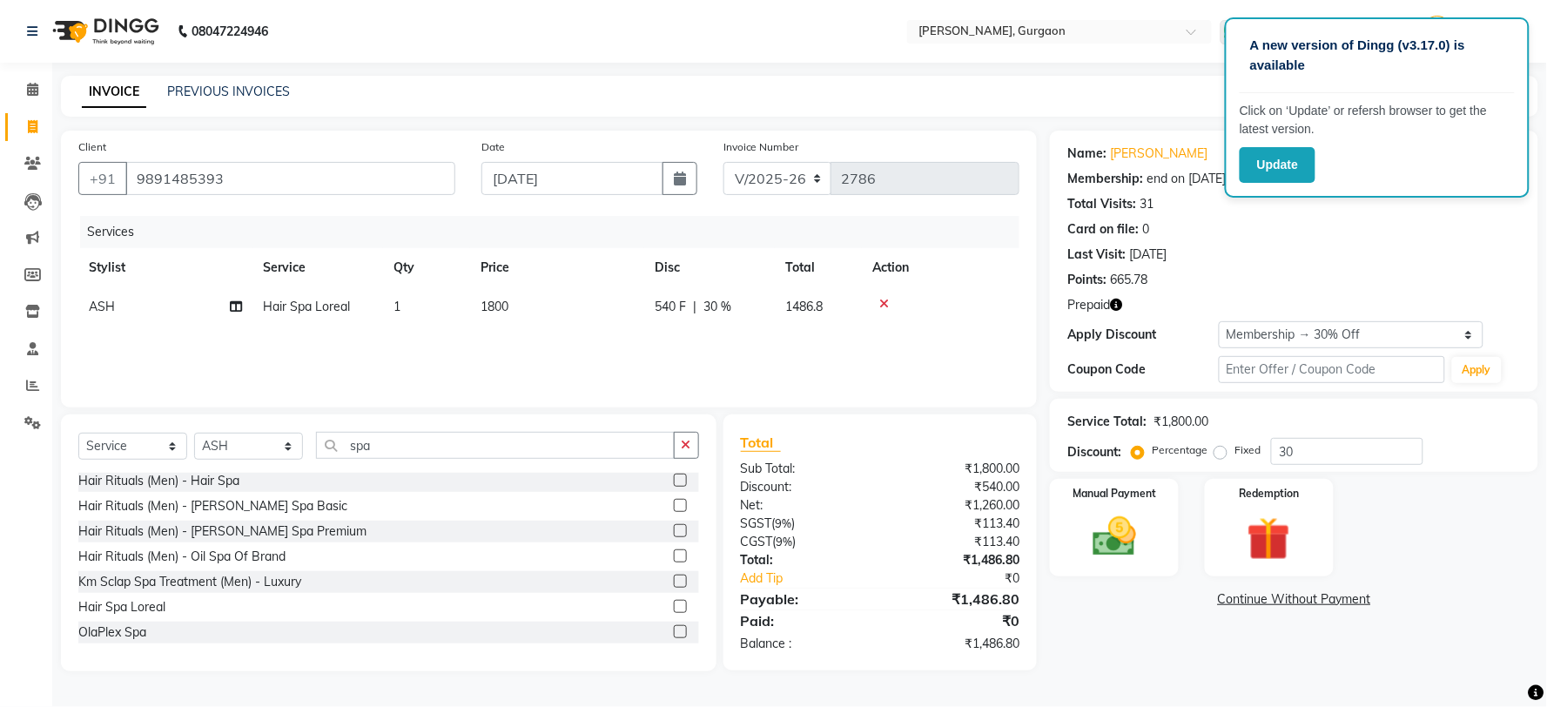
click at [1119, 303] on icon "button" at bounding box center [1116, 305] width 12 height 12
click at [1283, 534] on img at bounding box center [1269, 539] width 73 height 56
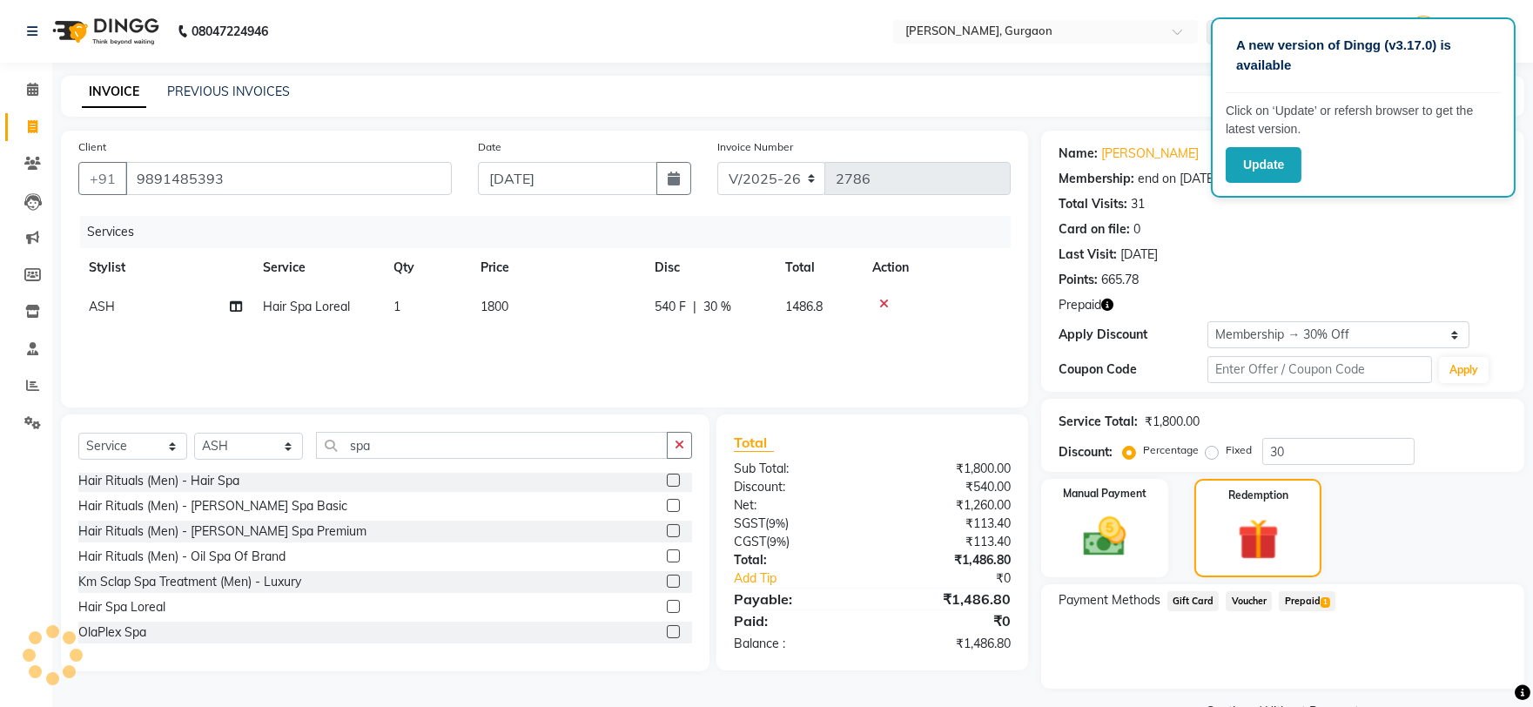
click at [1293, 598] on span "Prepaid 1" at bounding box center [1307, 601] width 57 height 20
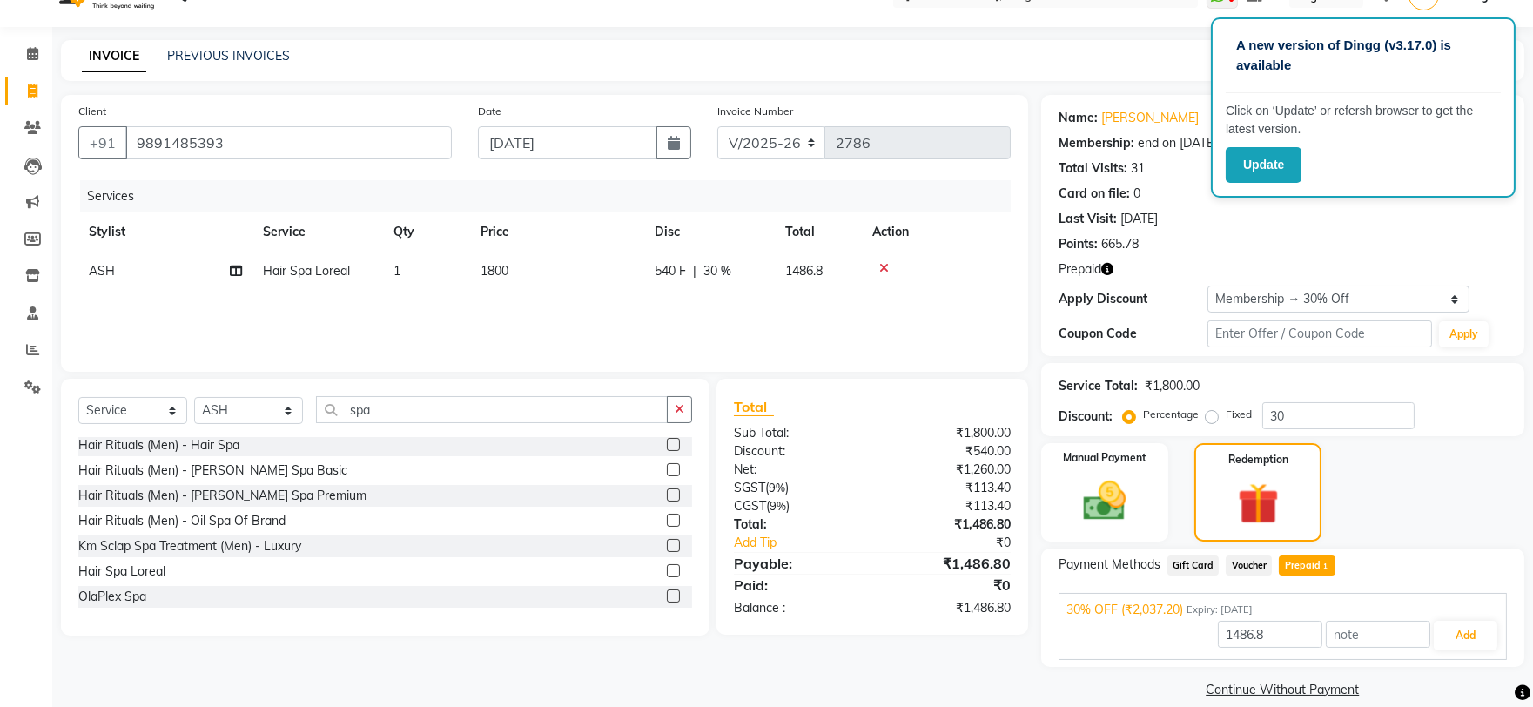
scroll to position [56, 0]
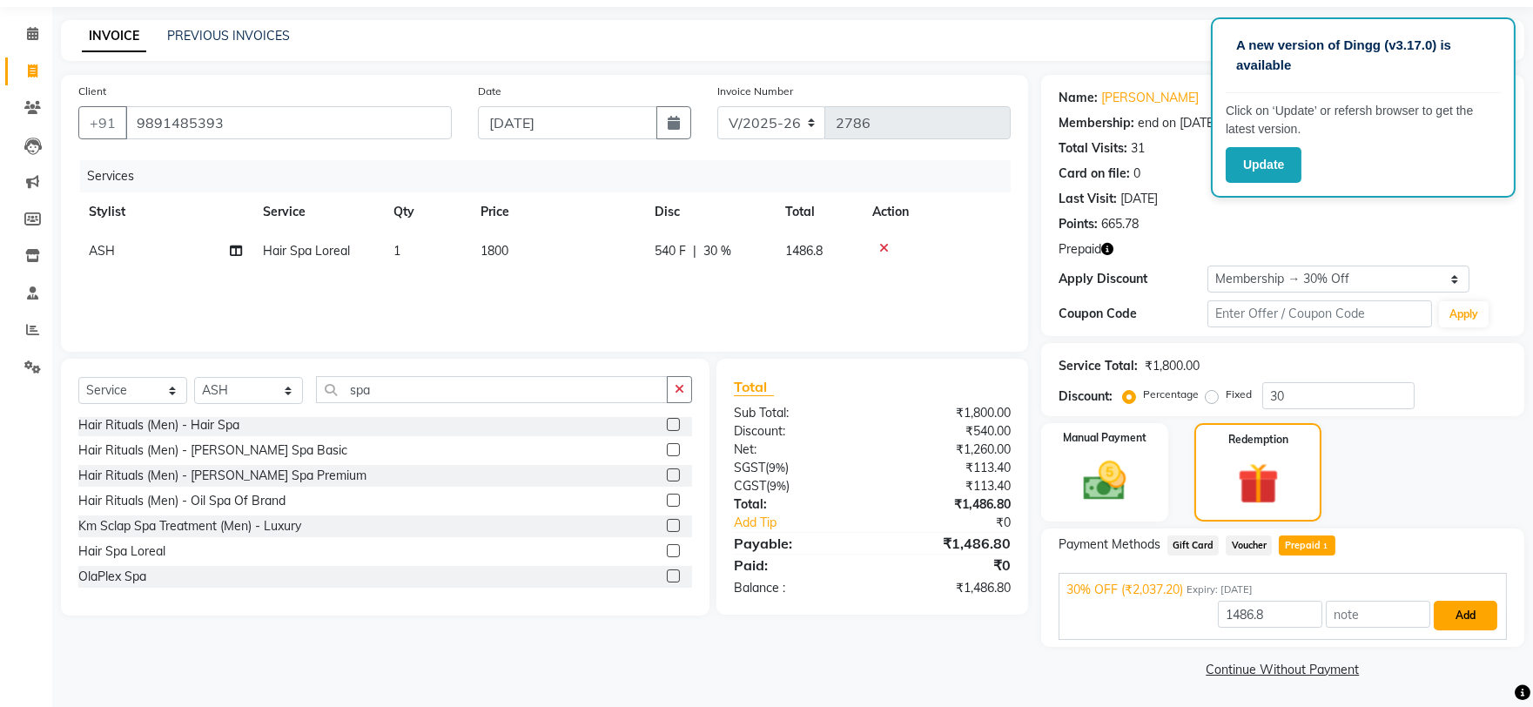
click at [1469, 601] on button "Add" at bounding box center [1466, 616] width 64 height 30
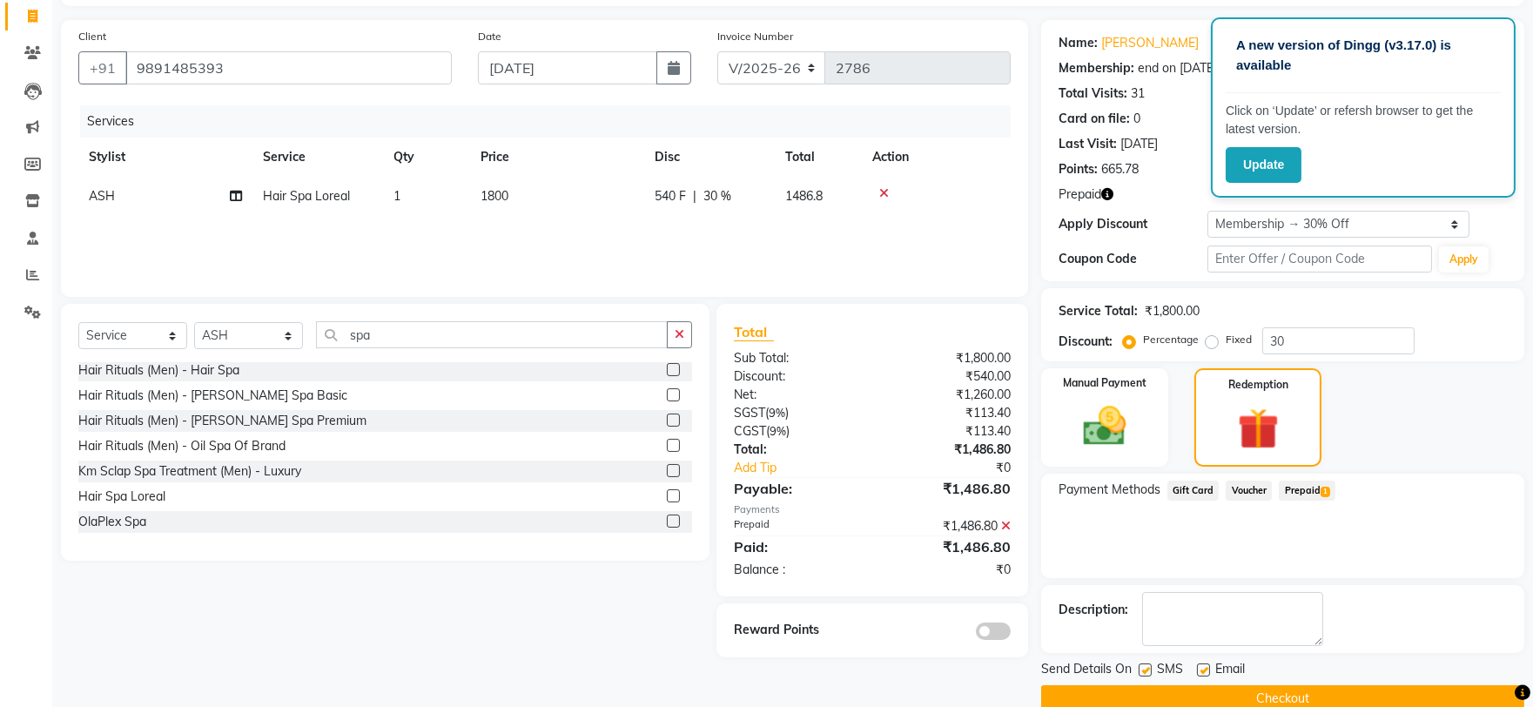
scroll to position [140, 0]
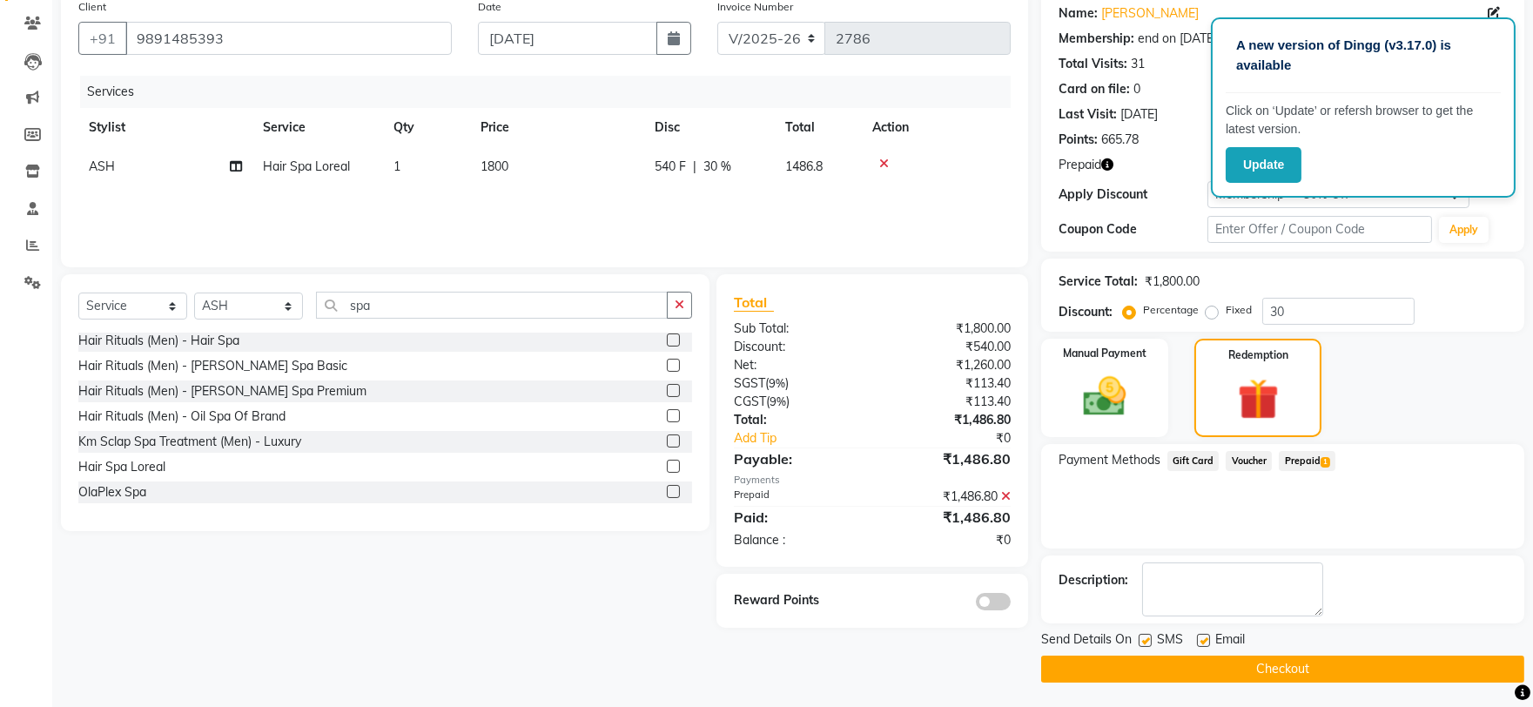
click at [1350, 663] on button "Checkout" at bounding box center [1282, 669] width 483 height 27
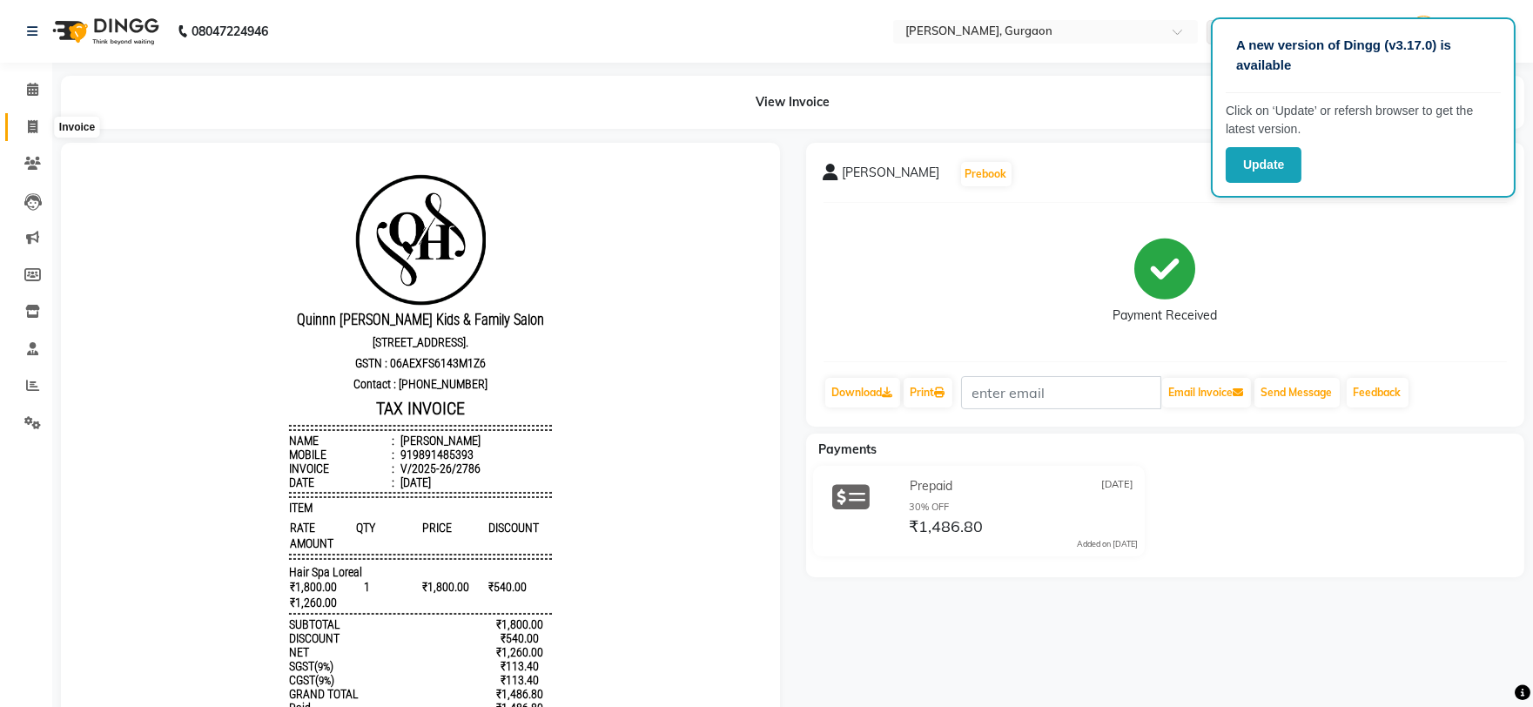
drag, startPoint x: 29, startPoint y: 122, endPoint x: 78, endPoint y: 135, distance: 51.3
click at [29, 122] on icon at bounding box center [33, 126] width 10 height 13
select select "service"
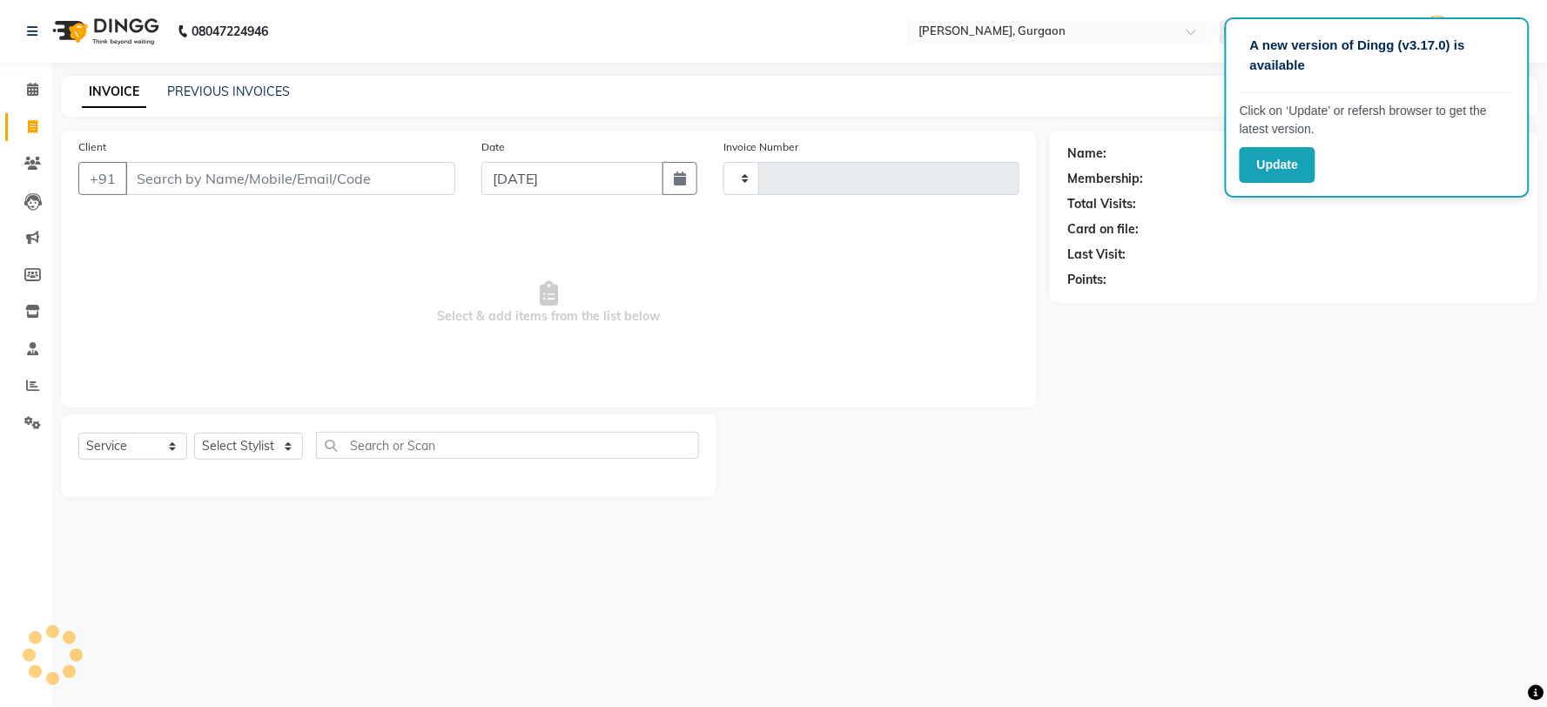
type input "2787"
select select "3880"
click at [1267, 164] on button "Update" at bounding box center [1278, 165] width 76 height 36
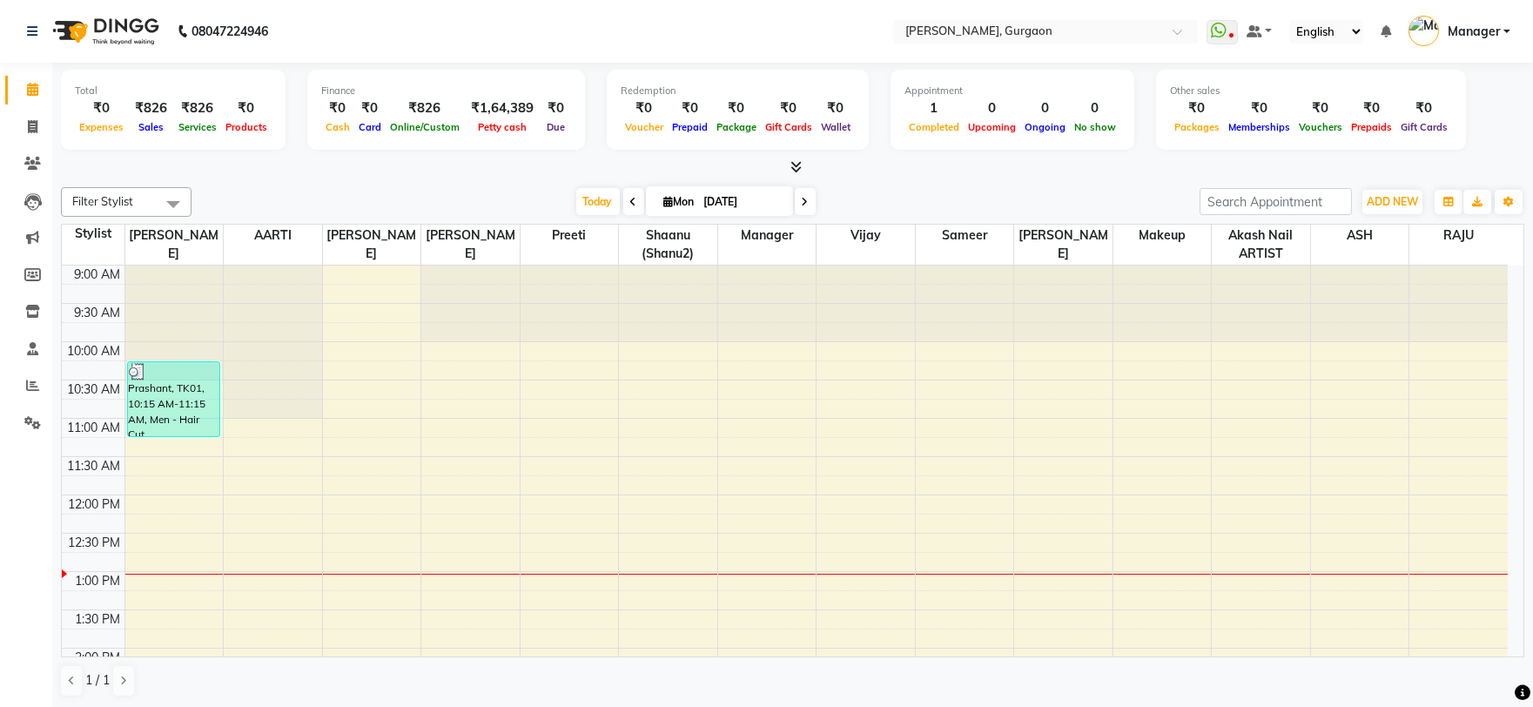
click at [27, 106] on li "Calendar" at bounding box center [26, 89] width 52 height 37
click at [31, 375] on link "Reports" at bounding box center [26, 386] width 42 height 29
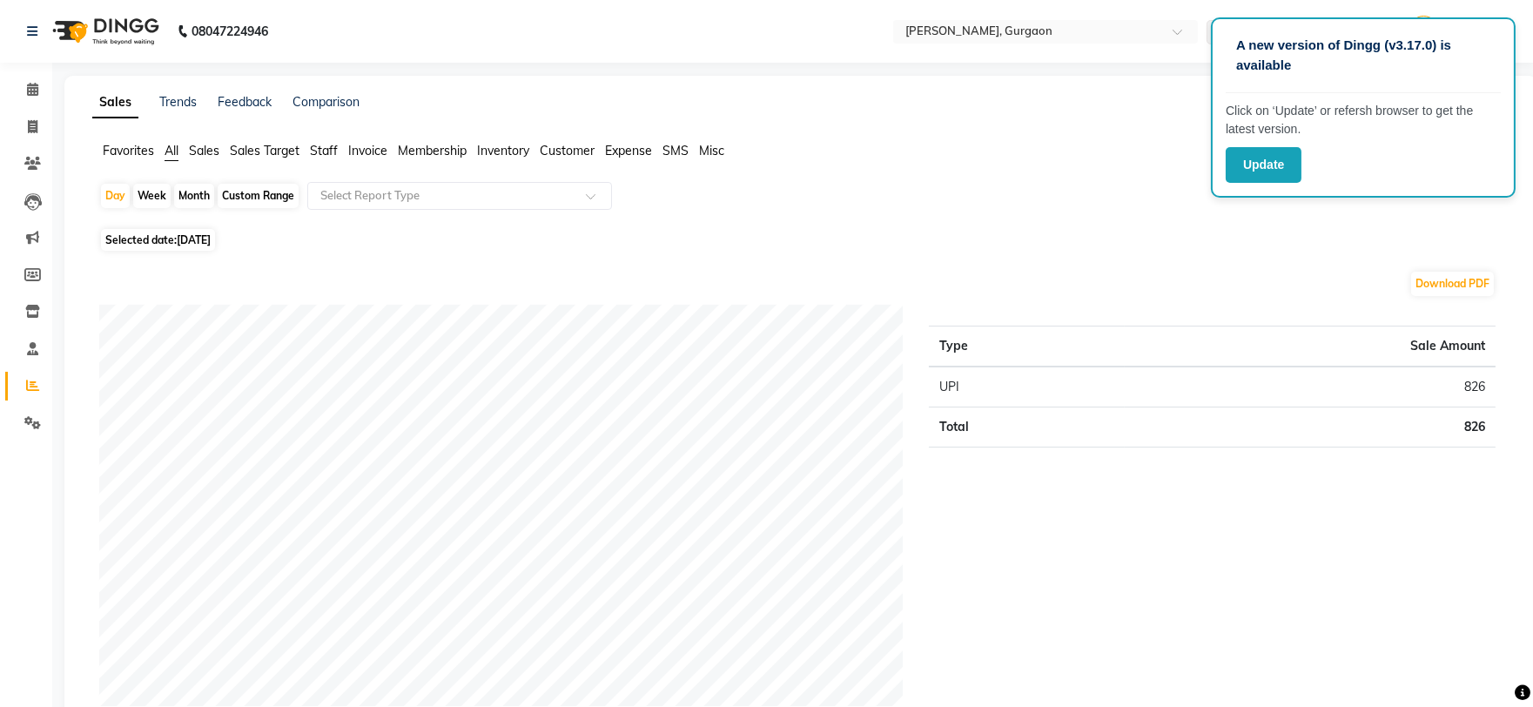
click at [325, 149] on span "Staff" at bounding box center [324, 151] width 28 height 16
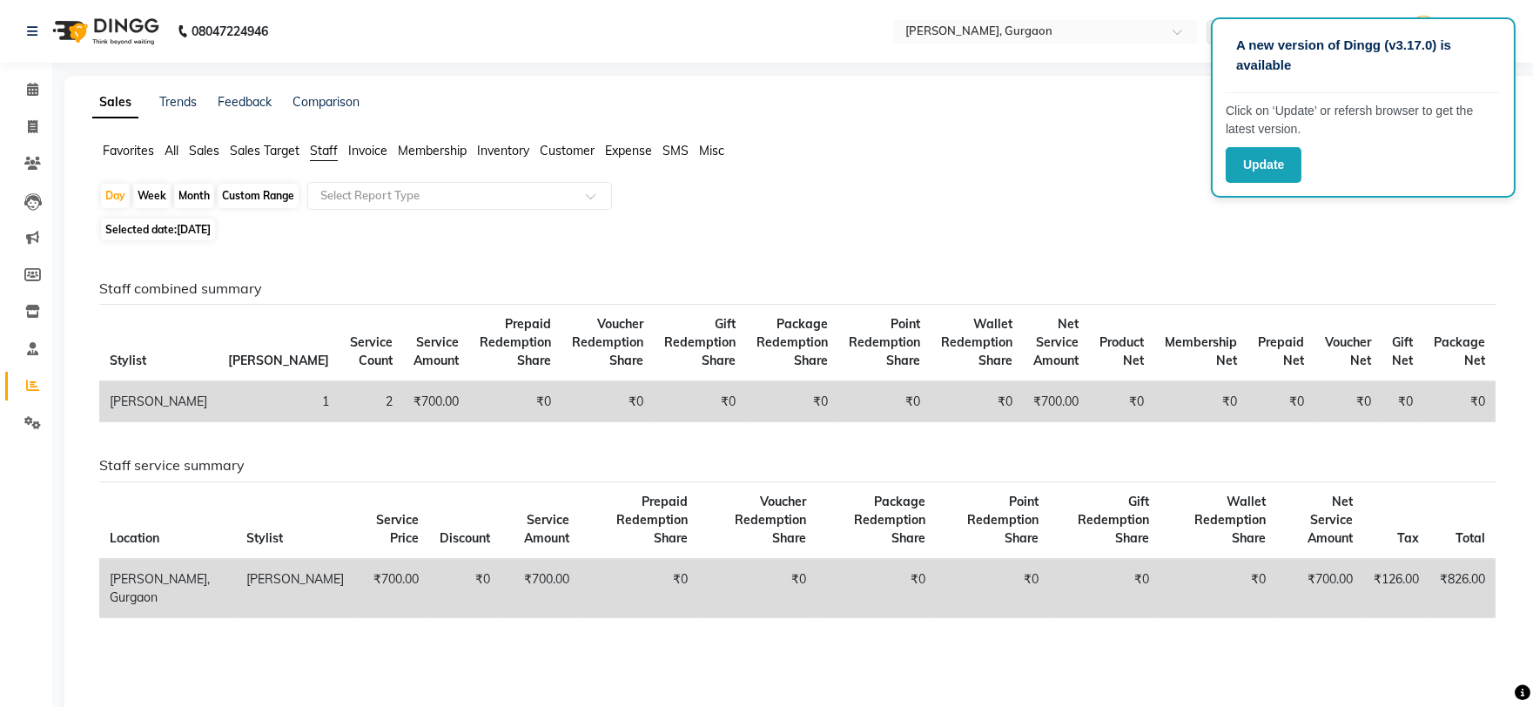
click at [188, 152] on ul "Favorites All Sales Sales Target Staff Invoice Membership Inventory Customer Ex…" at bounding box center [800, 151] width 1417 height 19
click at [252, 155] on span "Sales Target" at bounding box center [265, 151] width 70 height 16
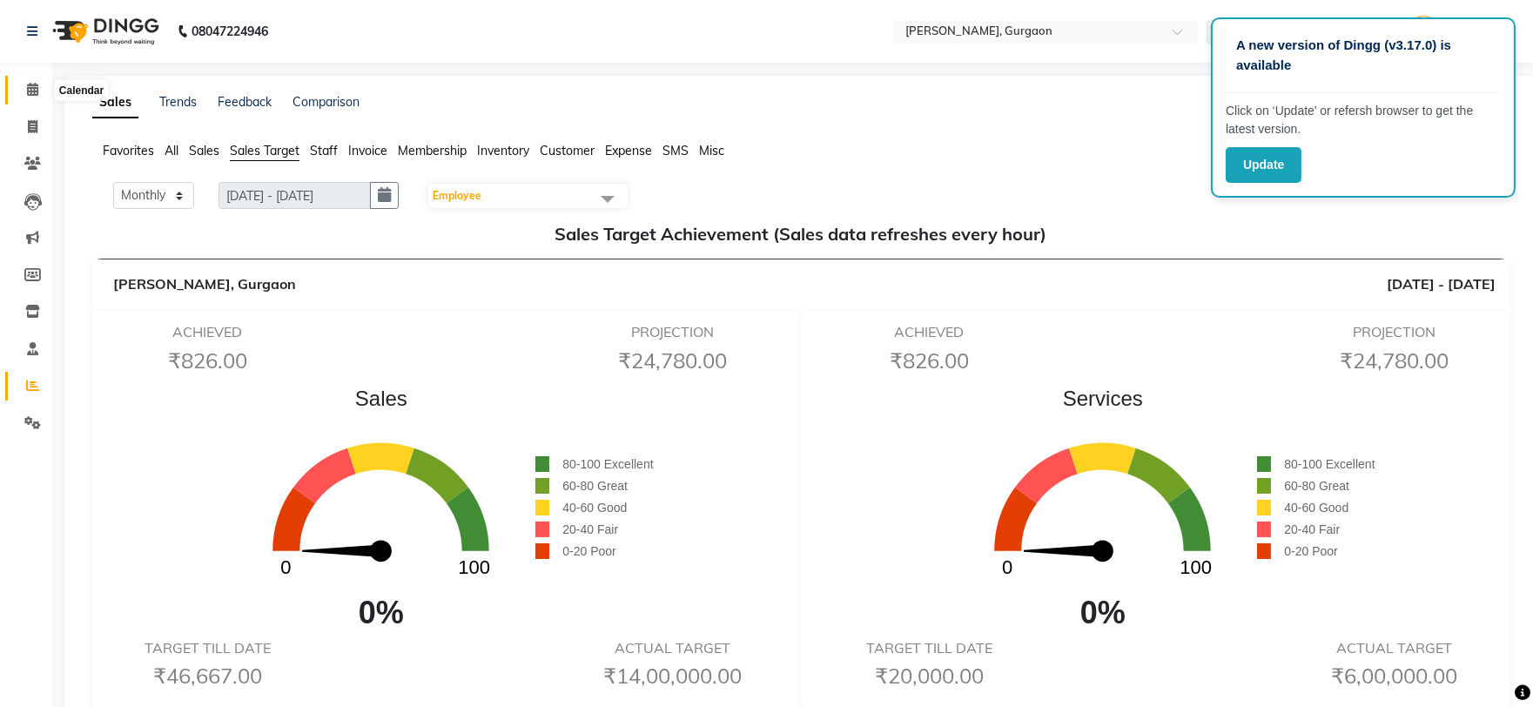
click at [22, 88] on span at bounding box center [32, 90] width 30 height 20
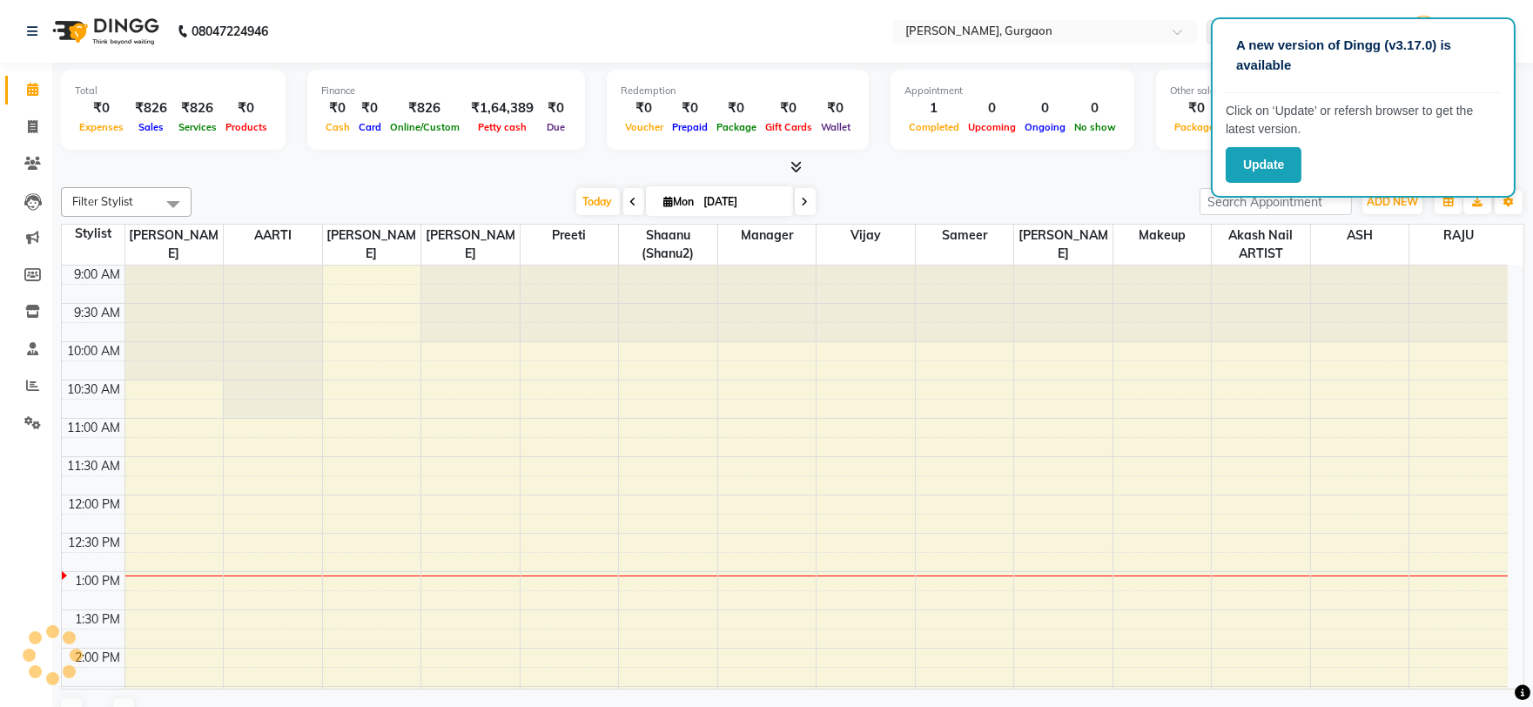
scroll to position [309, 0]
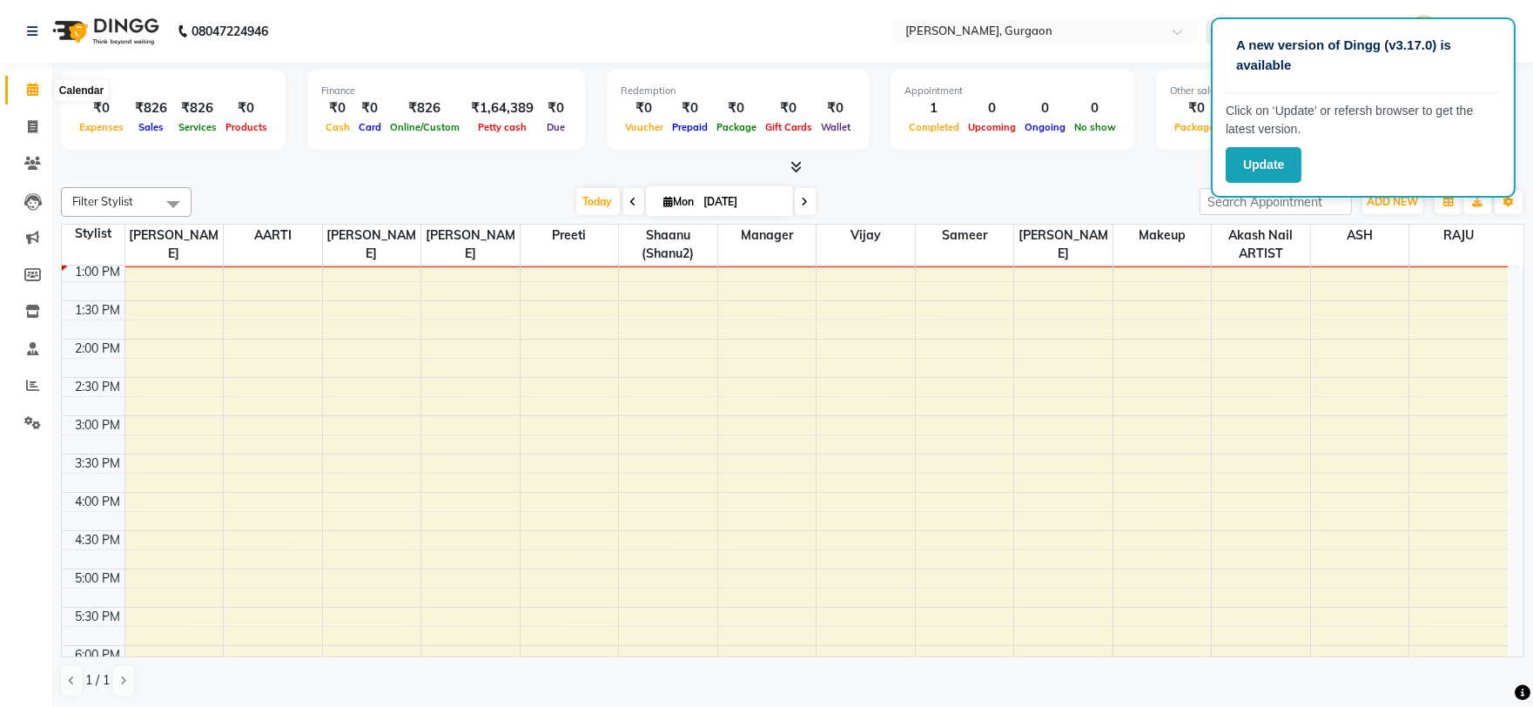
click at [28, 98] on span at bounding box center [32, 90] width 30 height 20
click at [30, 90] on icon at bounding box center [32, 89] width 11 height 13
click at [22, 385] on span at bounding box center [32, 386] width 30 height 20
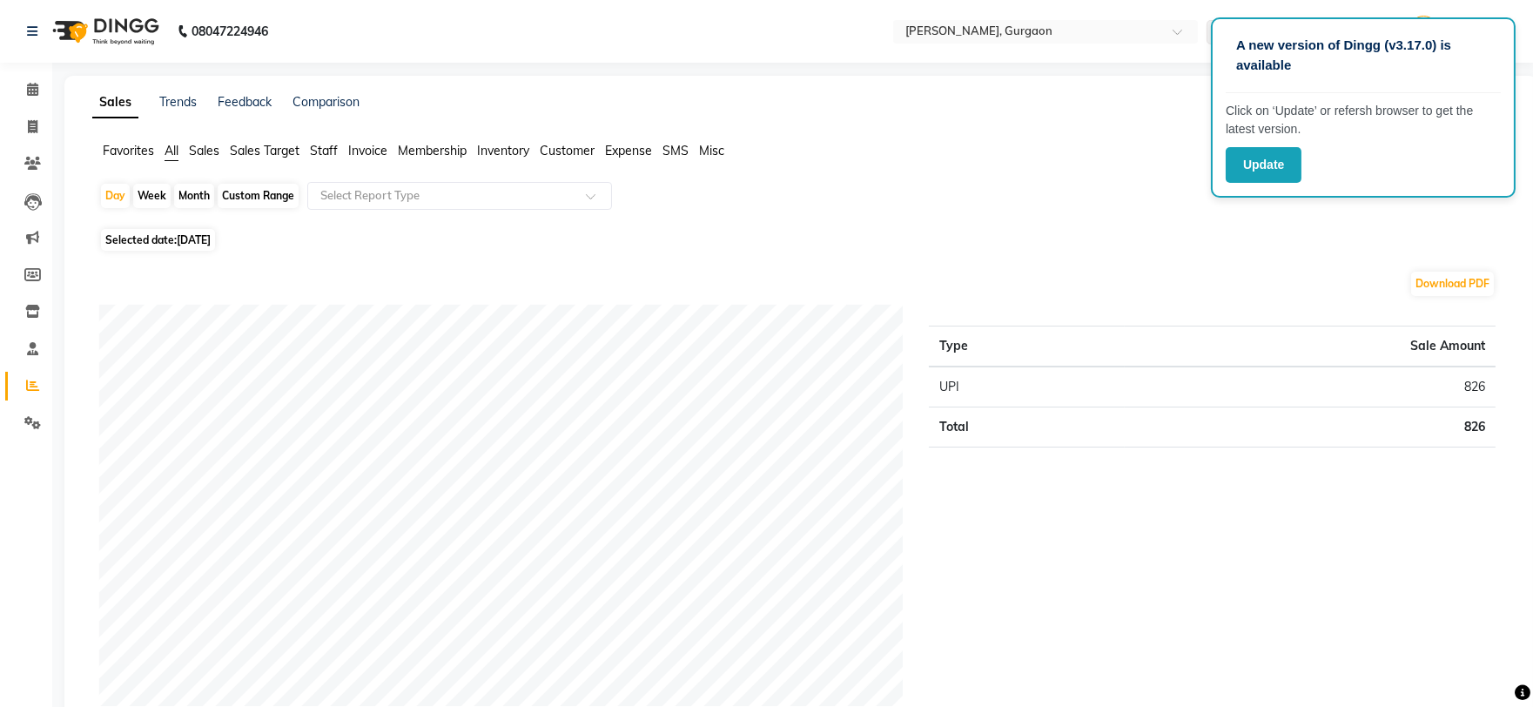
click at [281, 154] on span "Sales Target" at bounding box center [265, 151] width 70 height 16
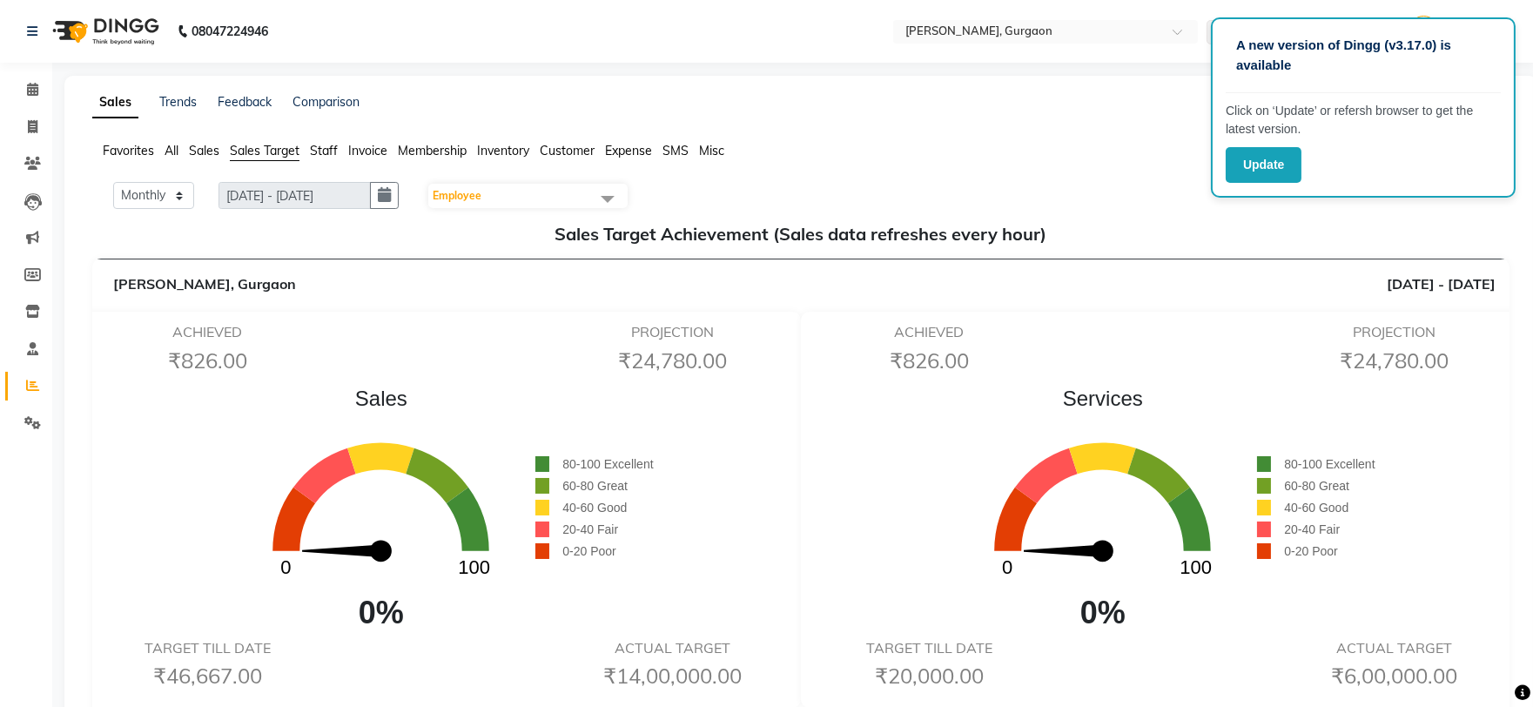
click at [326, 146] on span "Staff" at bounding box center [324, 151] width 28 height 16
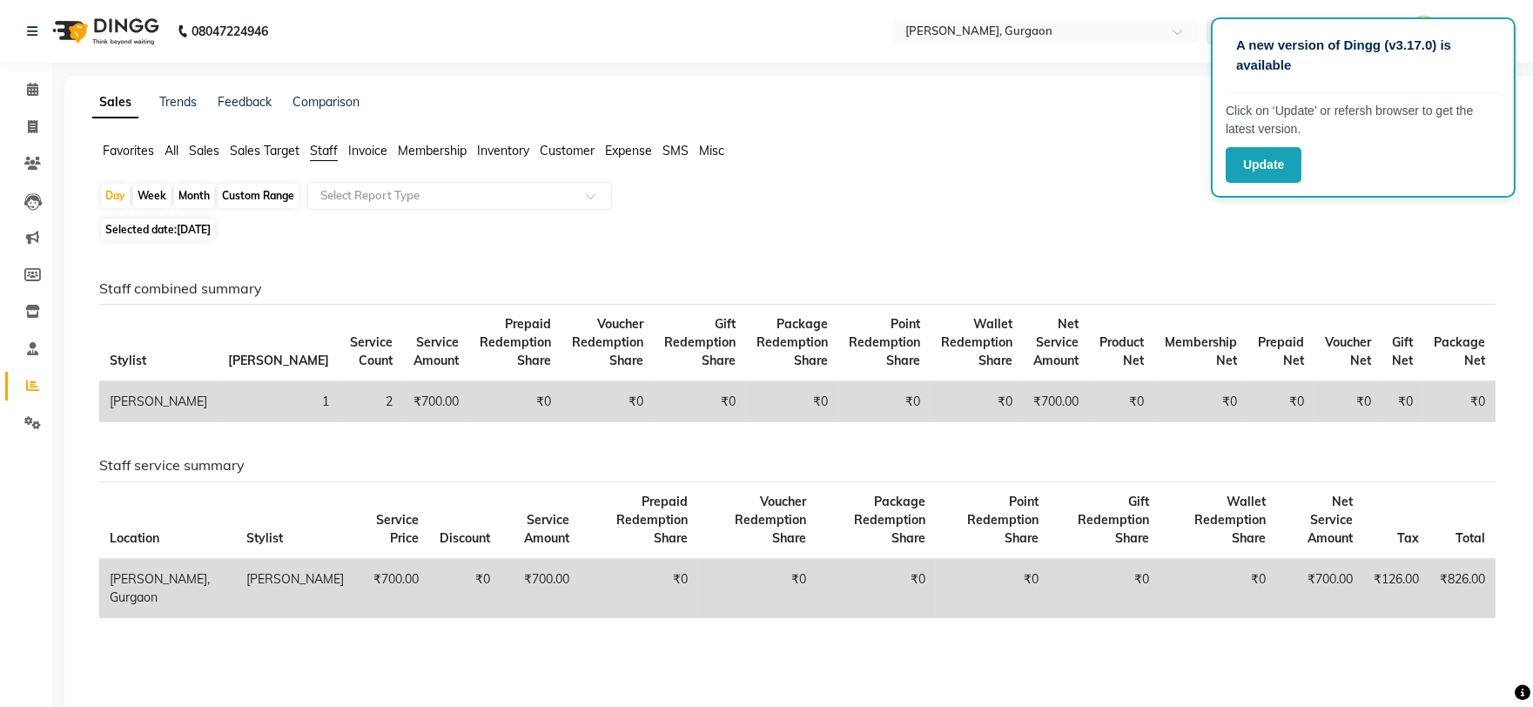
click at [250, 189] on div "Custom Range" at bounding box center [258, 196] width 81 height 24
select select "9"
select select "2025"
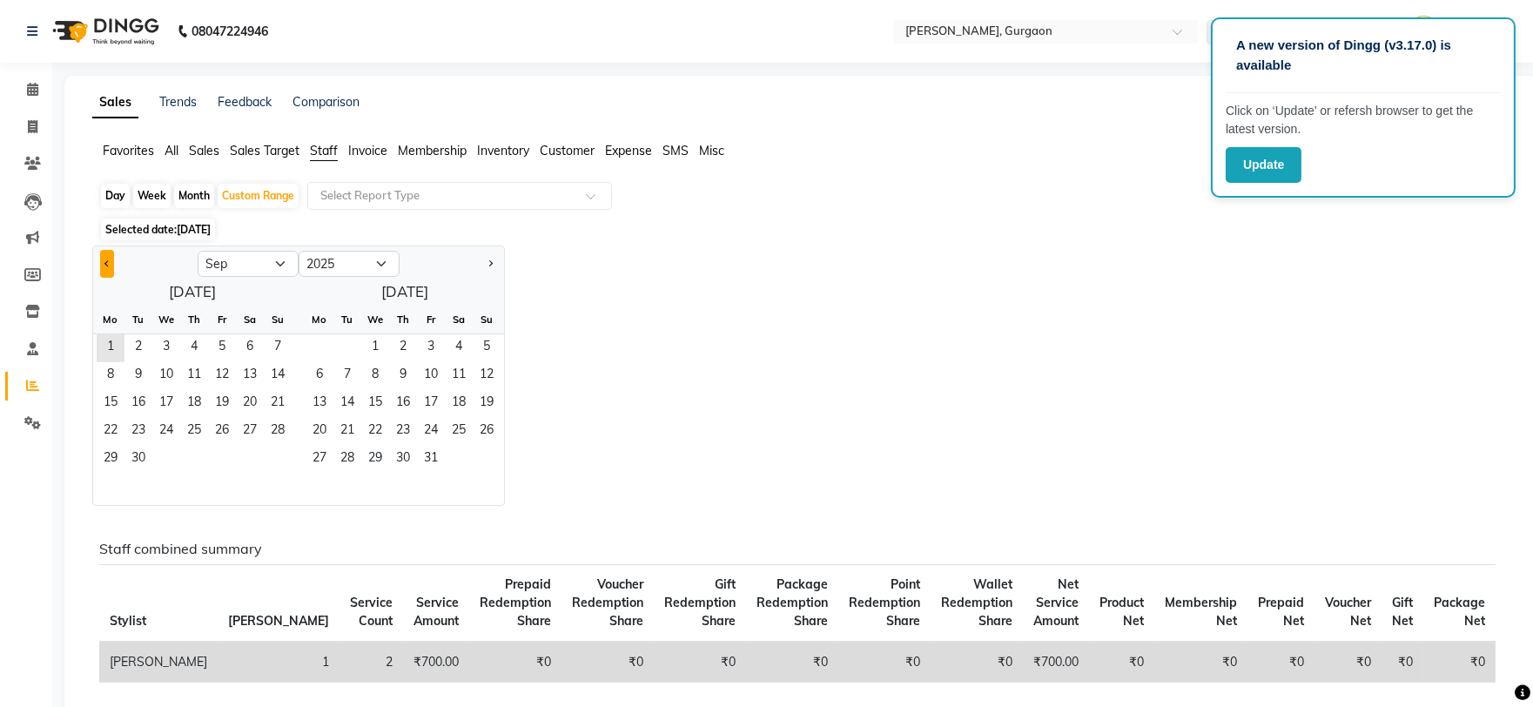
click at [102, 259] on button "Previous month" at bounding box center [107, 264] width 14 height 28
select select "8"
click at [219, 346] on span "1" at bounding box center [222, 348] width 28 height 28
click at [219, 347] on span "1" at bounding box center [222, 348] width 28 height 28
click at [190, 196] on div "Month" at bounding box center [194, 196] width 40 height 24
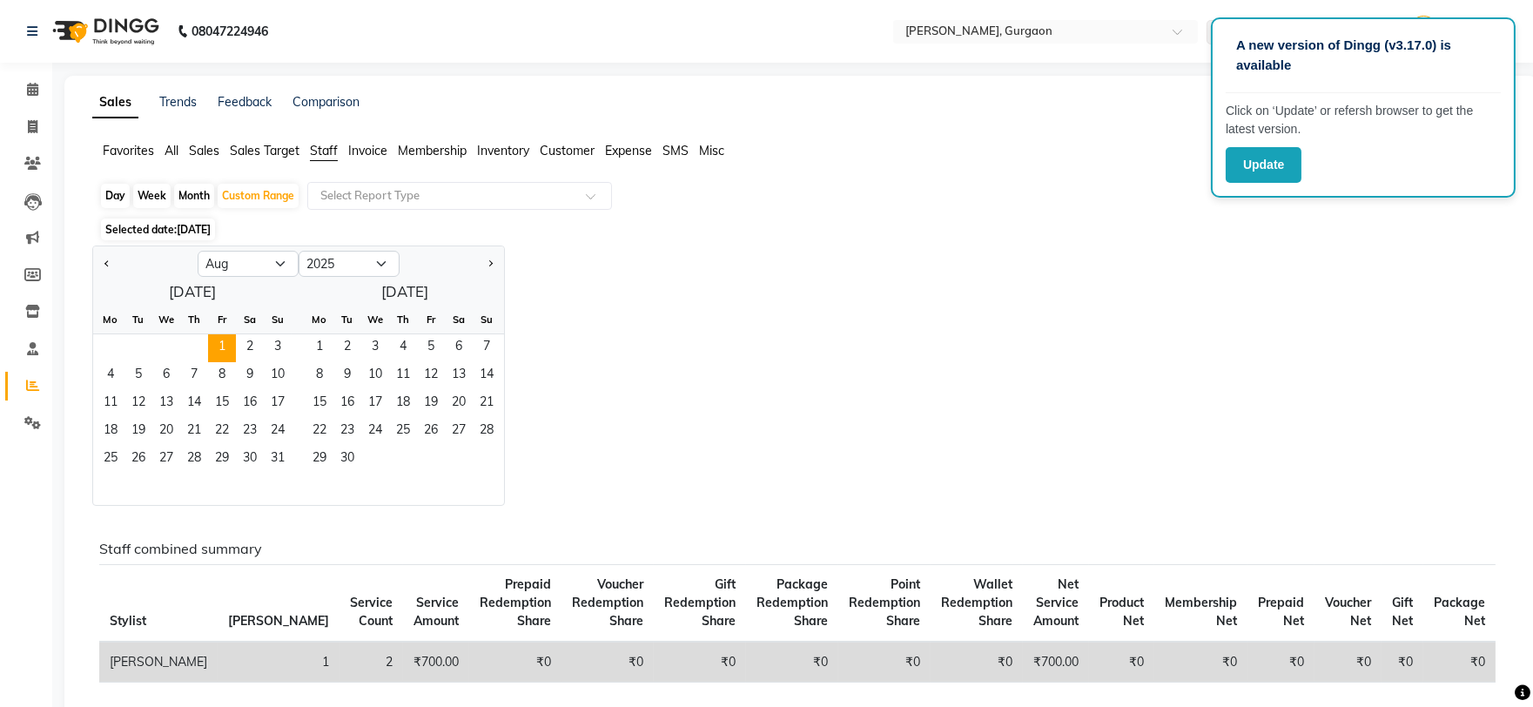
select select "8"
select select "2025"
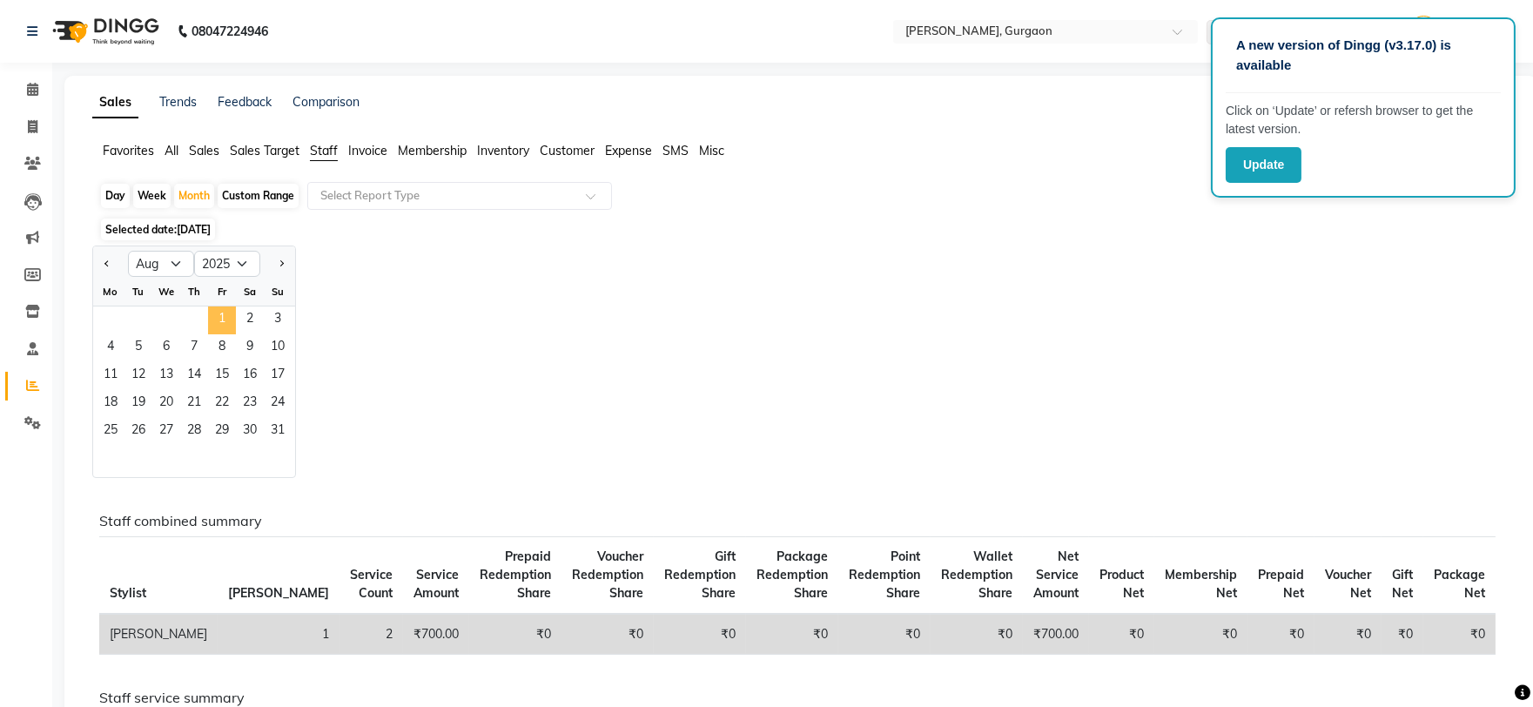
click at [230, 331] on span "1" at bounding box center [222, 320] width 28 height 28
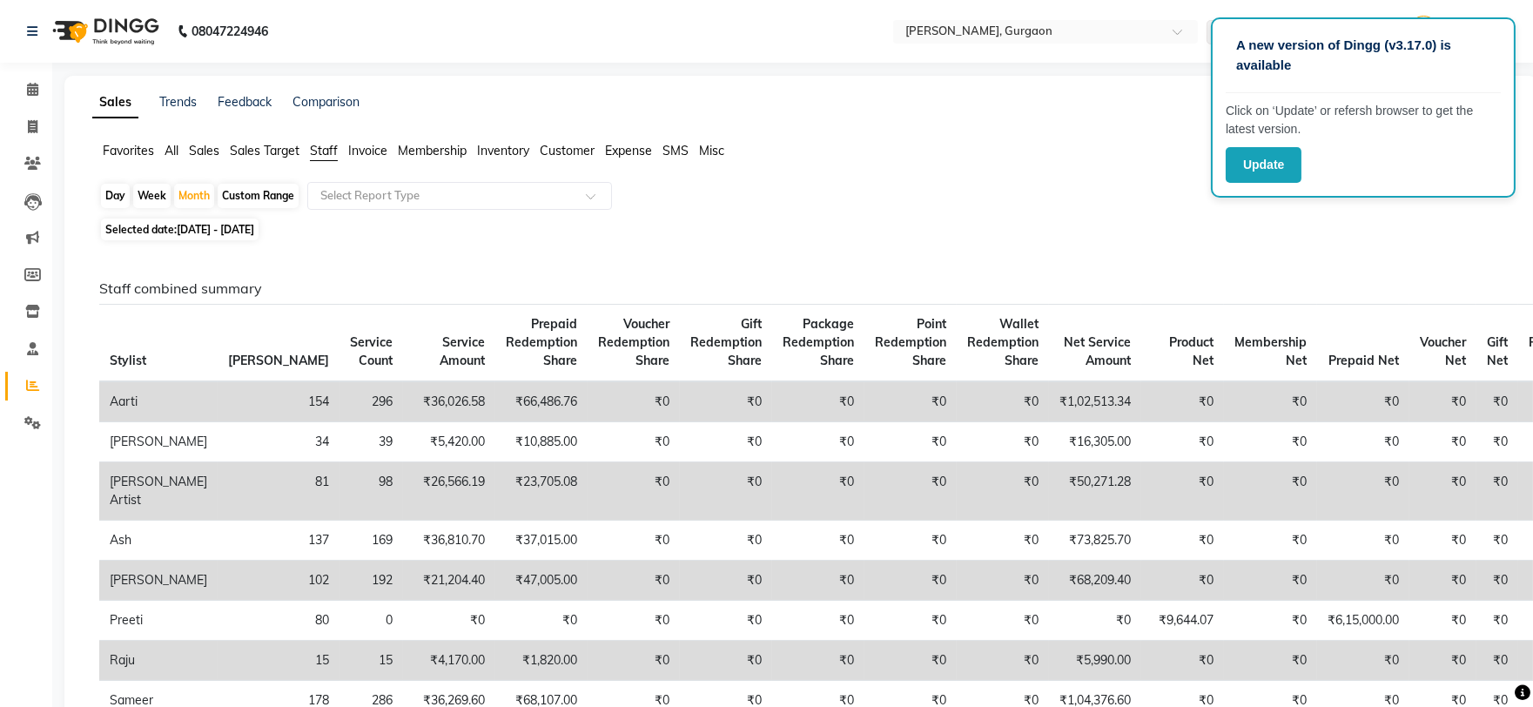
drag, startPoint x: 607, startPoint y: 114, endPoint x: 1014, endPoint y: 164, distance: 410.5
click at [1014, 164] on div "Favorites All Sales Sales Target Staff Invoice Membership Inventory Customer Ex…" at bounding box center [801, 158] width 1444 height 33
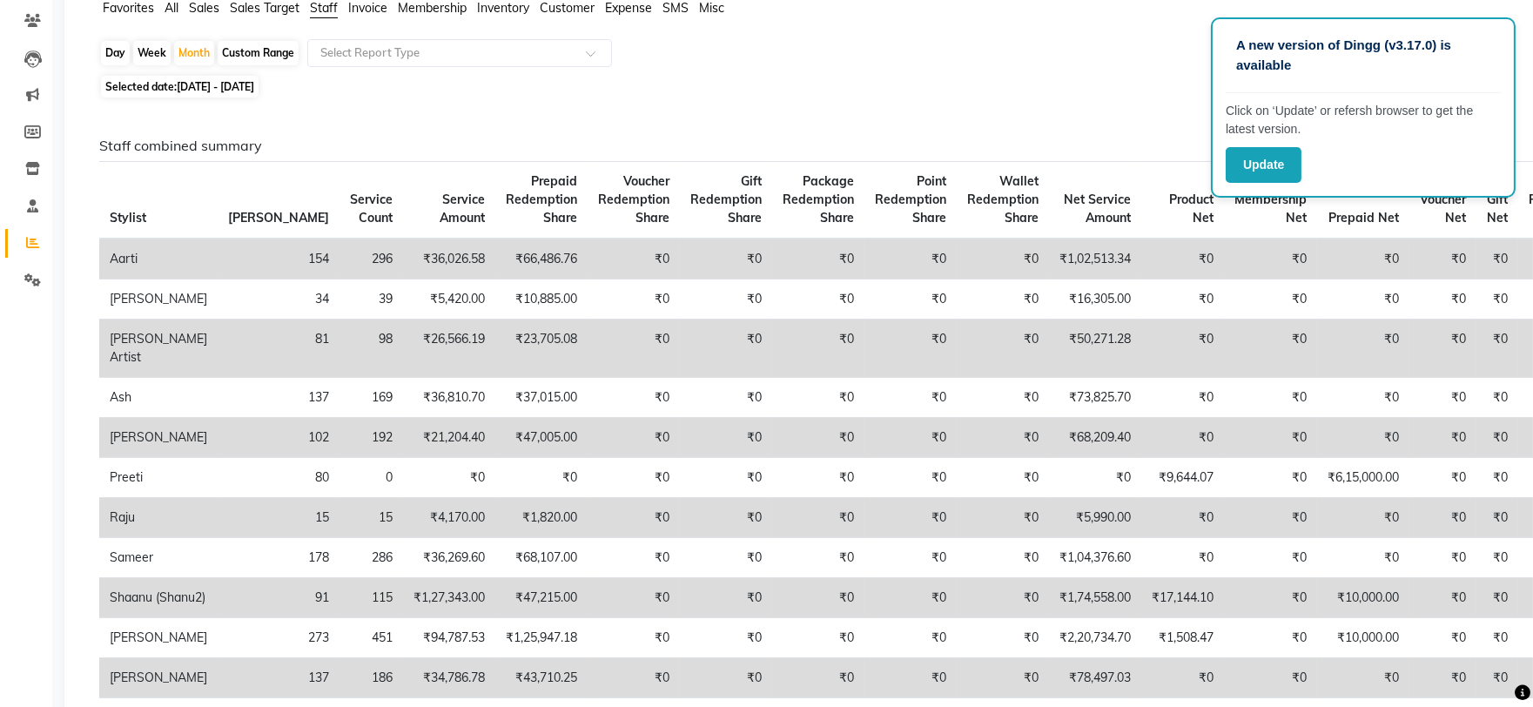
scroll to position [97, 0]
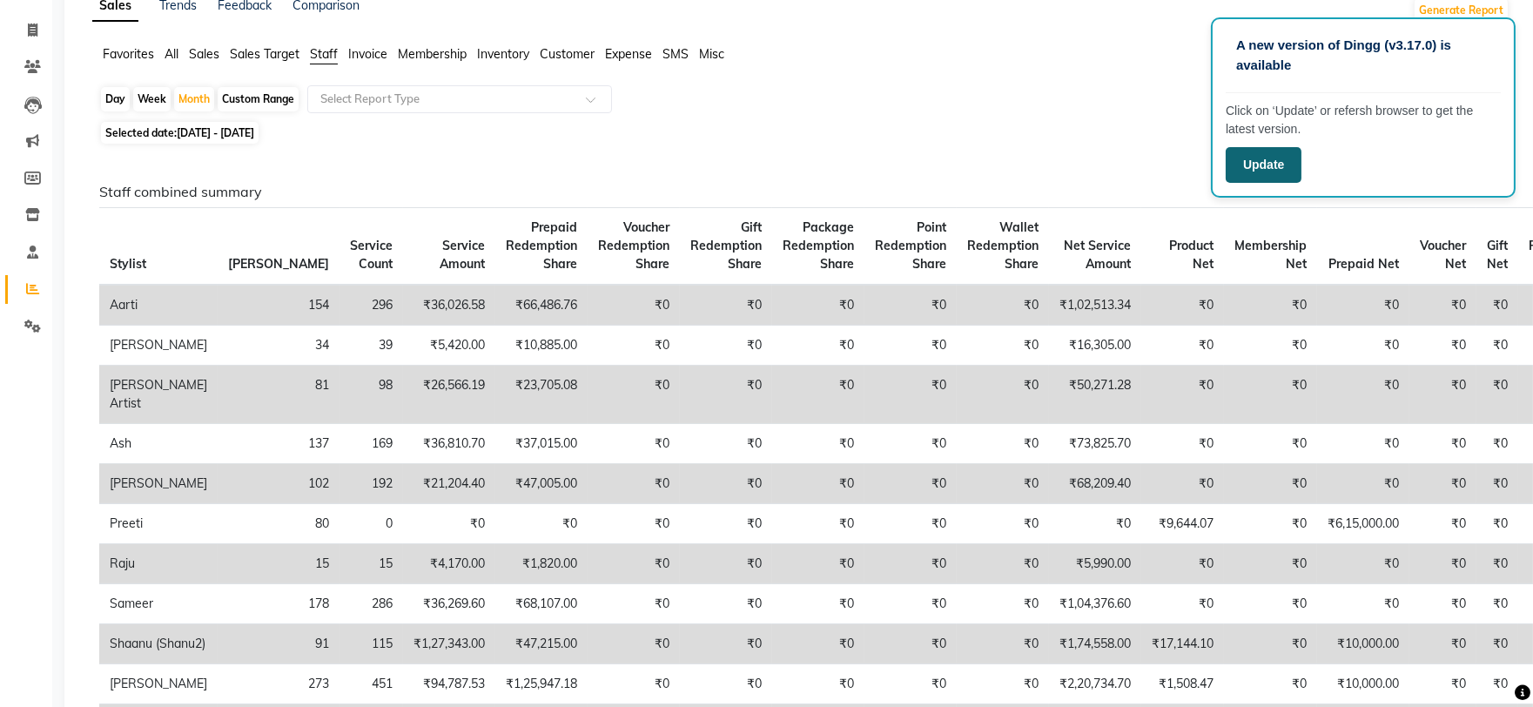
click at [1269, 163] on button "Update" at bounding box center [1264, 165] width 76 height 36
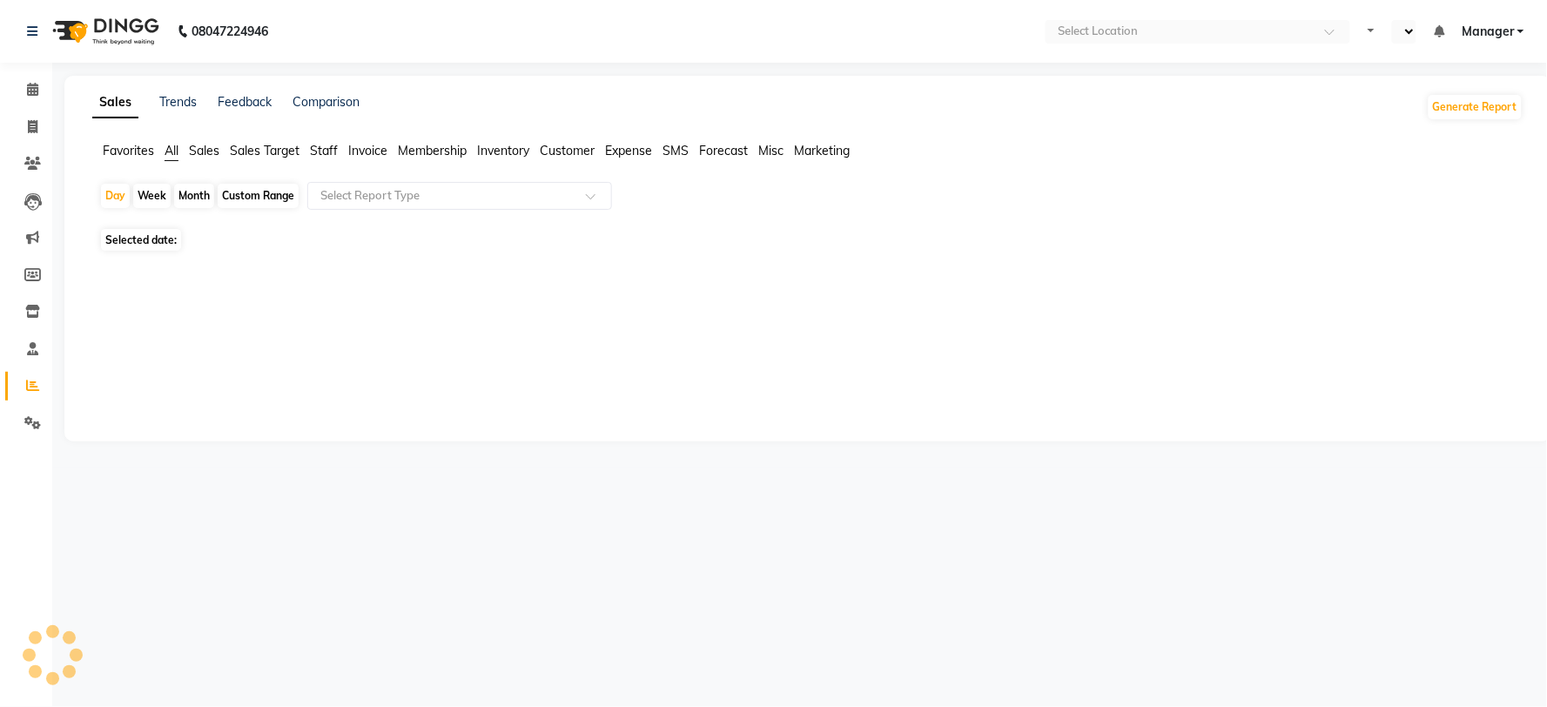
select select "en"
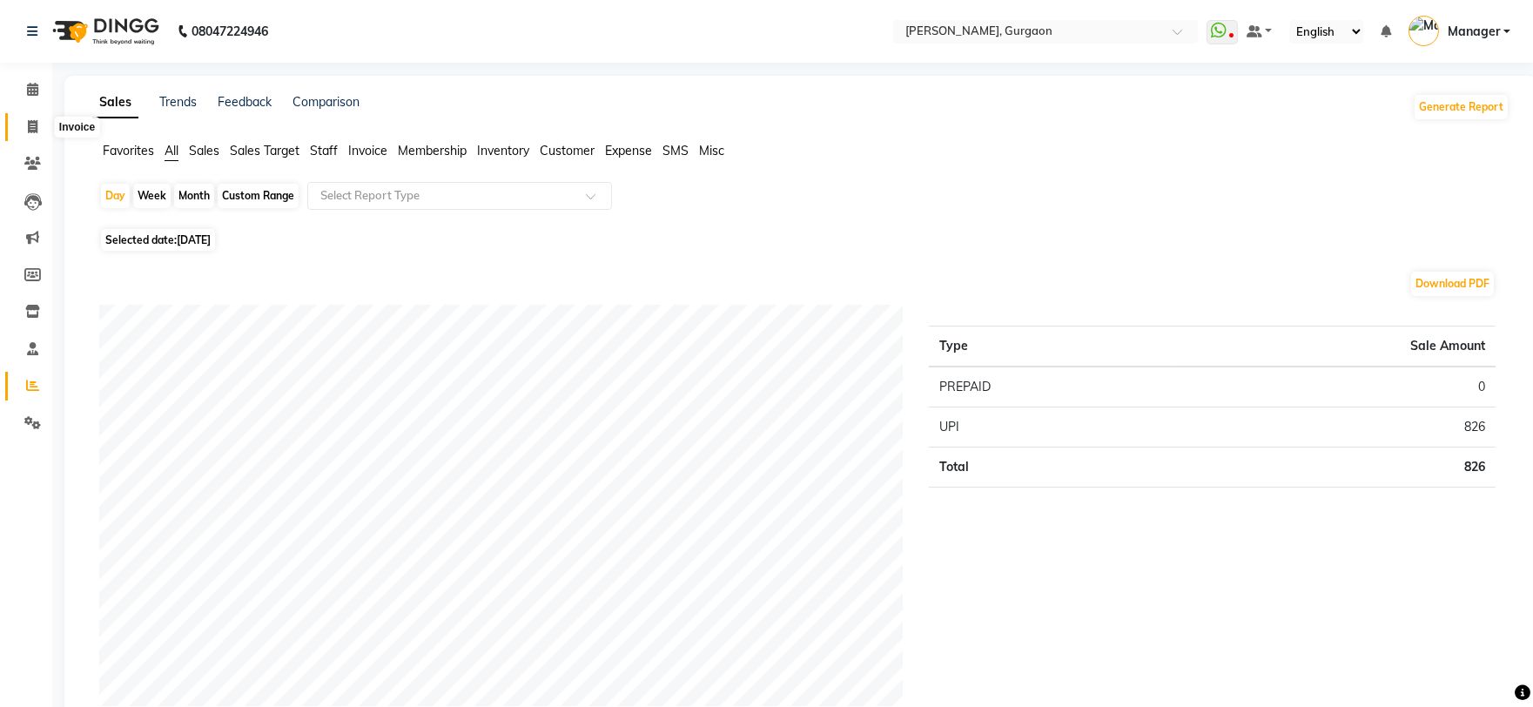
click at [39, 119] on span at bounding box center [32, 128] width 30 height 20
select select "service"
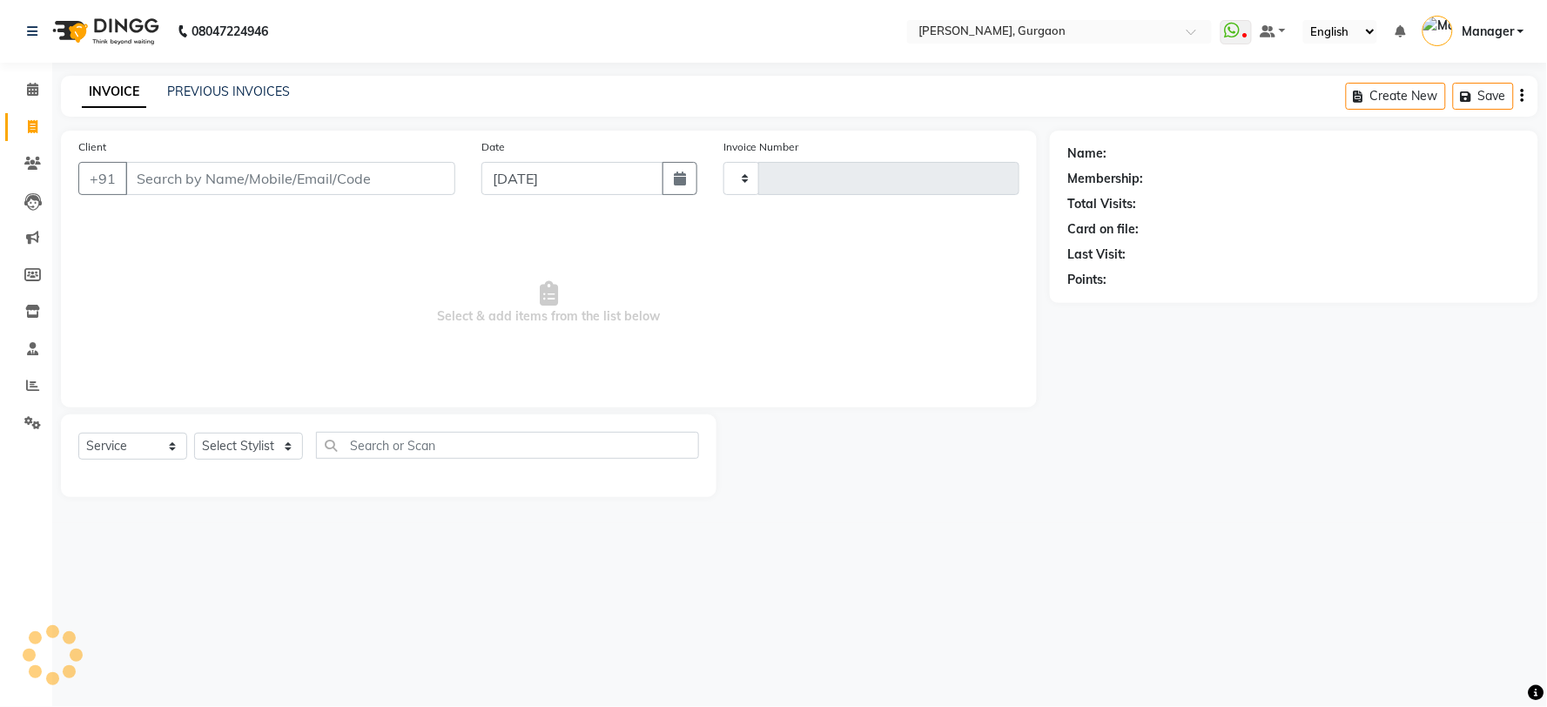
type input "2787"
select select "3880"
click at [22, 87] on span at bounding box center [32, 90] width 30 height 20
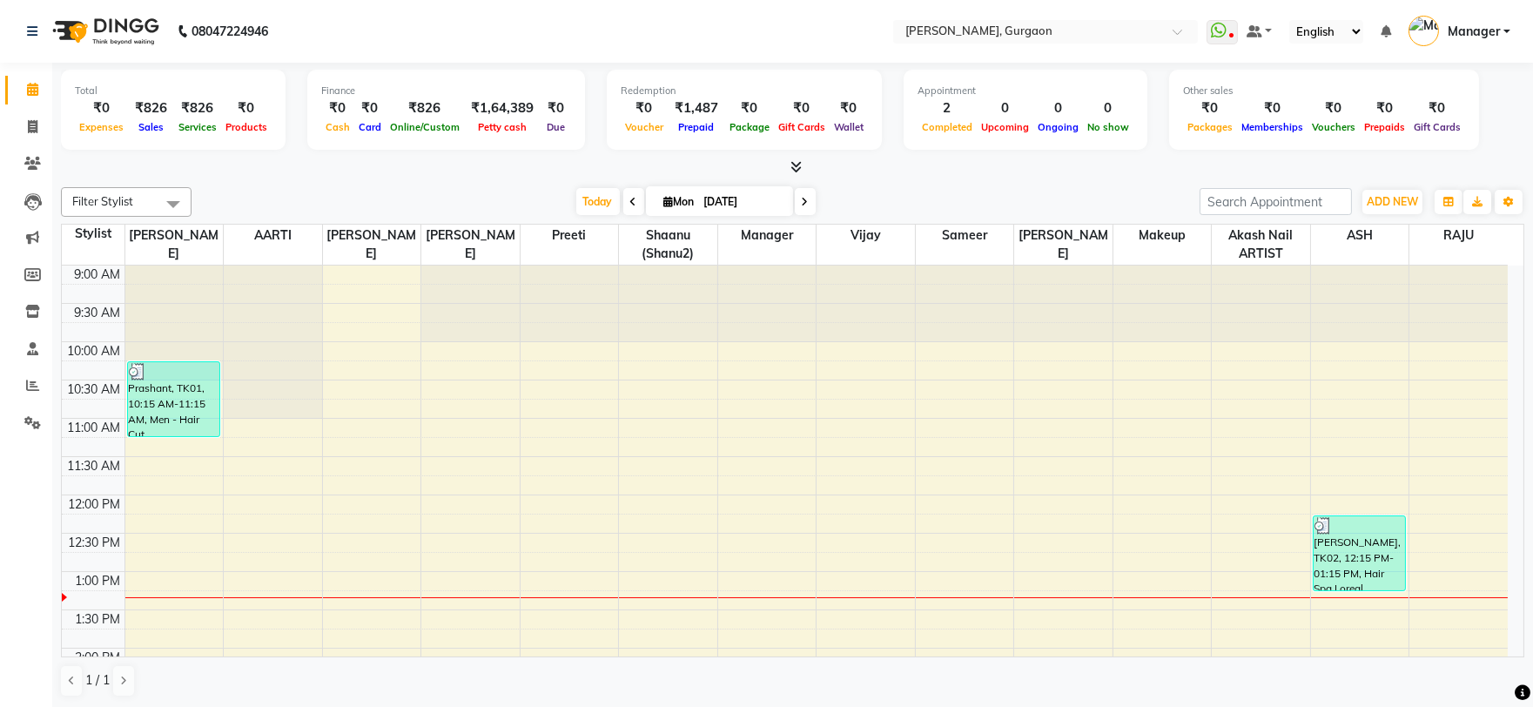
click at [778, 206] on input "[DATE]" at bounding box center [742, 202] width 87 height 26
select select "9"
select select "2025"
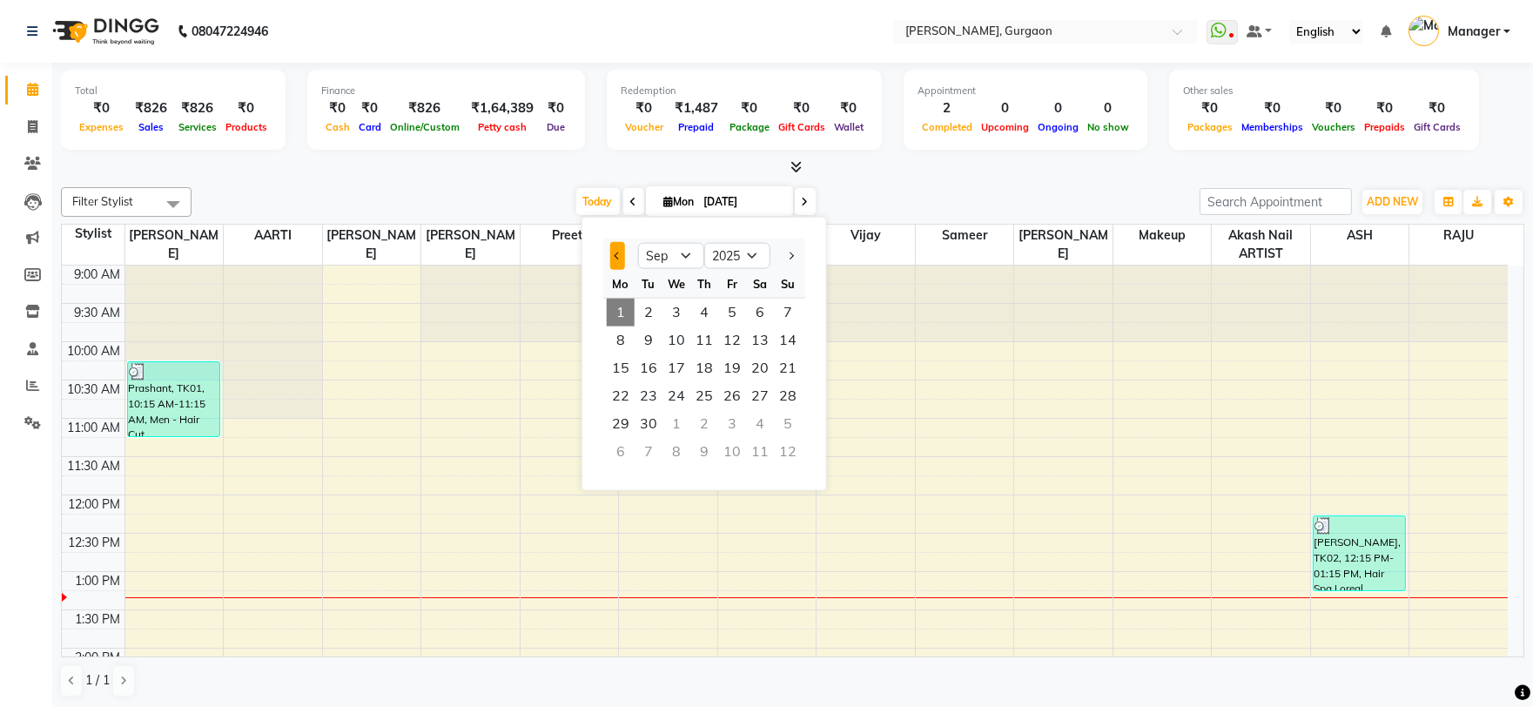
click at [610, 251] on button "Previous month" at bounding box center [617, 256] width 15 height 28
select select "8"
click at [791, 392] on span "24" at bounding box center [788, 396] width 28 height 28
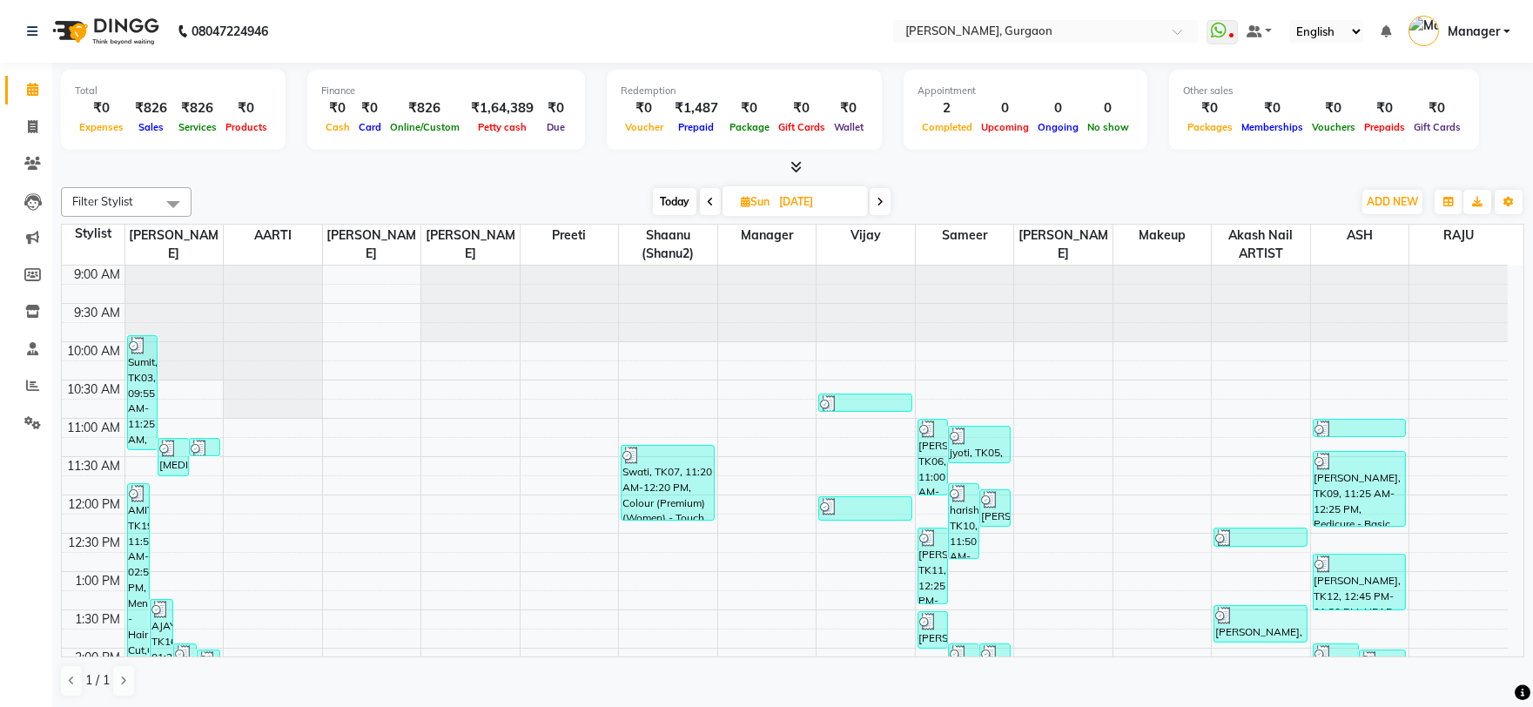
click at [708, 197] on icon at bounding box center [710, 202] width 7 height 10
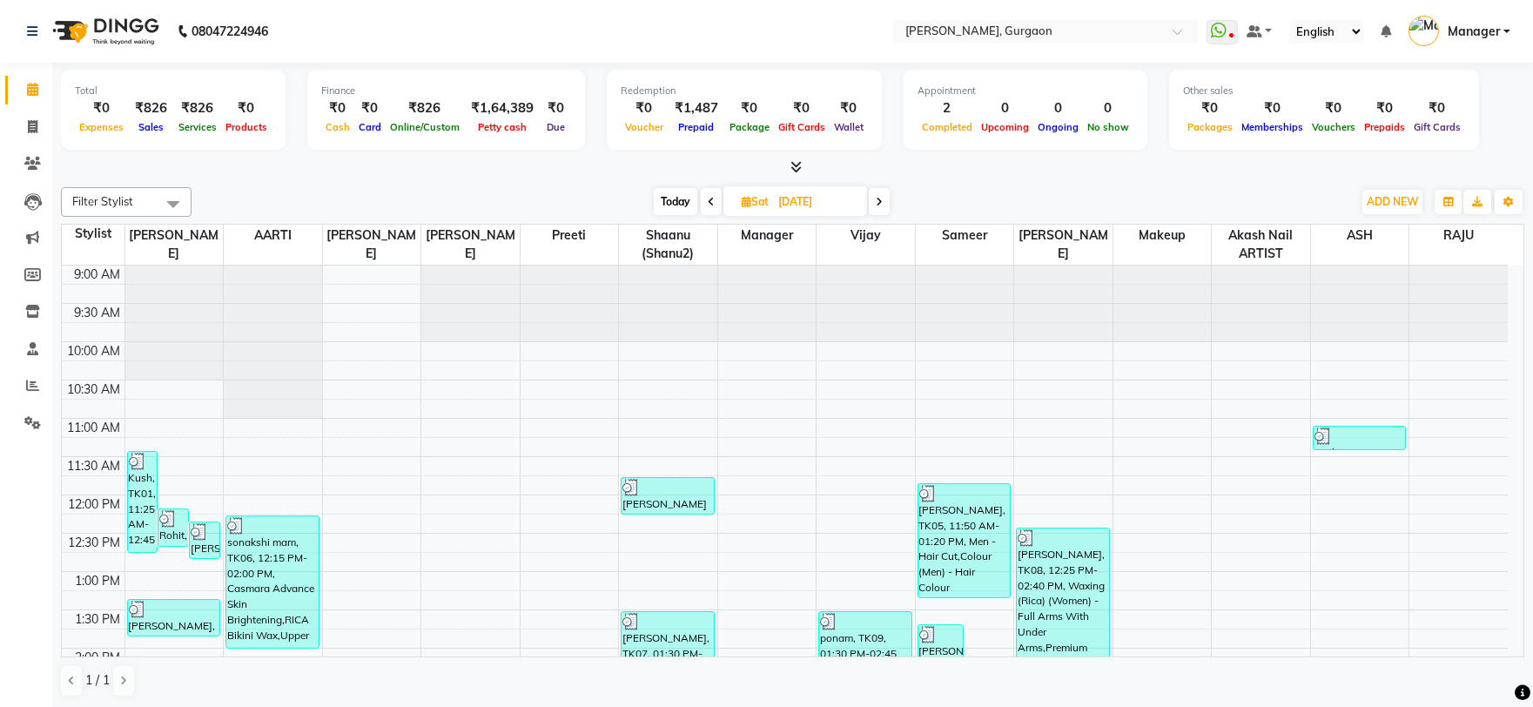
click at [880, 203] on icon at bounding box center [879, 202] width 7 height 10
type input "24-08-2025"
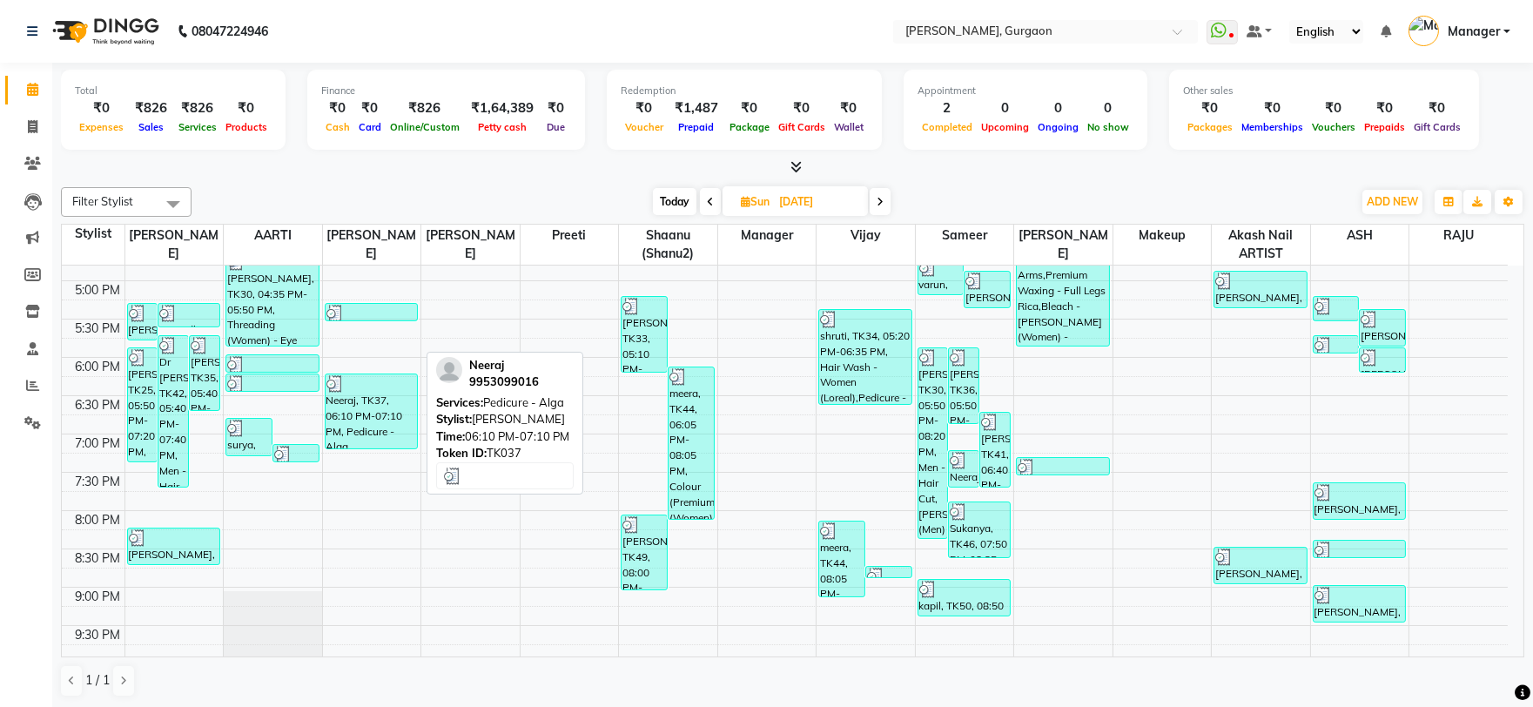
scroll to position [492, 0]
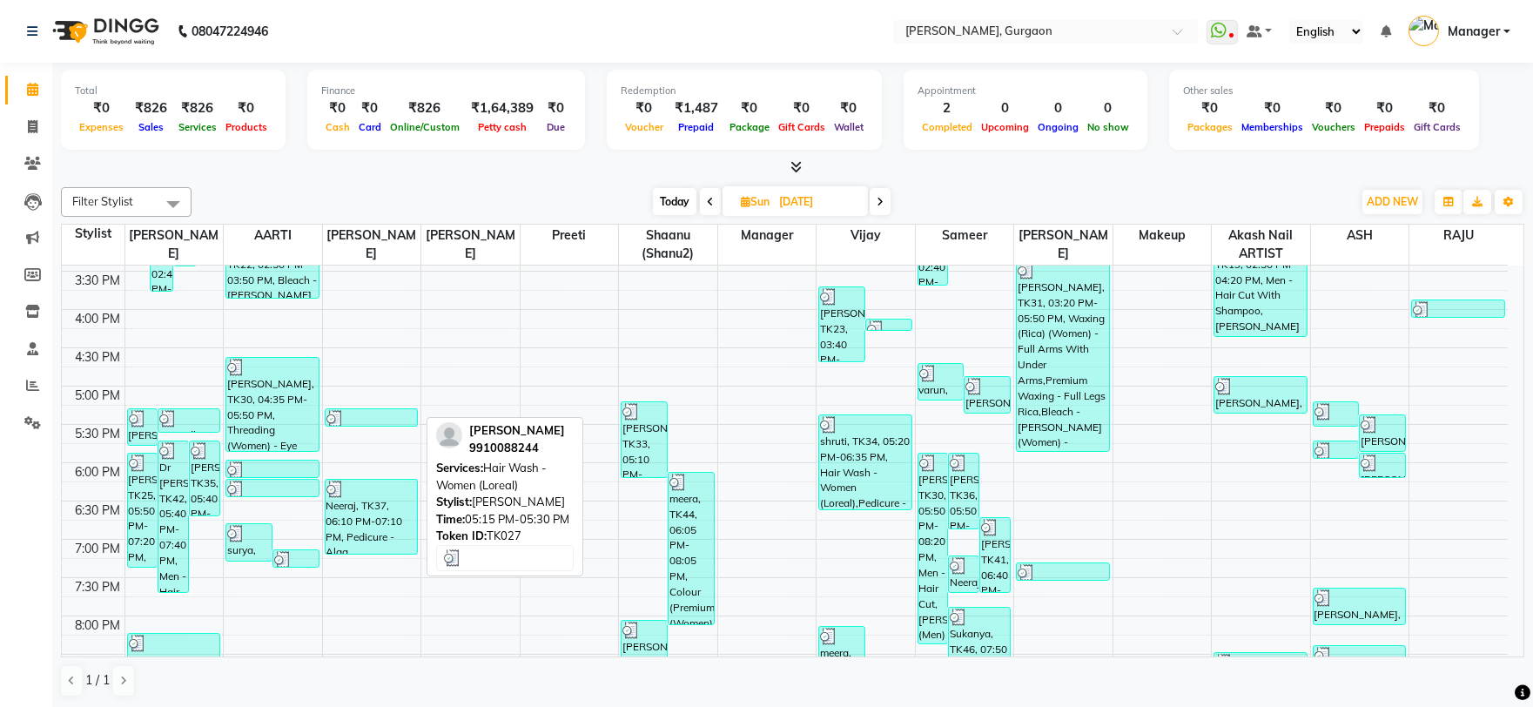
click at [353, 416] on div at bounding box center [372, 418] width 91 height 17
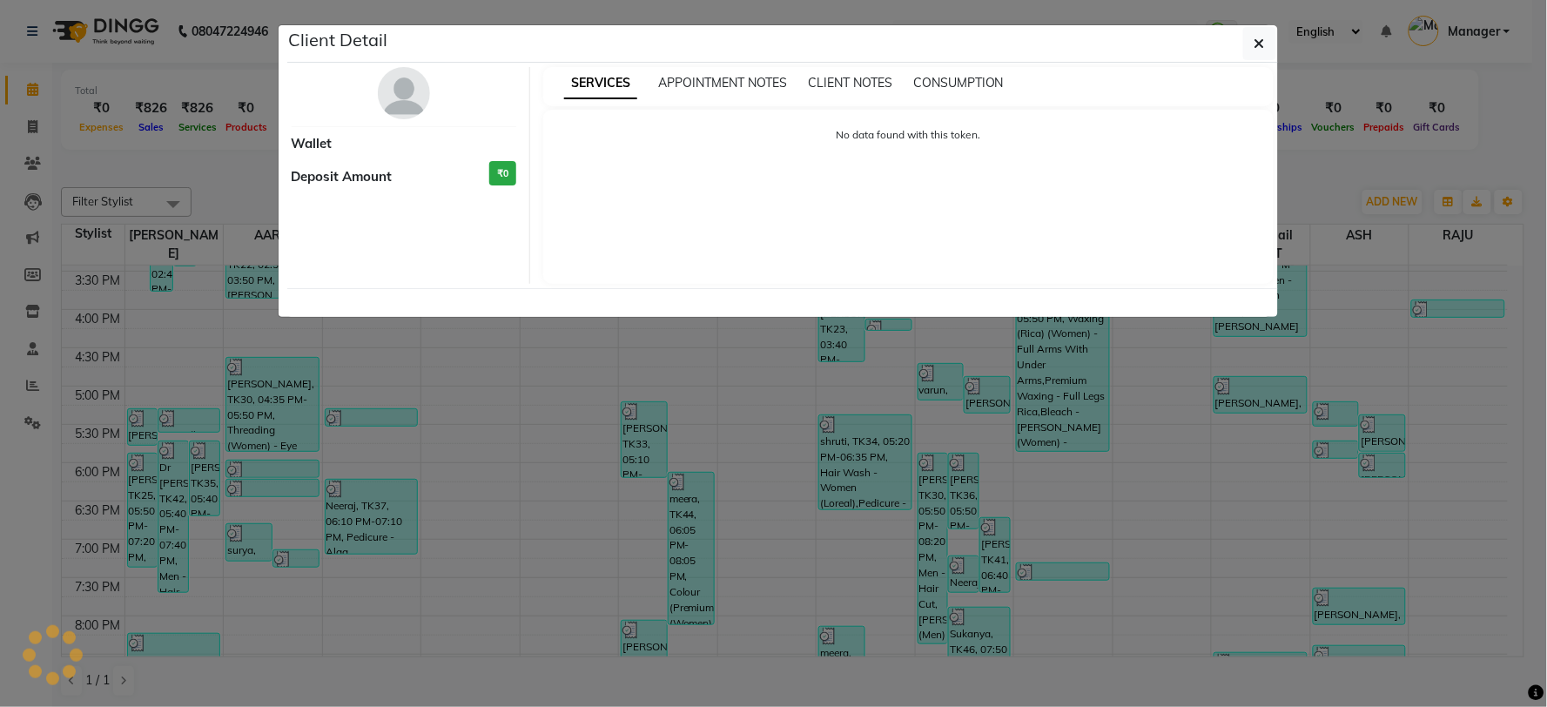
select select "3"
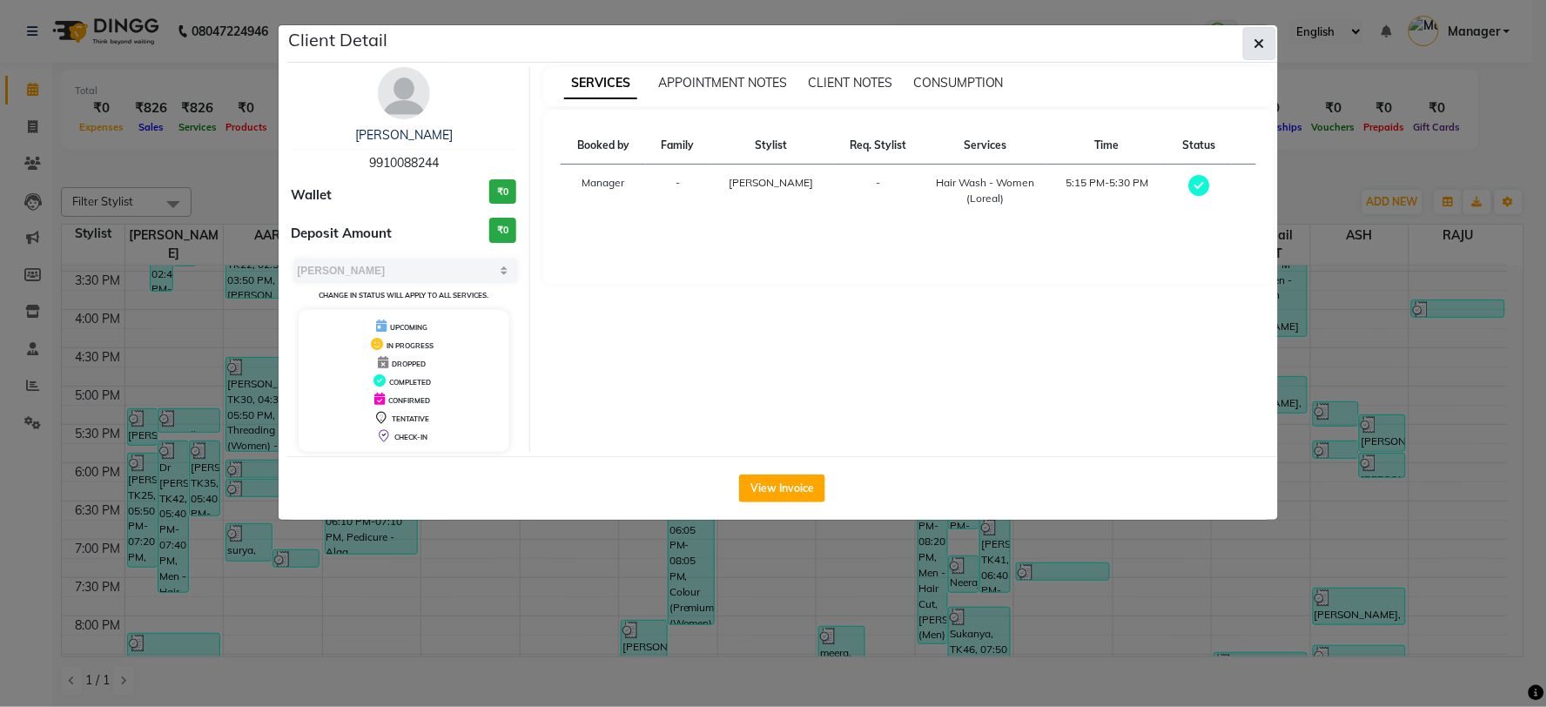
click at [1249, 35] on button "button" at bounding box center [1259, 43] width 33 height 33
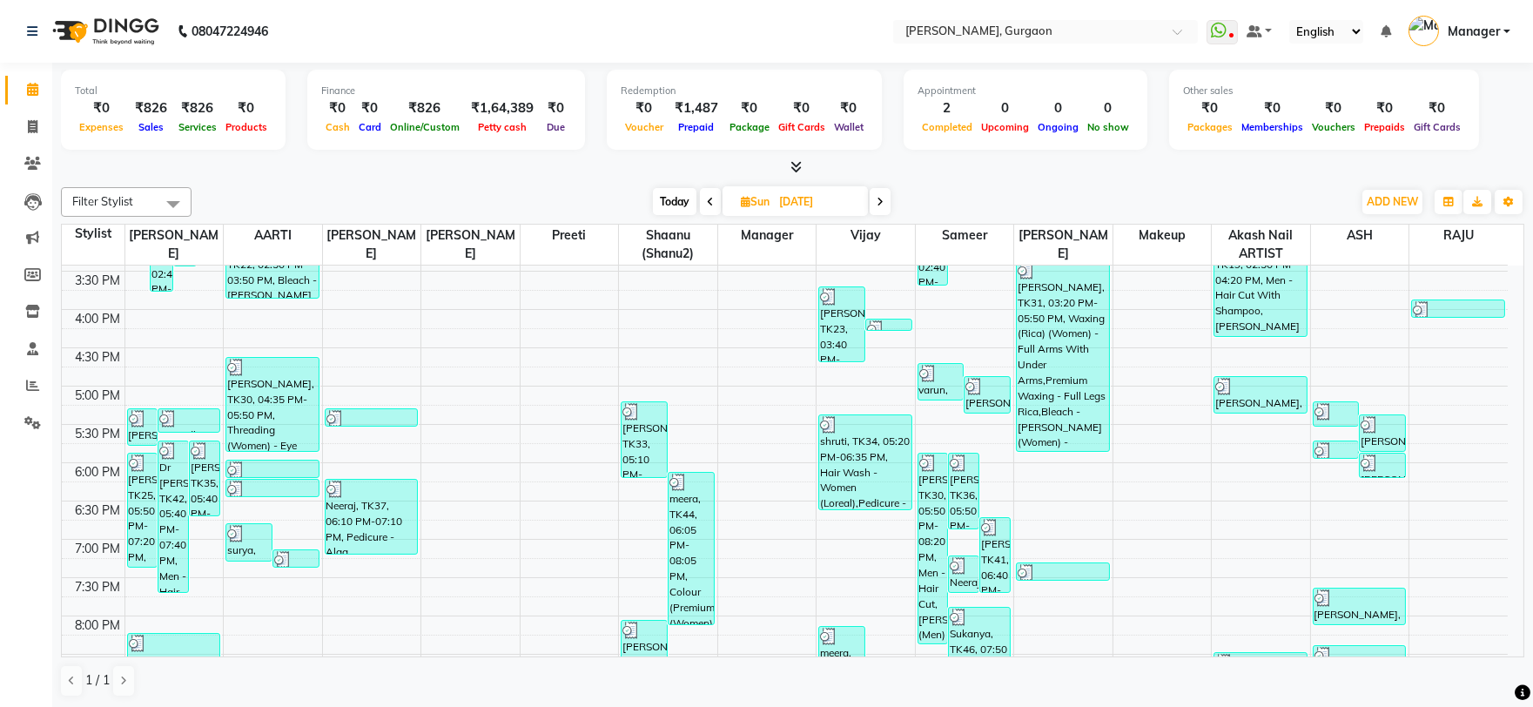
click at [885, 200] on span at bounding box center [880, 201] width 21 height 27
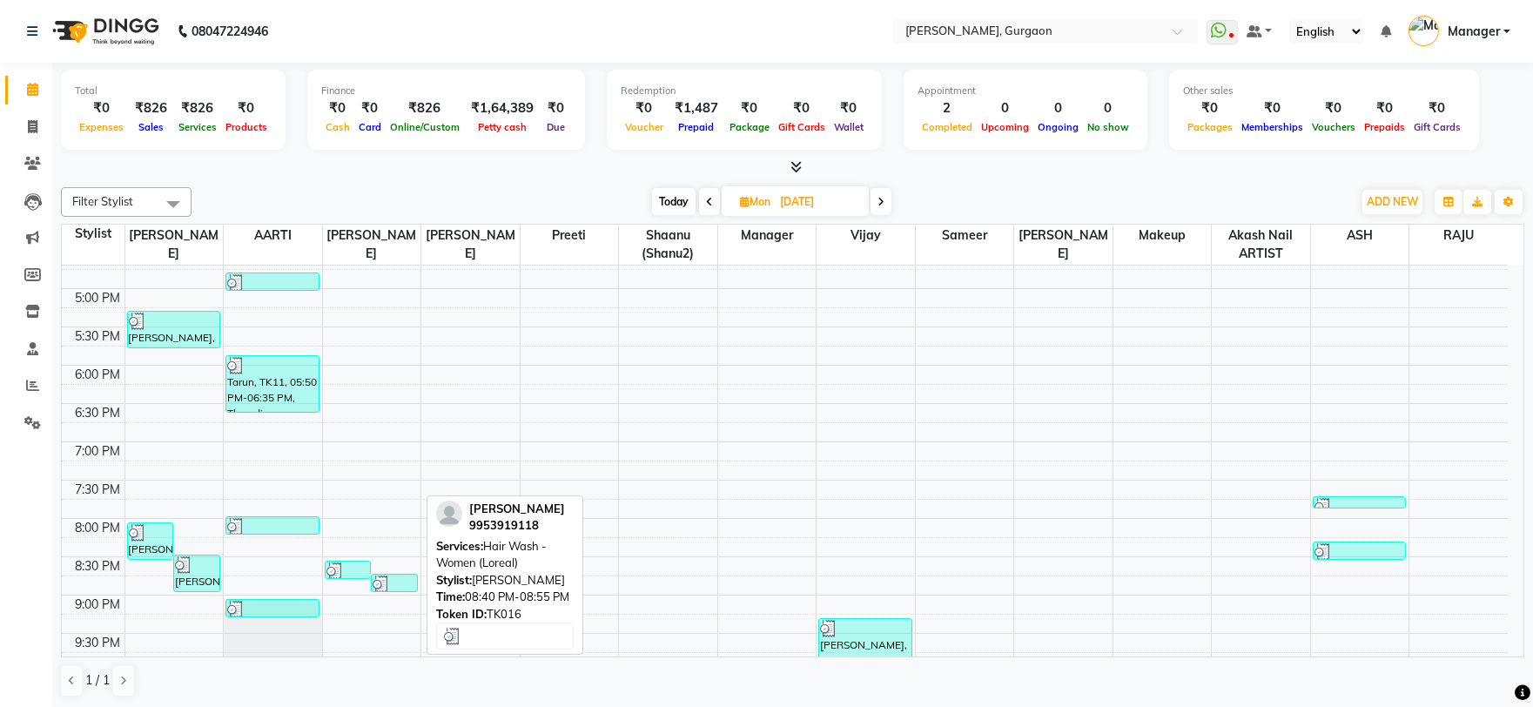
scroll to position [589, 0]
click at [877, 198] on span at bounding box center [881, 201] width 21 height 27
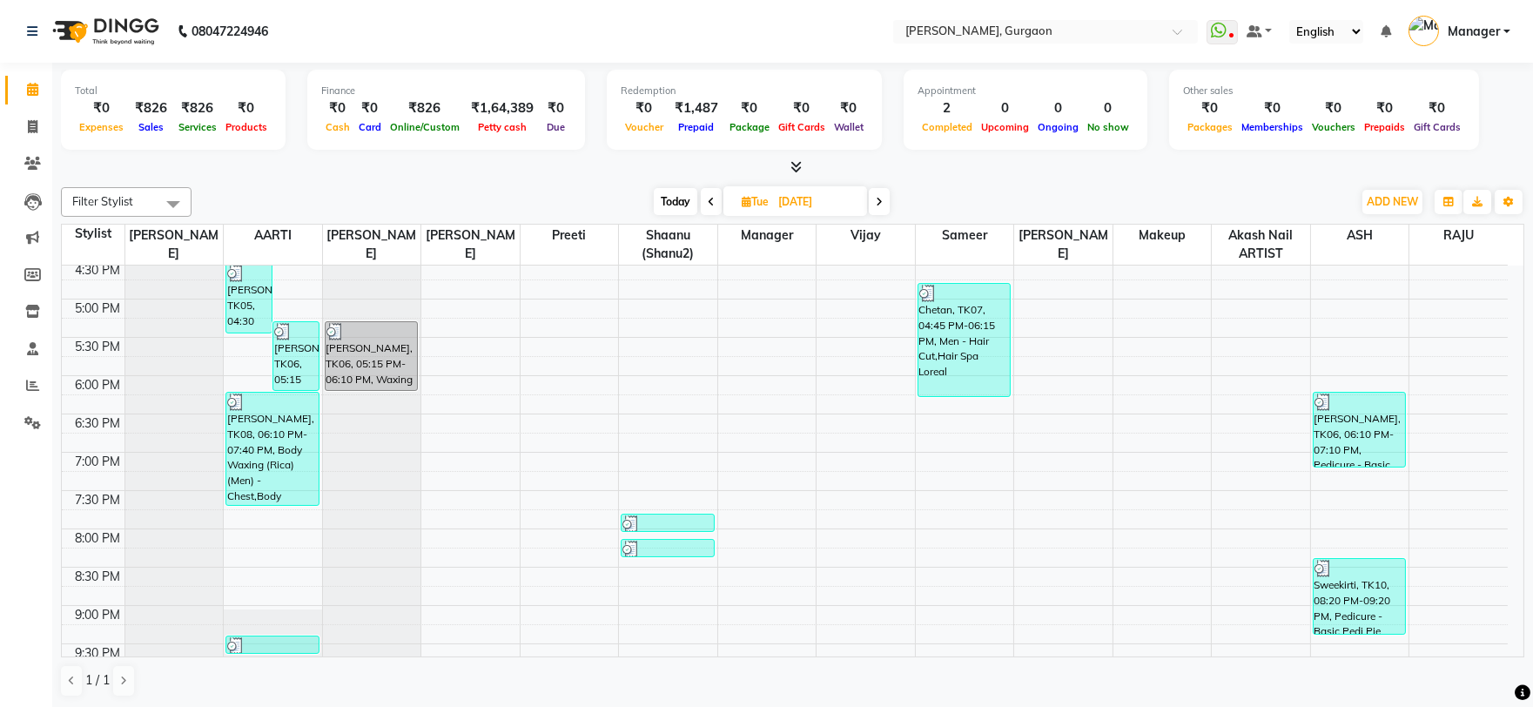
scroll to position [599, 0]
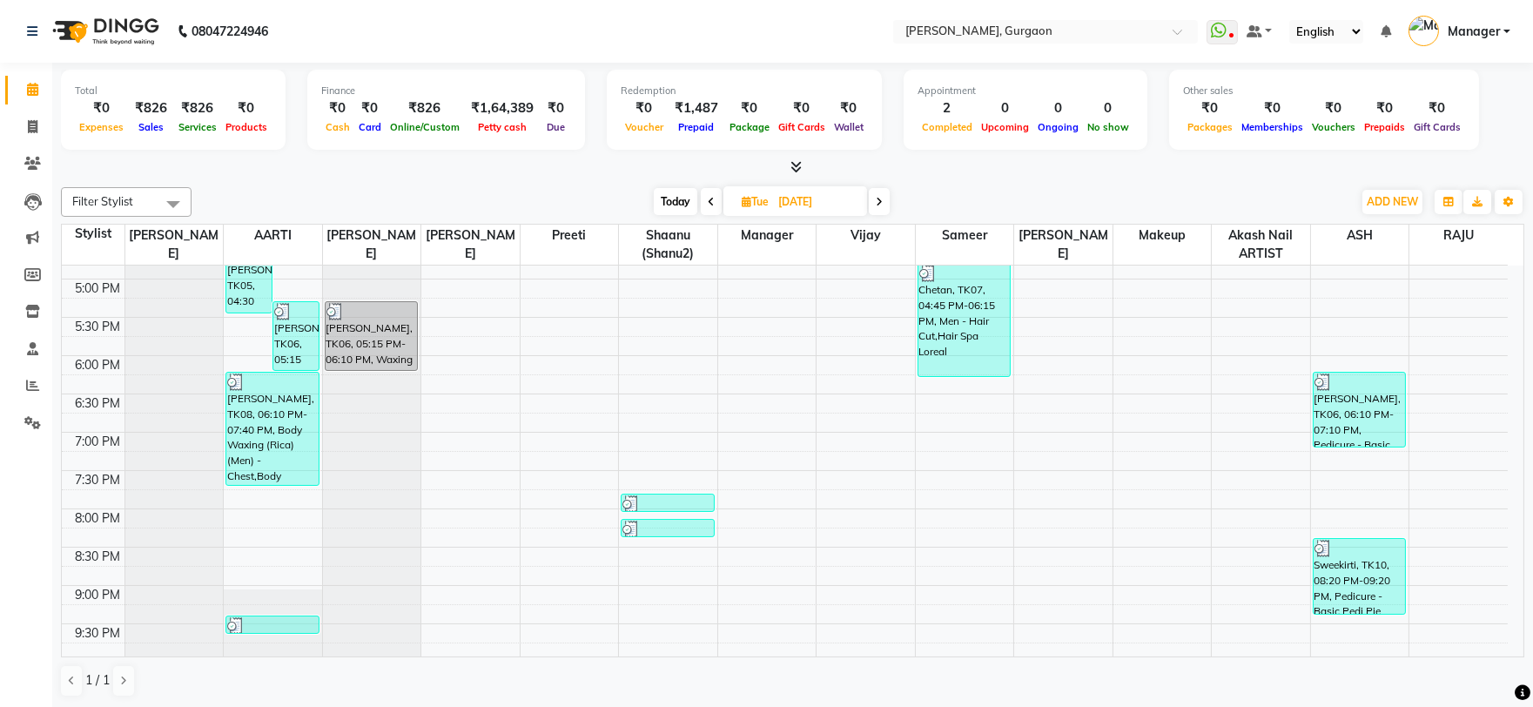
click at [876, 203] on icon at bounding box center [879, 202] width 7 height 10
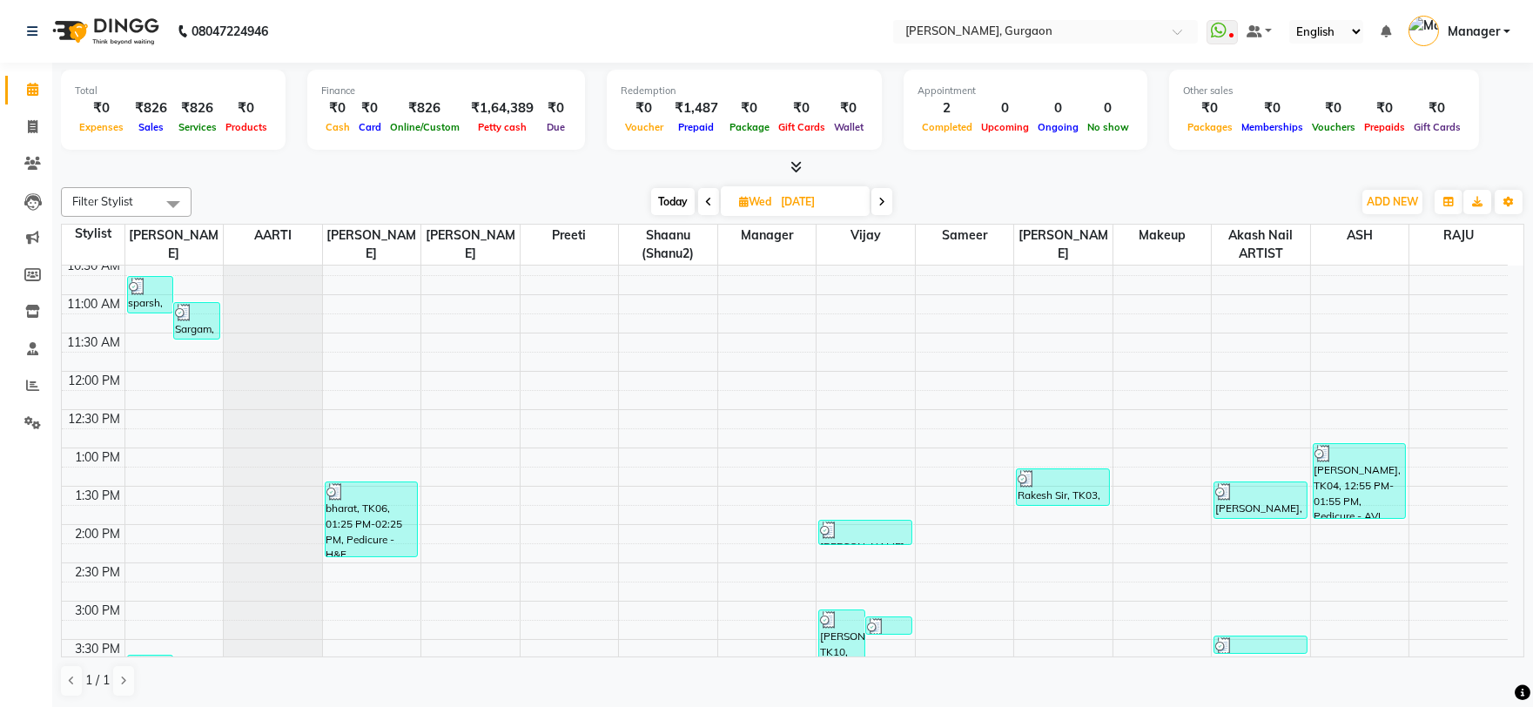
scroll to position [0, 0]
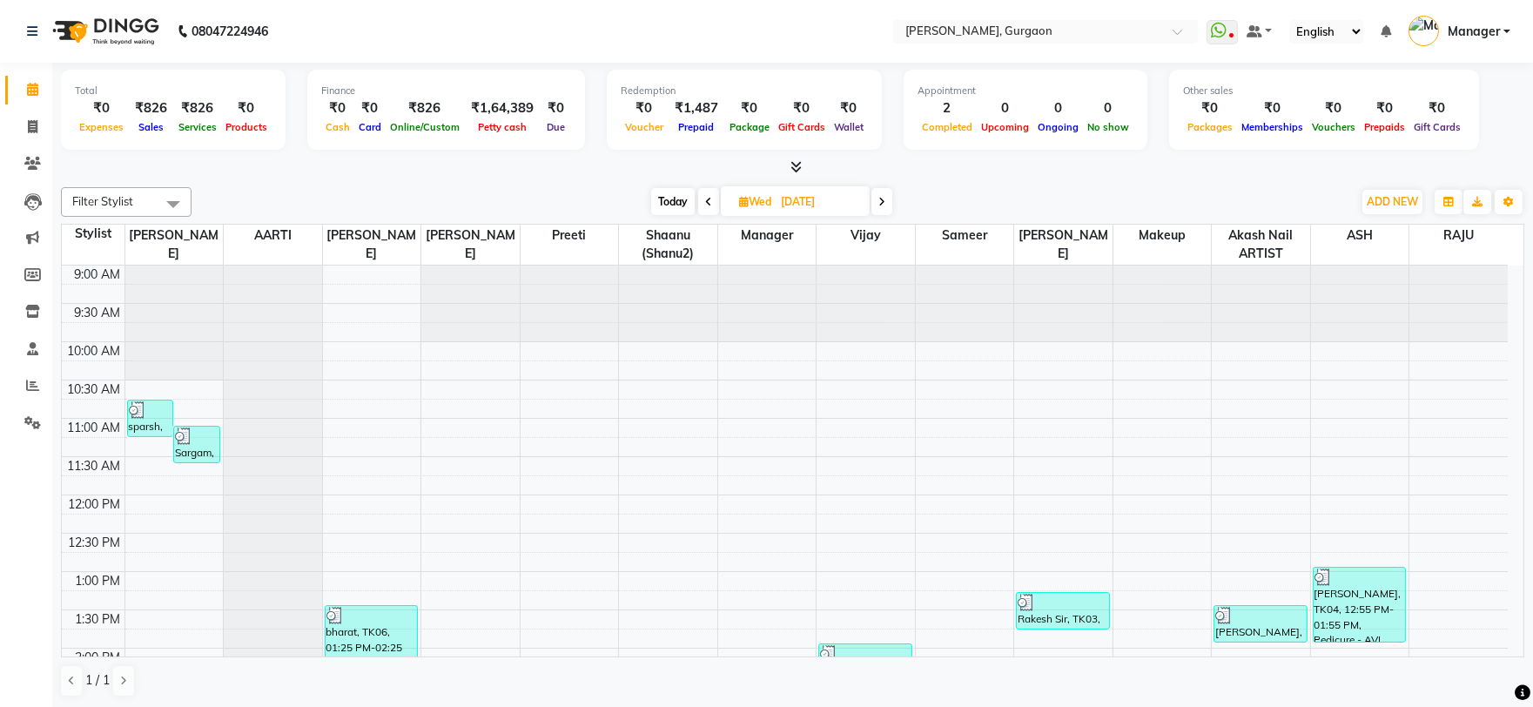
click at [880, 197] on icon at bounding box center [882, 202] width 7 height 10
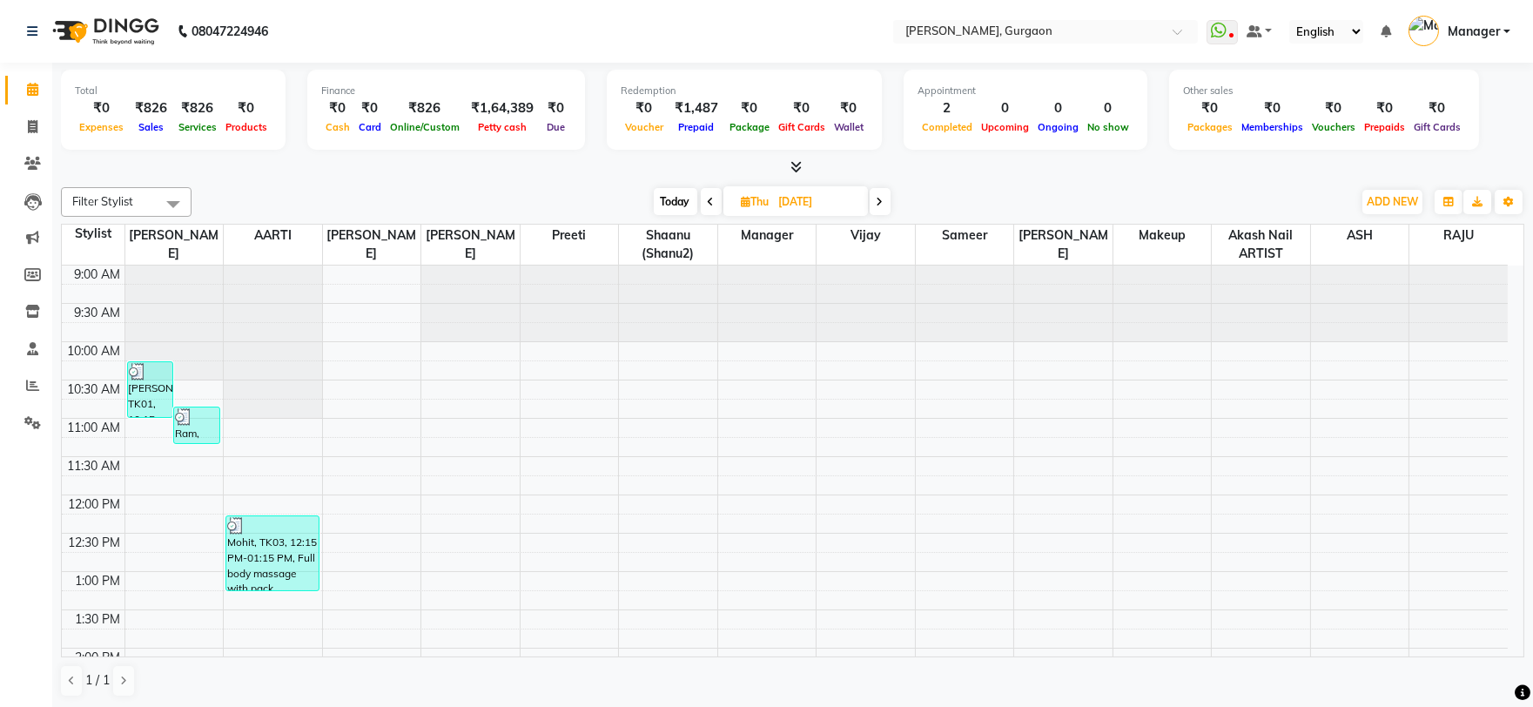
click at [879, 192] on span at bounding box center [880, 201] width 21 height 27
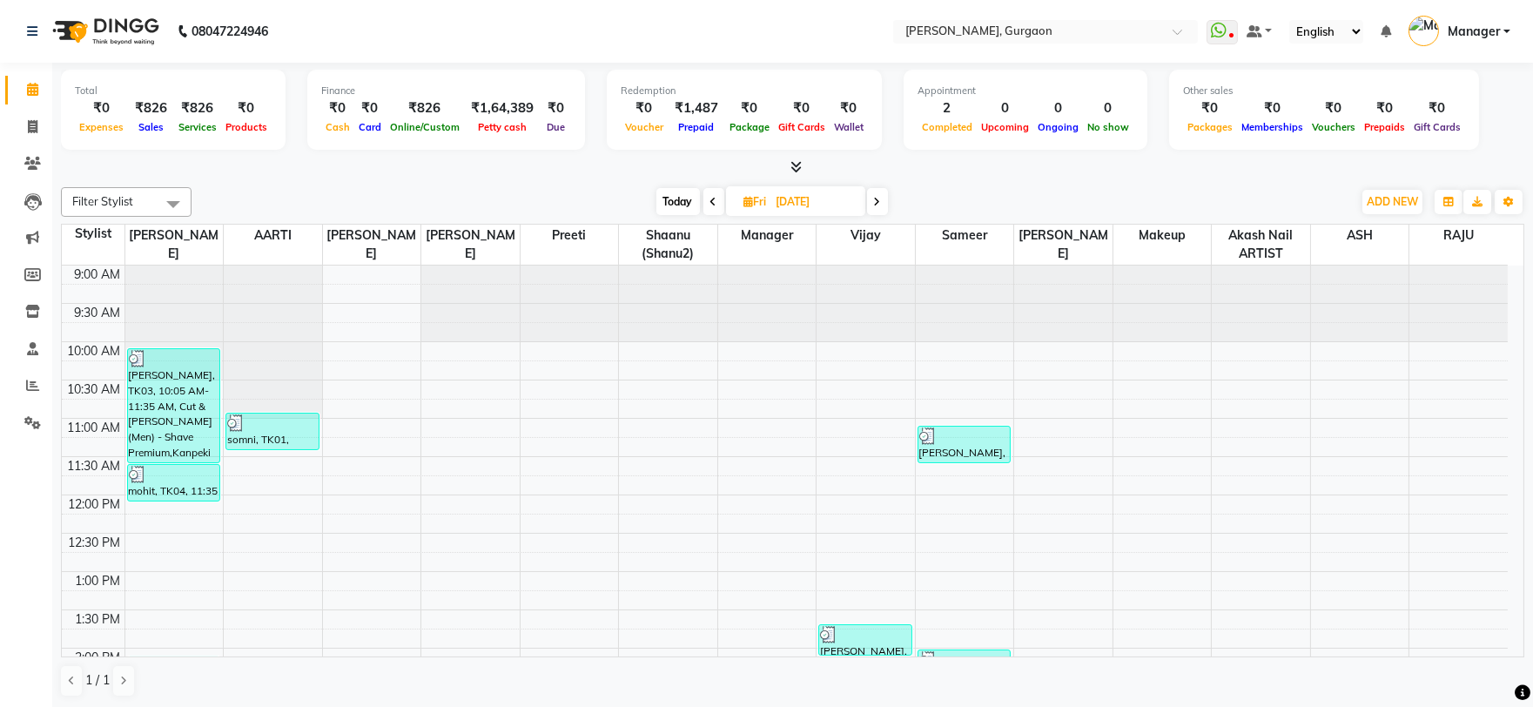
click at [875, 197] on icon at bounding box center [877, 202] width 7 height 10
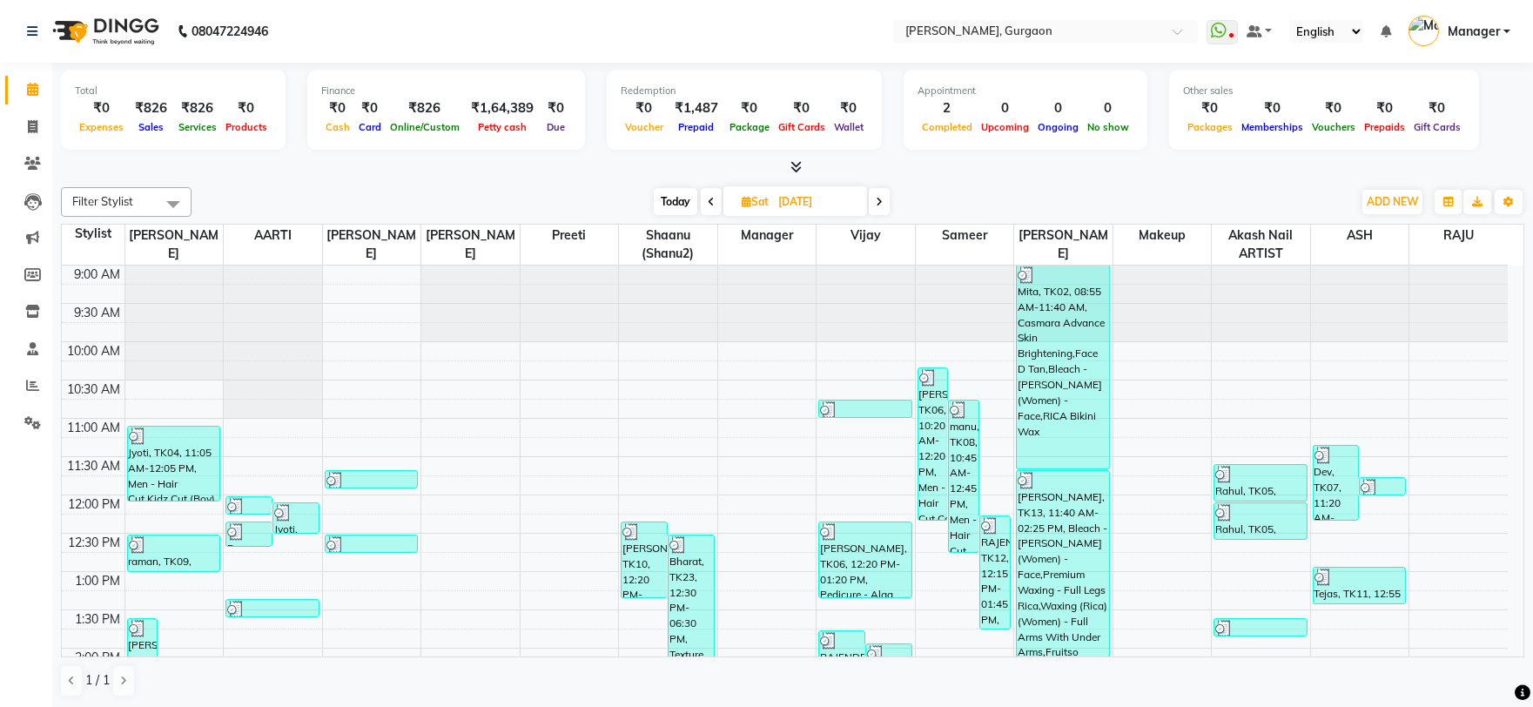
click at [877, 199] on icon at bounding box center [879, 202] width 7 height 10
type input "31-08-2025"
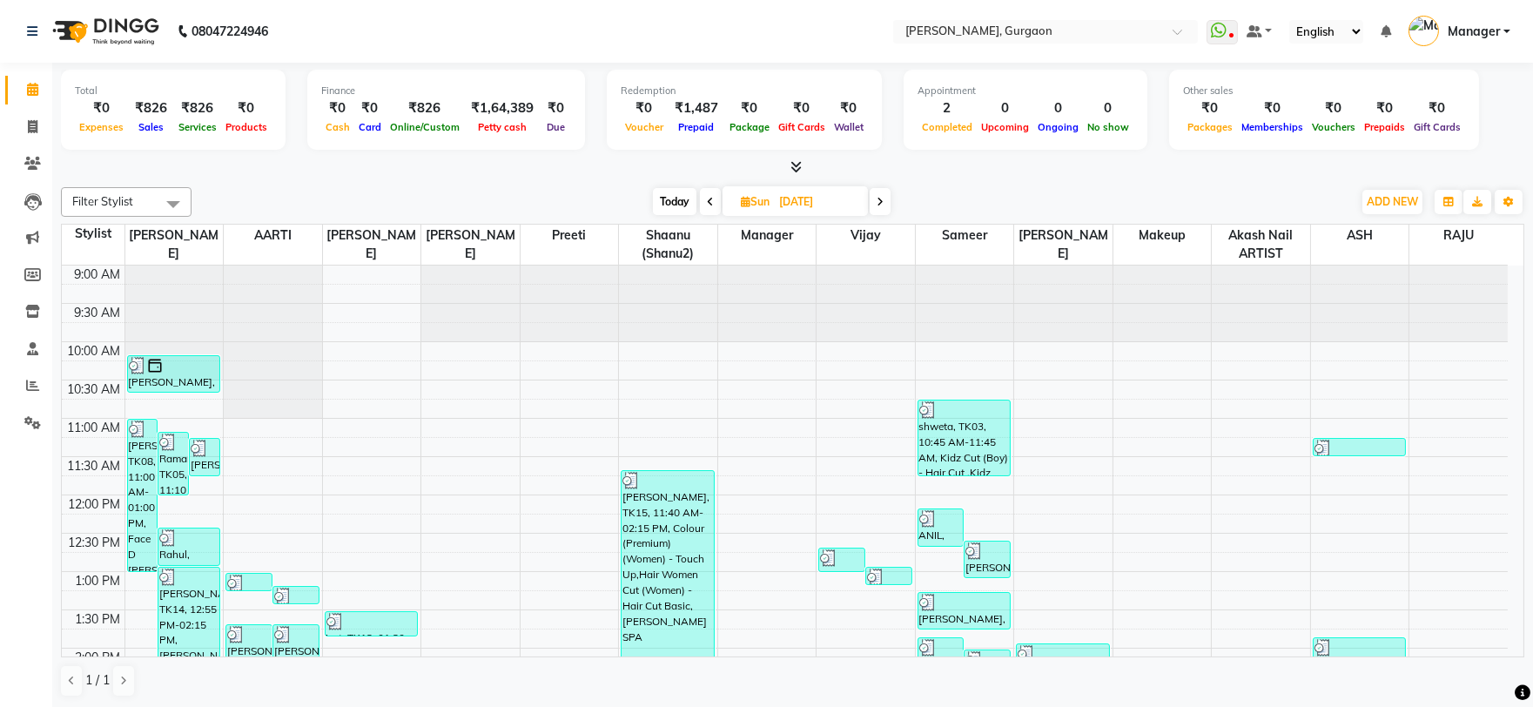
click at [851, 197] on input "31-08-2025" at bounding box center [817, 202] width 87 height 26
select select "8"
select select "2025"
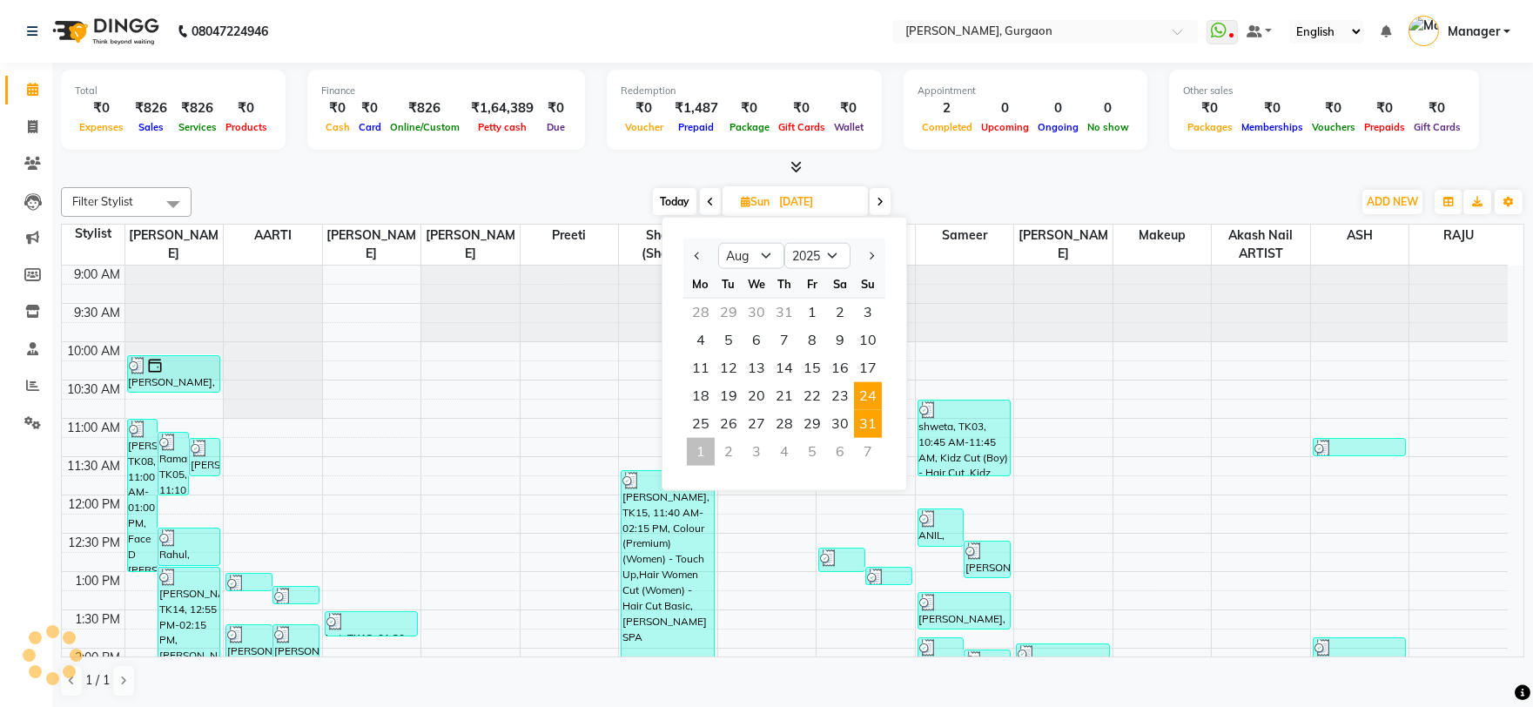
click at [868, 389] on span "24" at bounding box center [868, 396] width 28 height 28
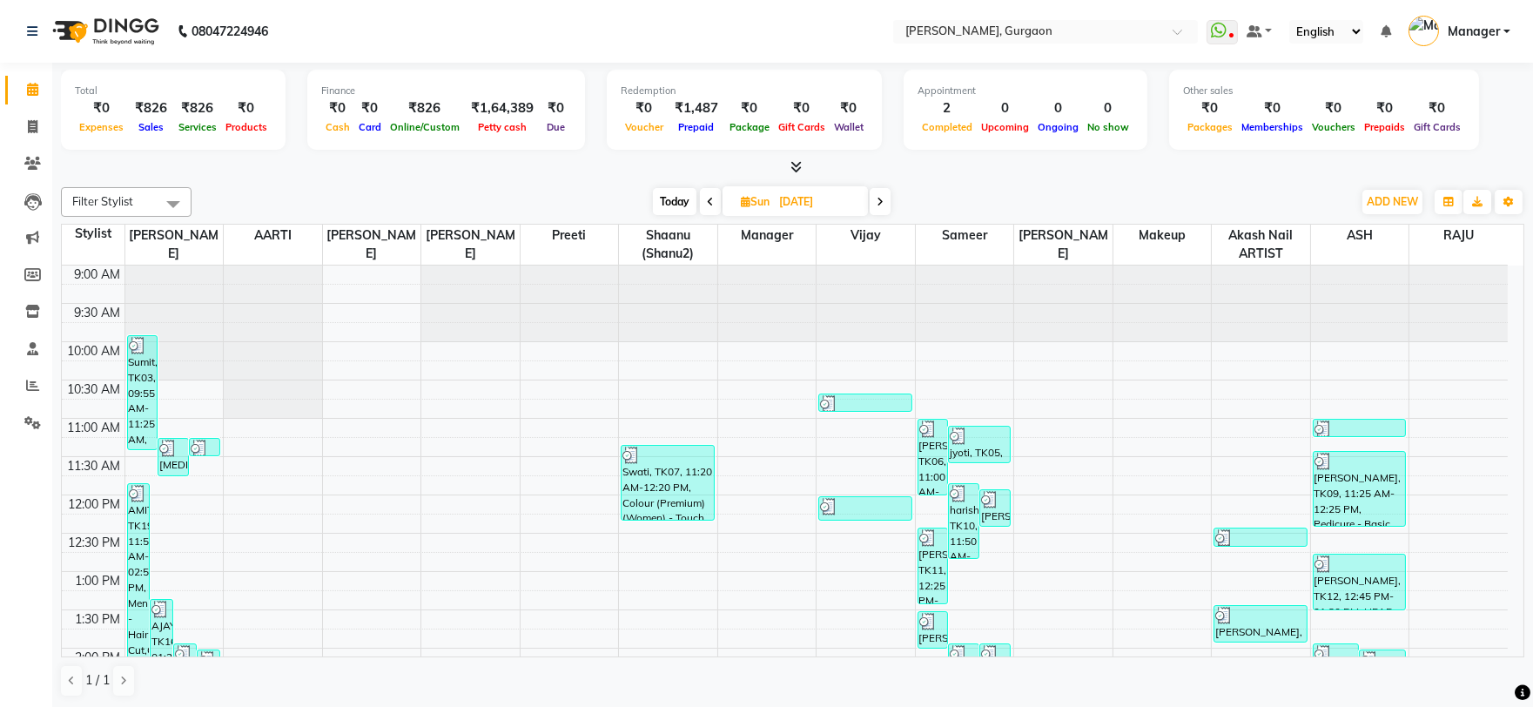
click at [710, 204] on icon at bounding box center [710, 202] width 7 height 10
type input "23-08-2025"
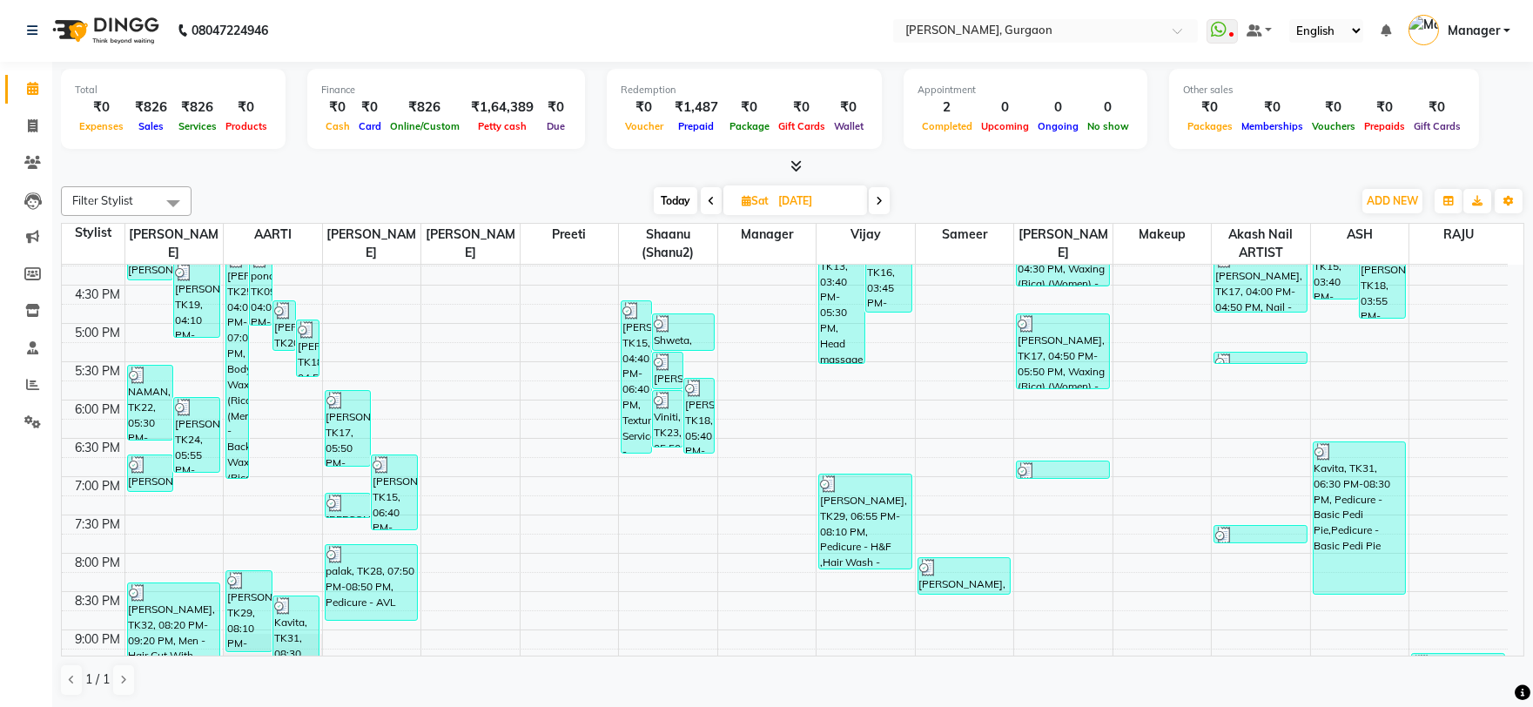
scroll to position [202, 0]
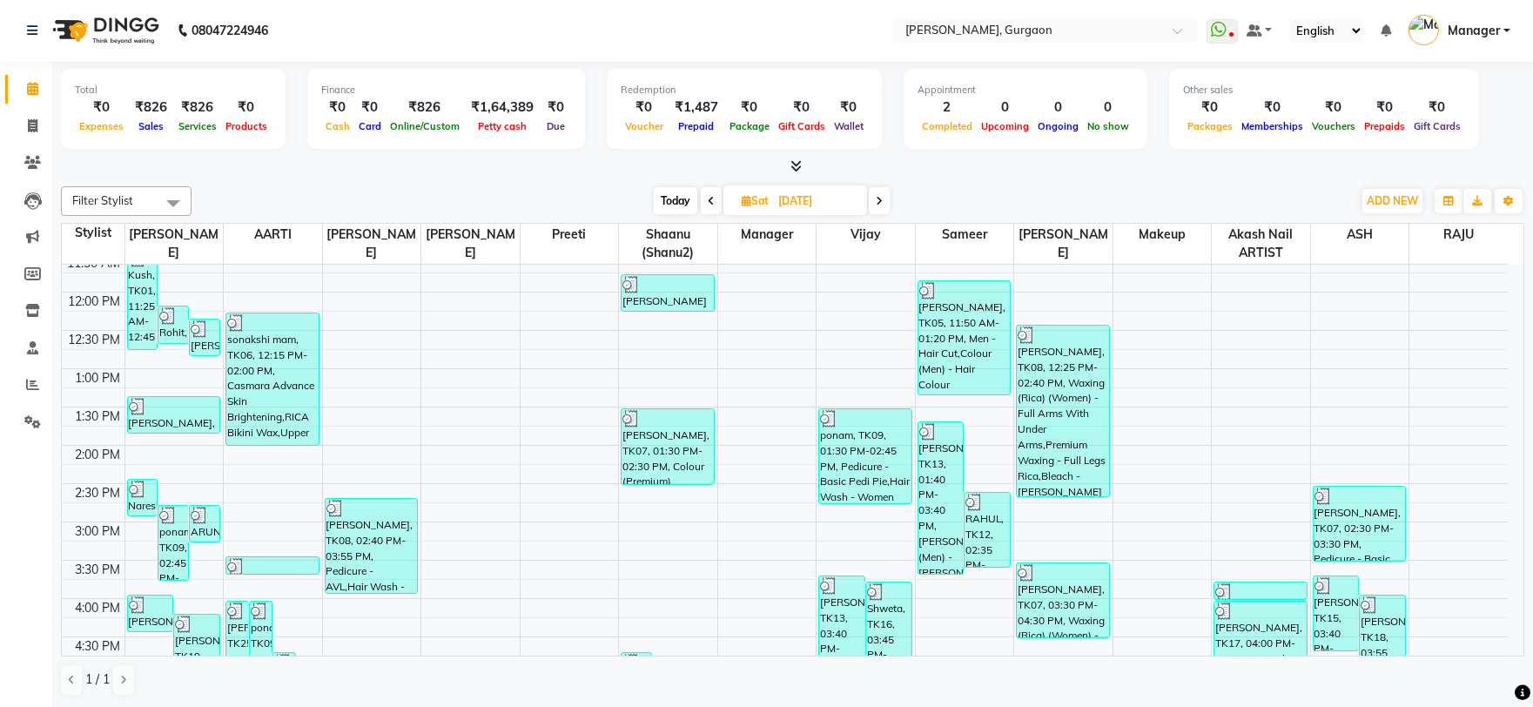
click at [840, 193] on input "23-08-2025" at bounding box center [816, 201] width 87 height 26
select select "8"
select select "2025"
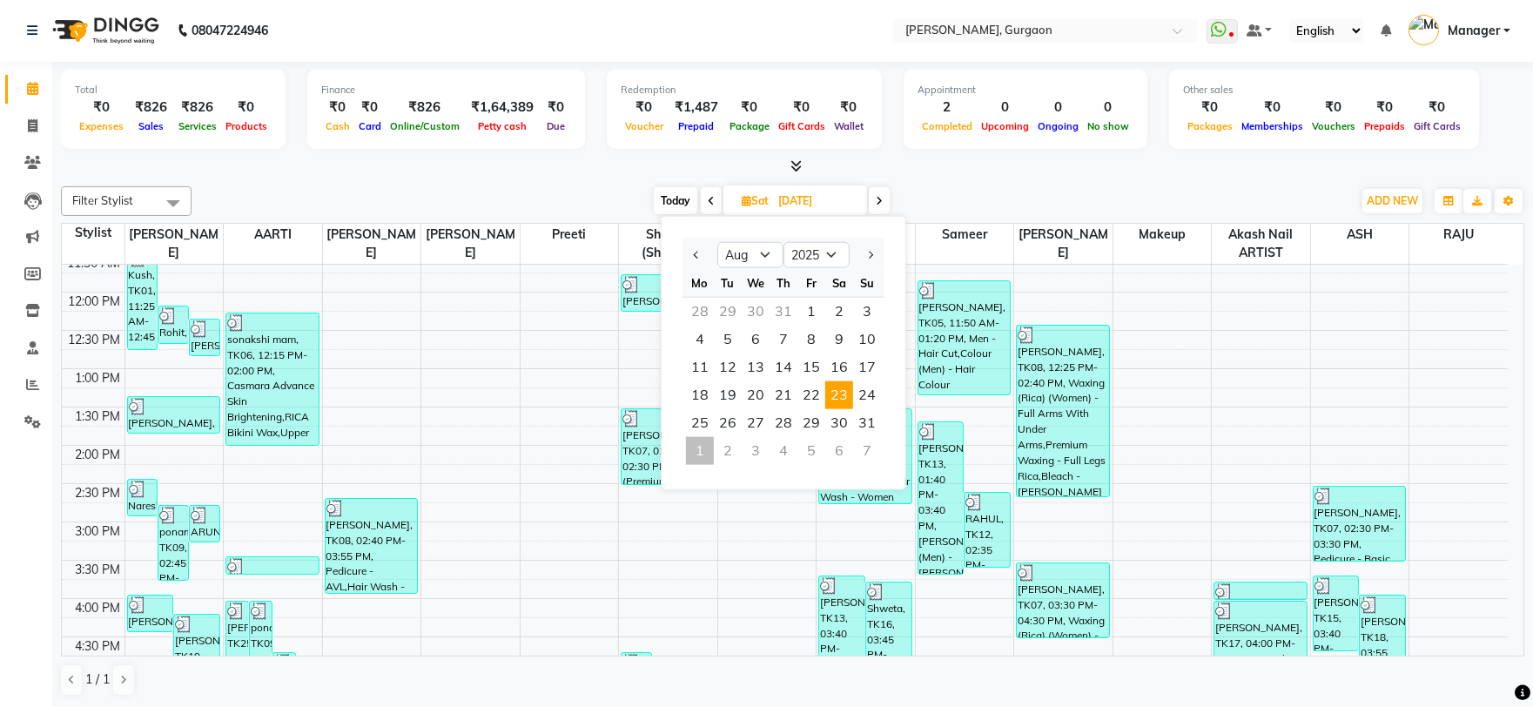
scroll to position [0, 0]
click at [820, 397] on span "22" at bounding box center [812, 396] width 28 height 28
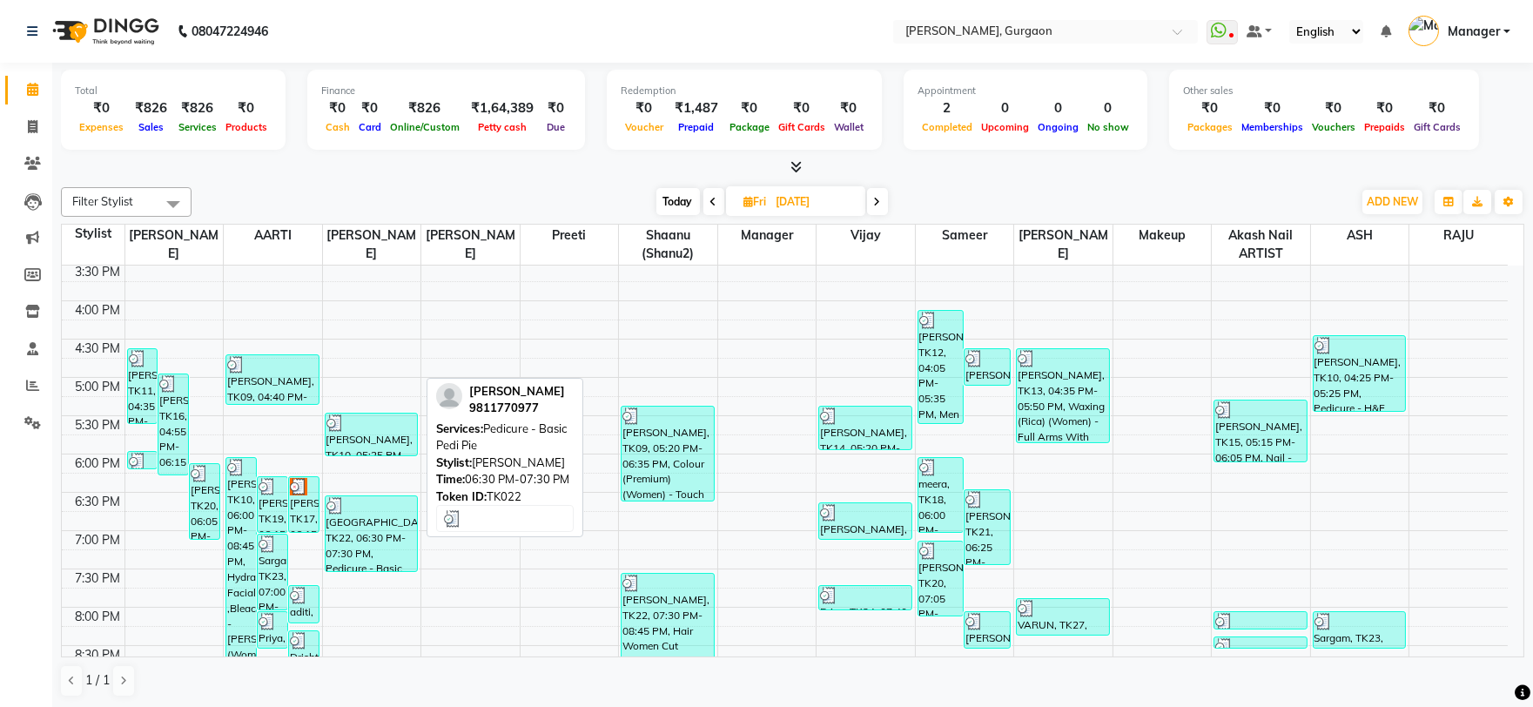
scroll to position [492, 0]
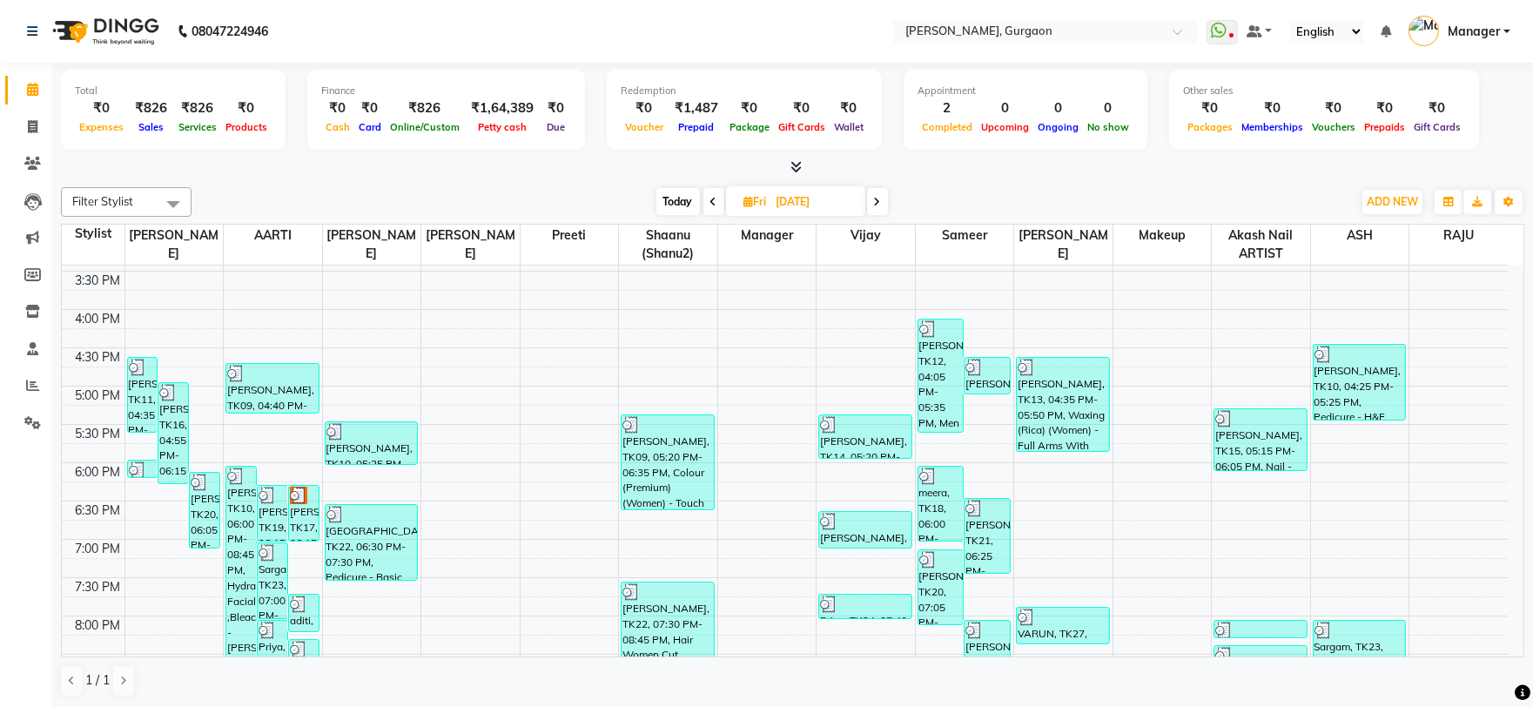
click at [880, 198] on icon at bounding box center [877, 202] width 7 height 10
type input "23-08-2025"
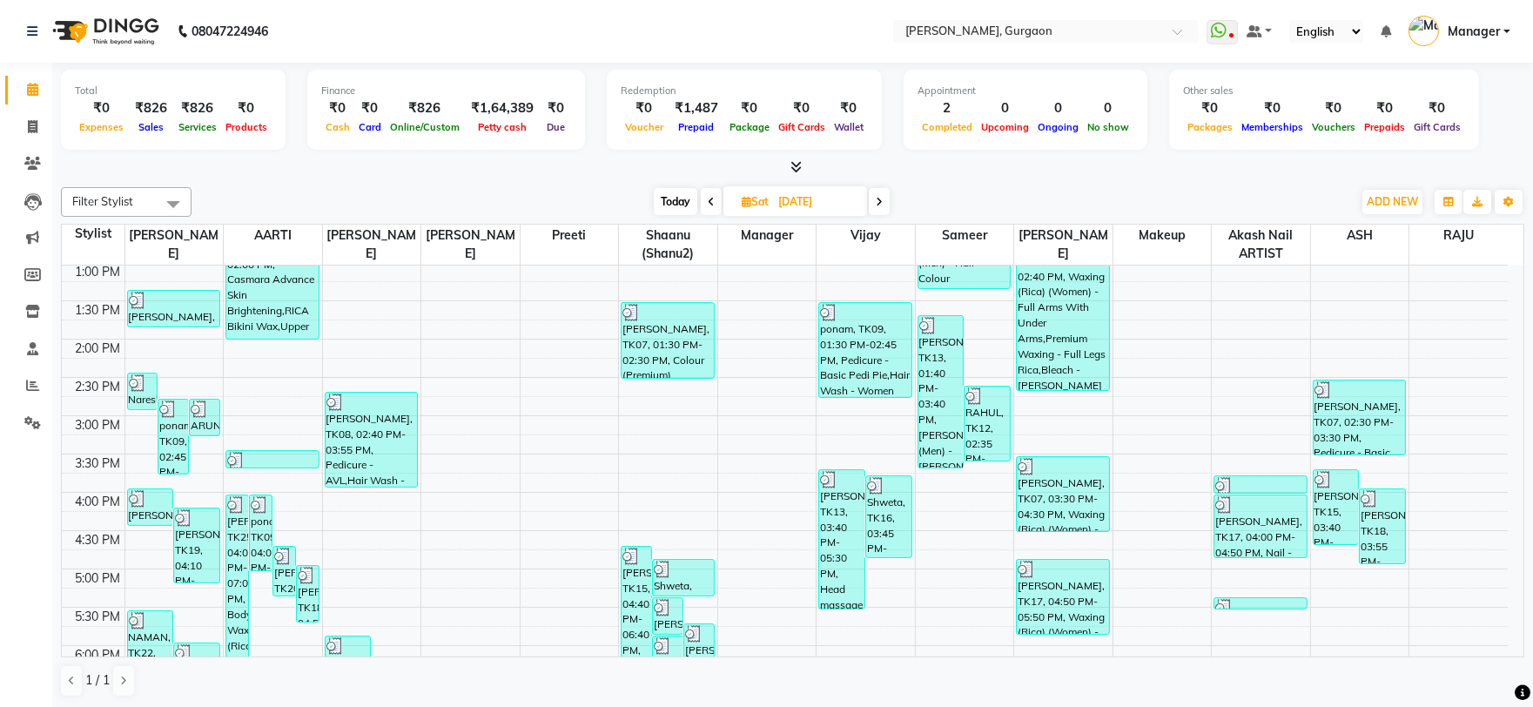
click at [850, 202] on input "23-08-2025" at bounding box center [816, 202] width 87 height 26
select select "8"
select select "2025"
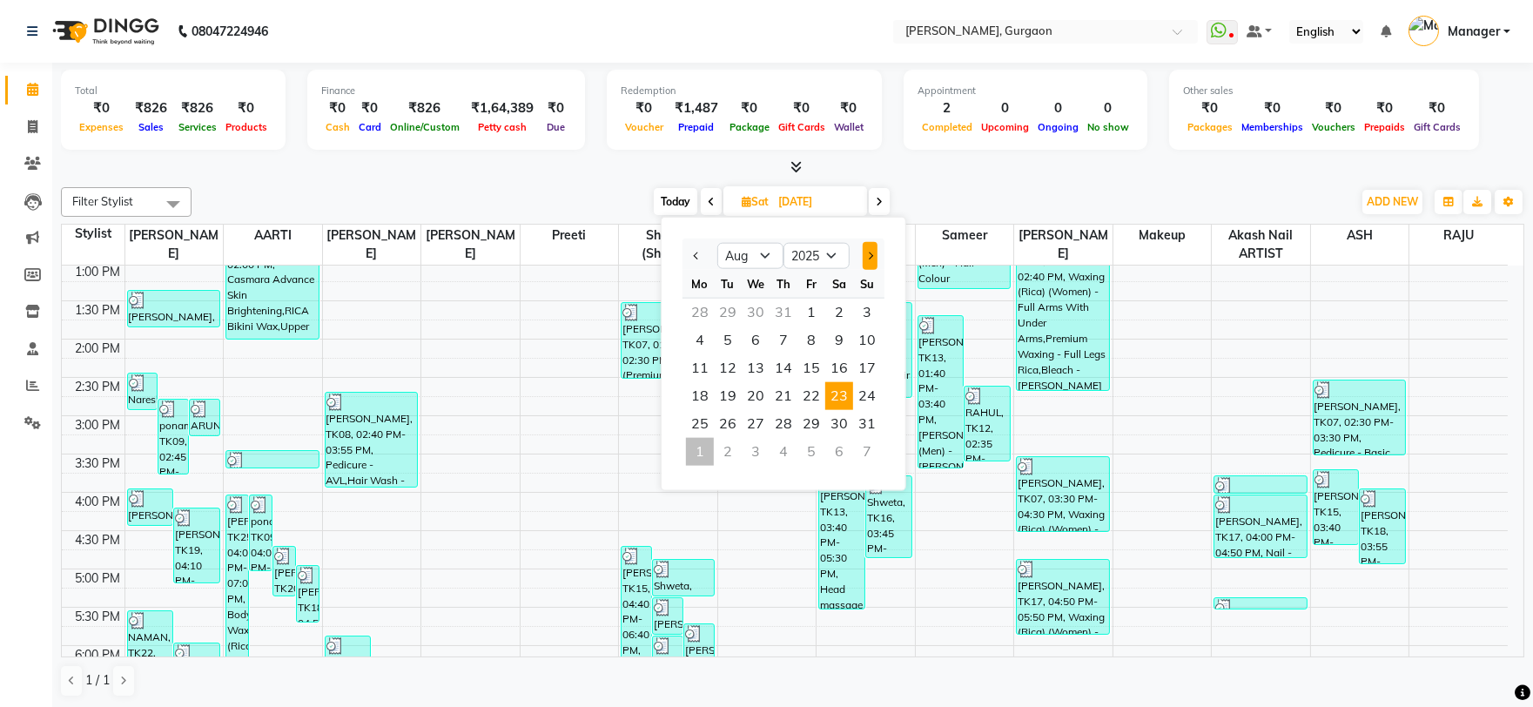
click at [865, 249] on button "Next month" at bounding box center [870, 256] width 15 height 28
select select "9"
click at [695, 306] on span "1" at bounding box center [700, 313] width 28 height 28
type input "[DATE]"
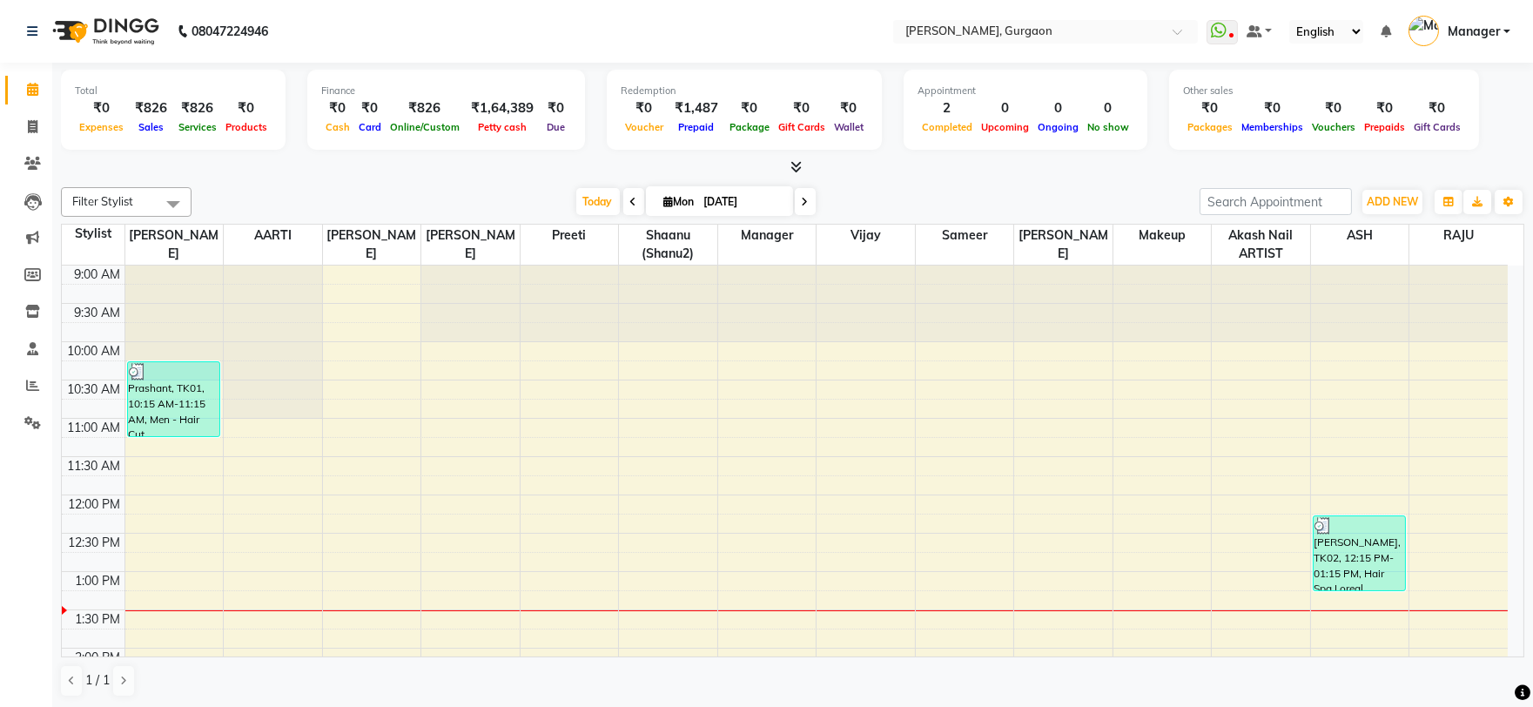
scroll to position [1, 0]
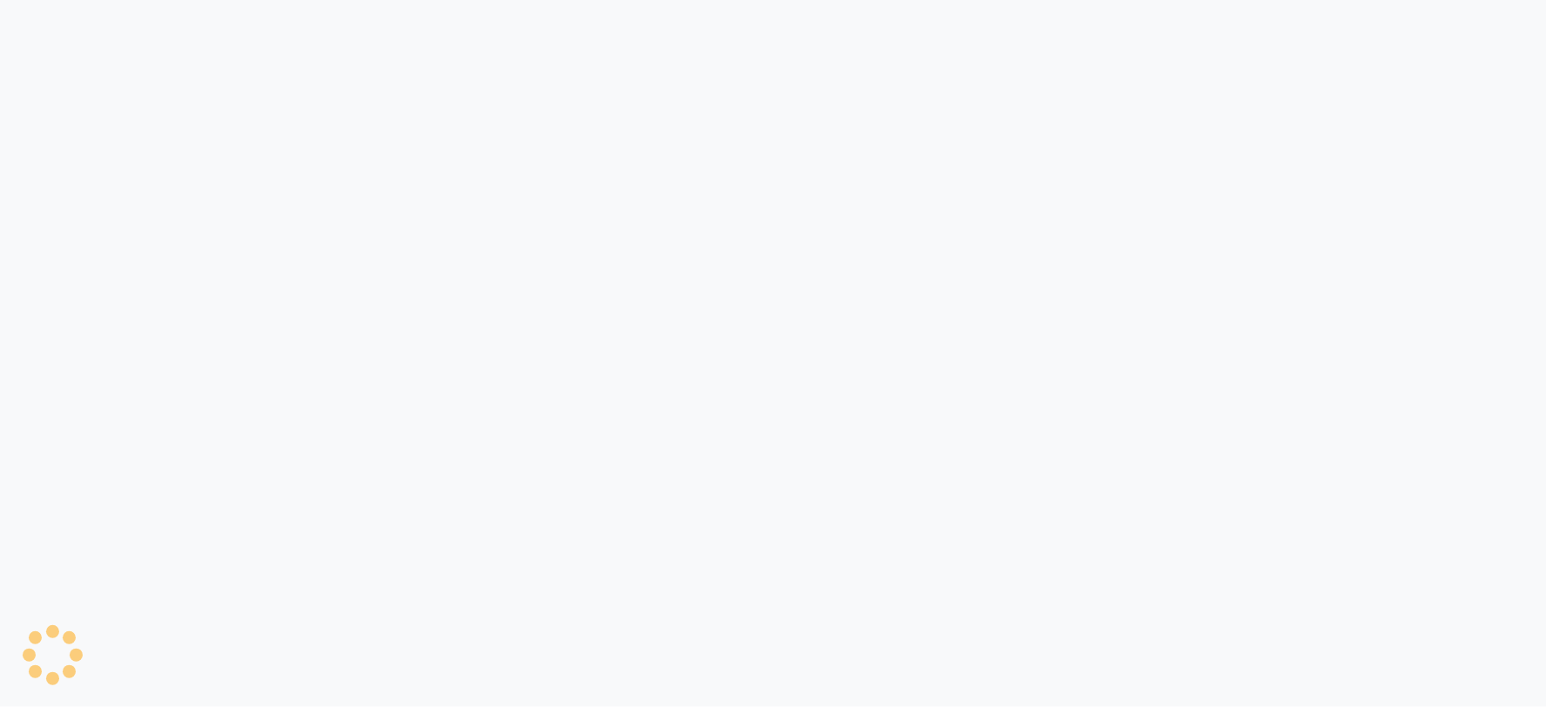
select select "service"
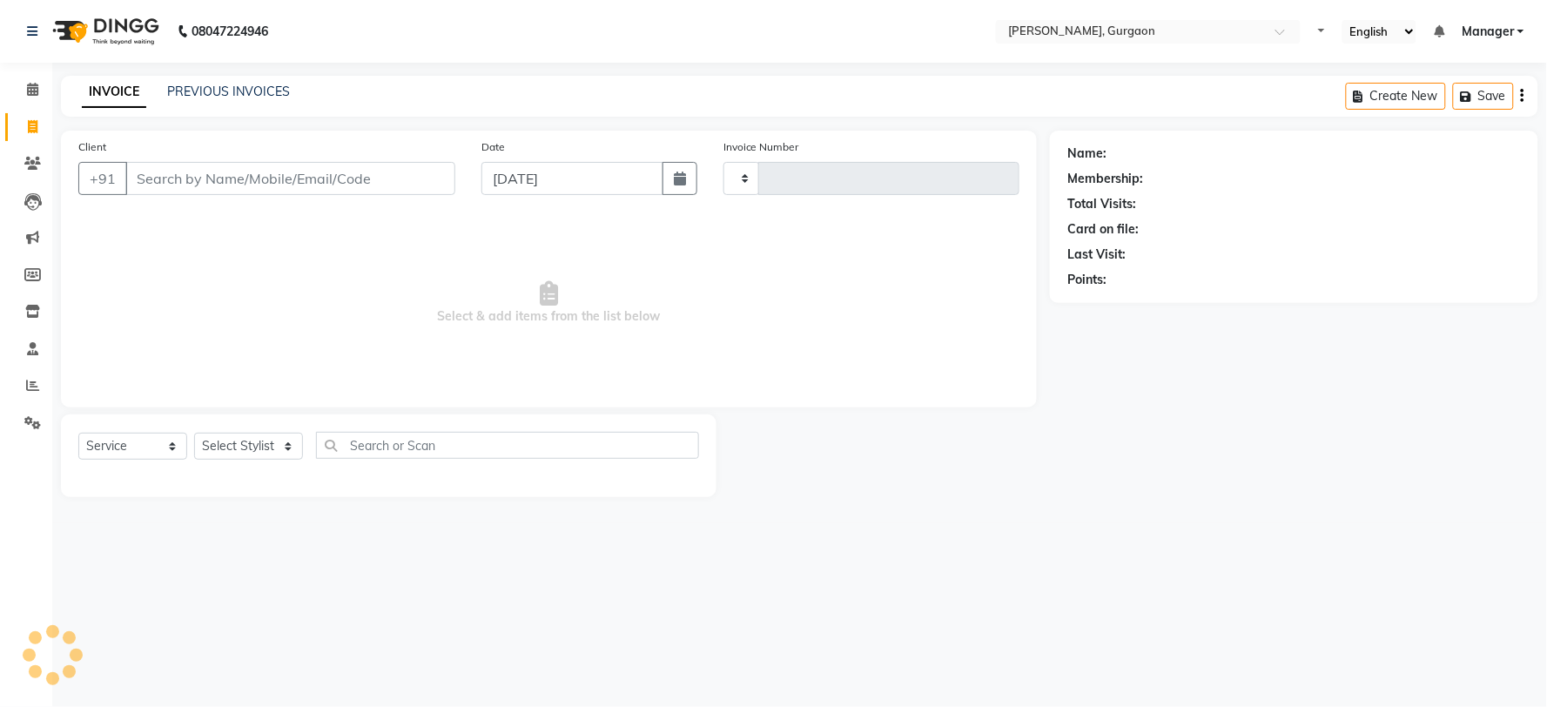
type input "2787"
select select "3880"
